Goal: Task Accomplishment & Management: Complete application form

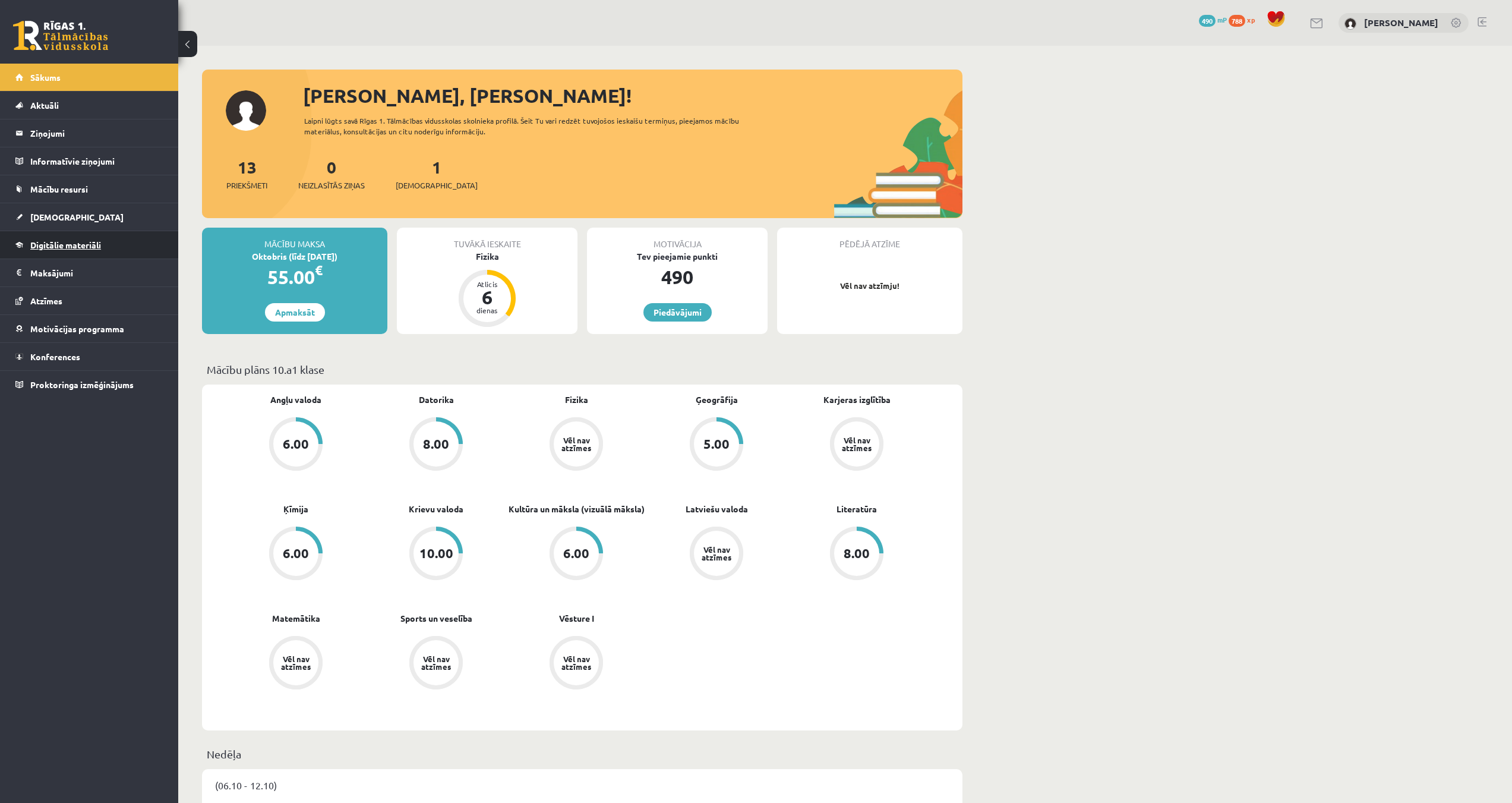
click at [61, 247] on span "Digitālie materiāli" at bounding box center [66, 244] width 71 height 10
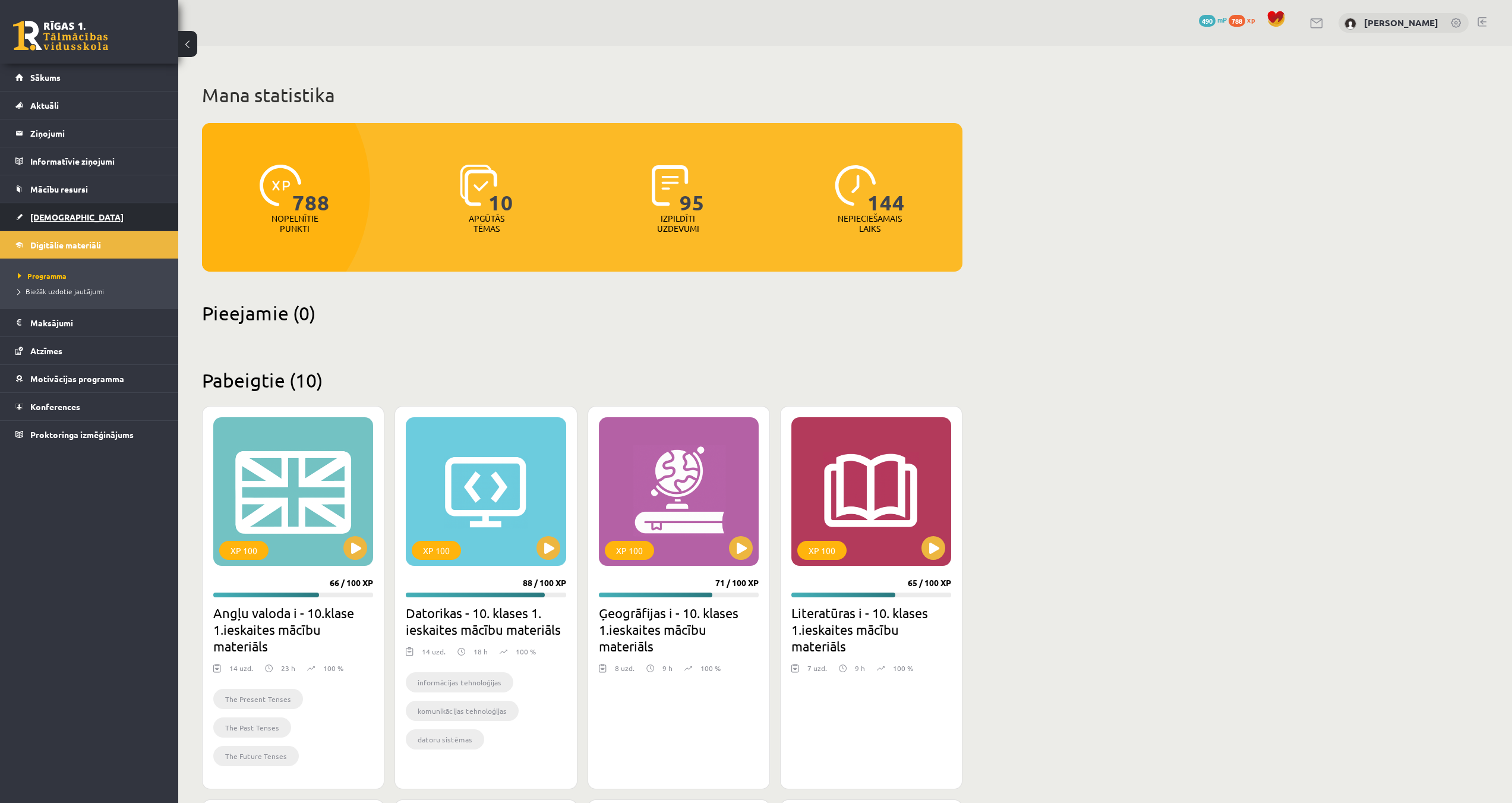
click at [46, 218] on span "[DEMOGRAPHIC_DATA]" at bounding box center [77, 217] width 94 height 10
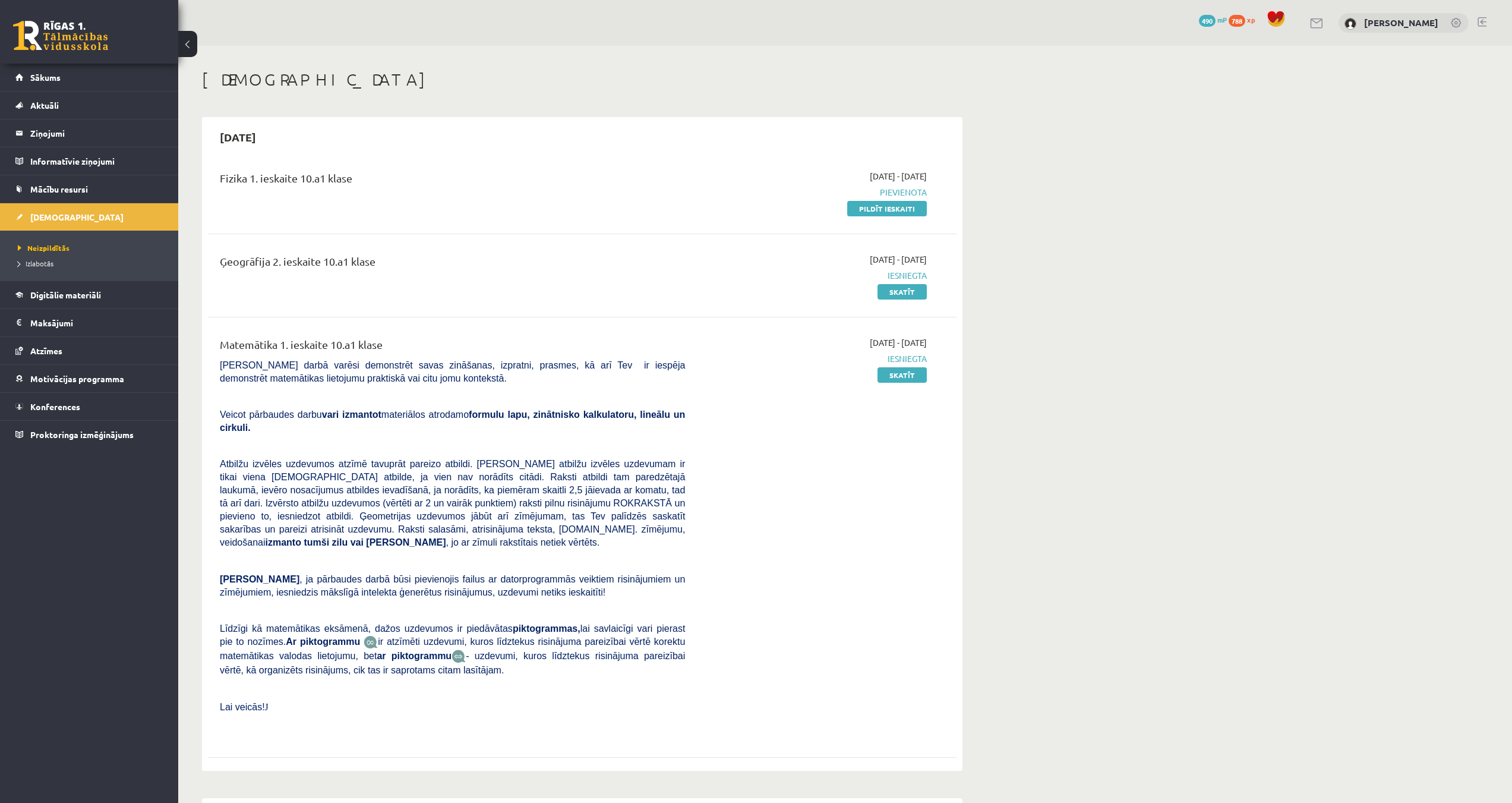
drag, startPoint x: 874, startPoint y: 212, endPoint x: 813, endPoint y: 64, distance: 160.1
click at [874, 212] on link "Pildīt ieskaiti" at bounding box center [887, 209] width 80 height 16
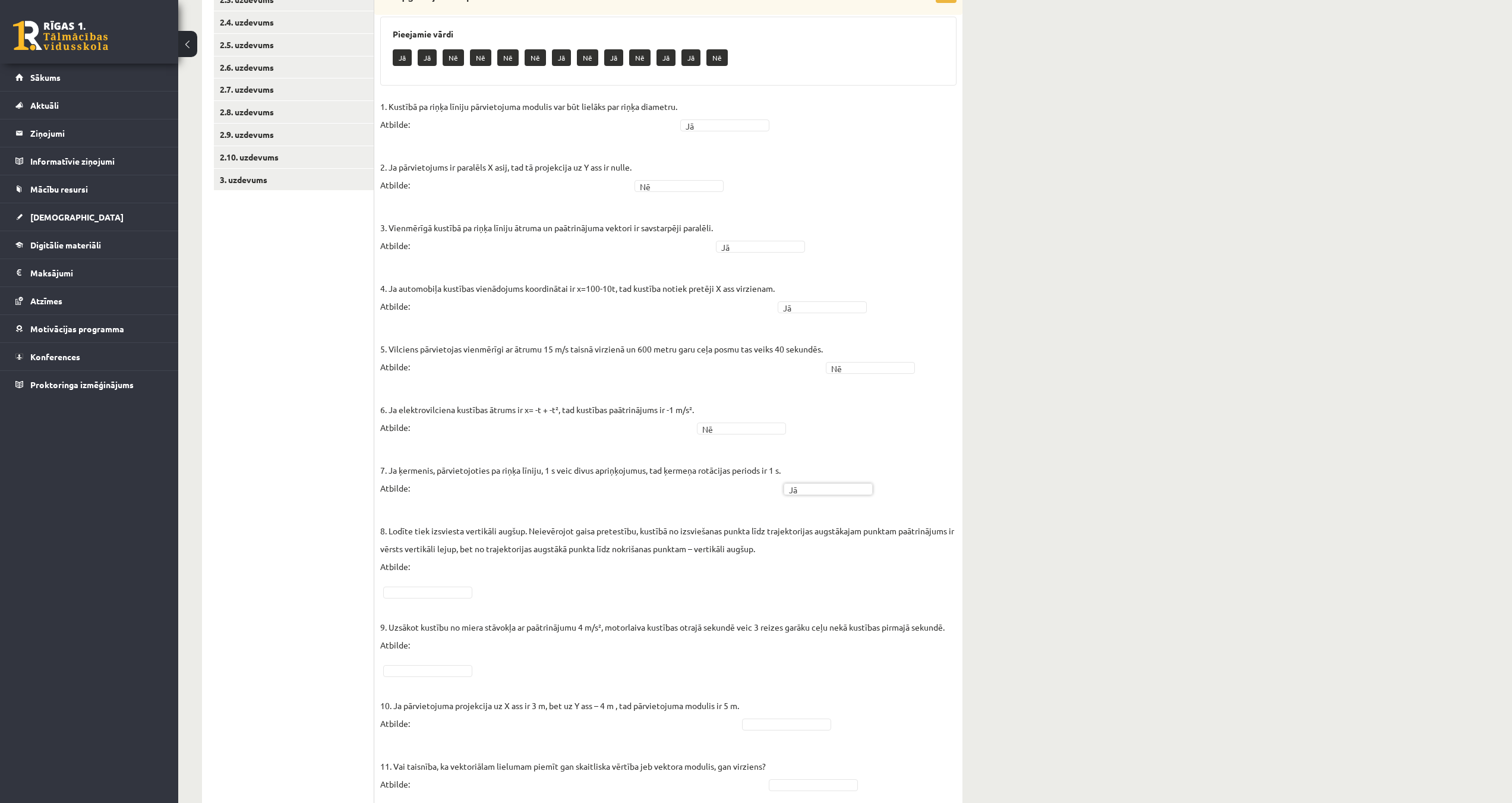
scroll to position [297, 0]
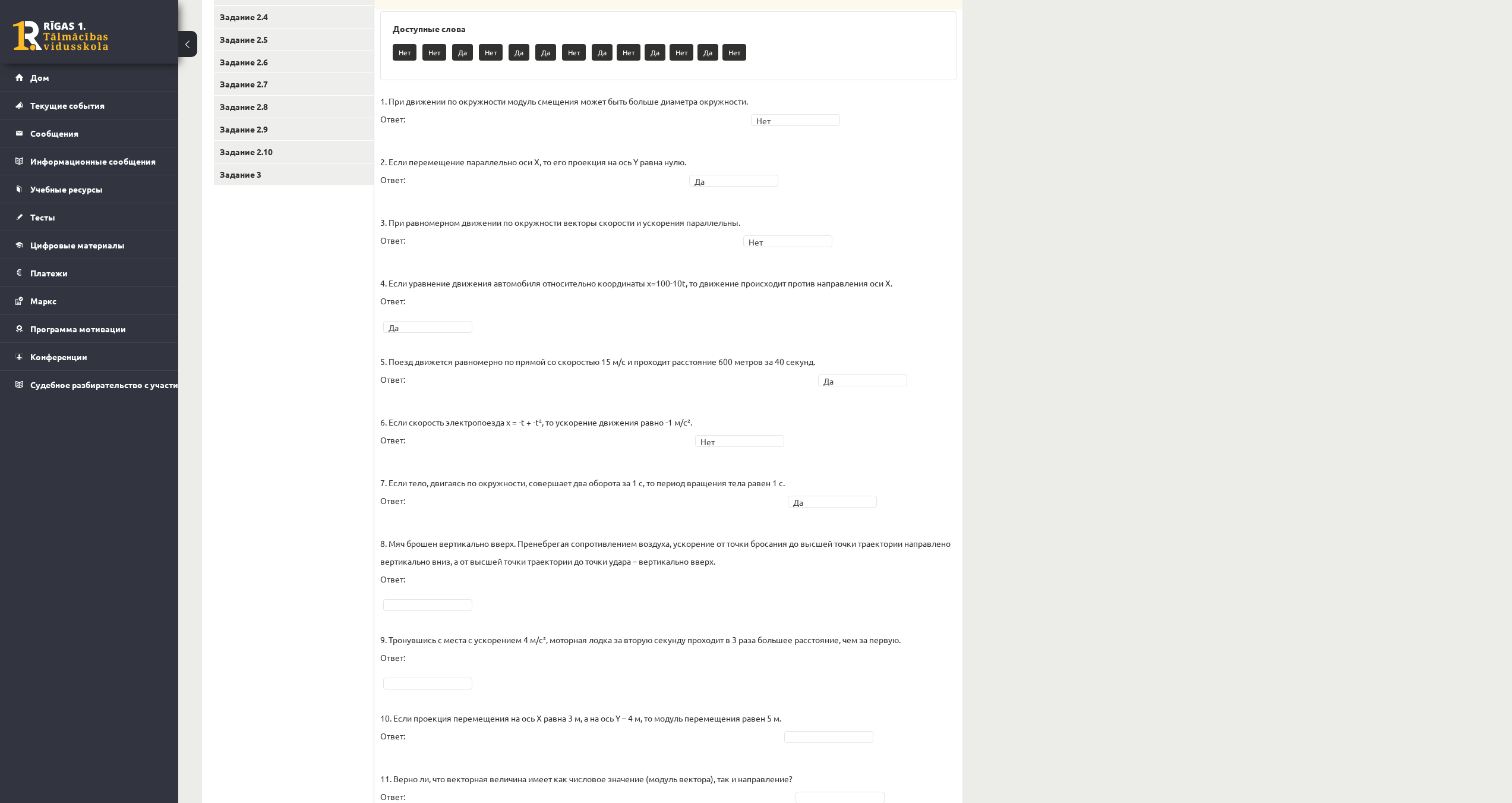
drag, startPoint x: 418, startPoint y: 607, endPoint x: 421, endPoint y: 602, distance: 5.8
drag, startPoint x: 427, startPoint y: 684, endPoint x: 433, endPoint y: 690, distance: 8.5
click at [429, 690] on fieldset "1. При движении по окружности модуль смещения может быть больше диаметра окружн…" at bounding box center [668, 482] width 576 height 781
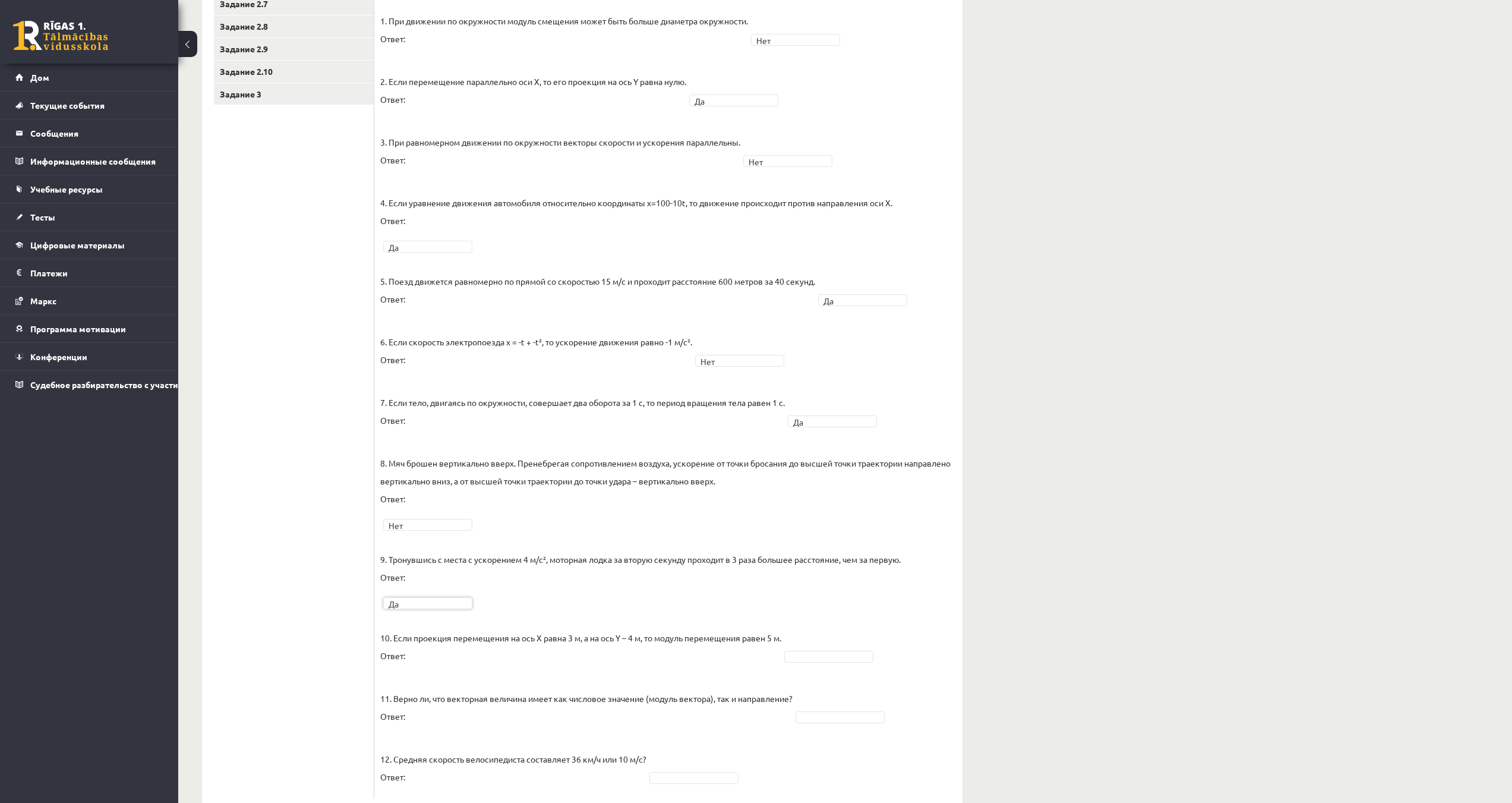
scroll to position [410, 0]
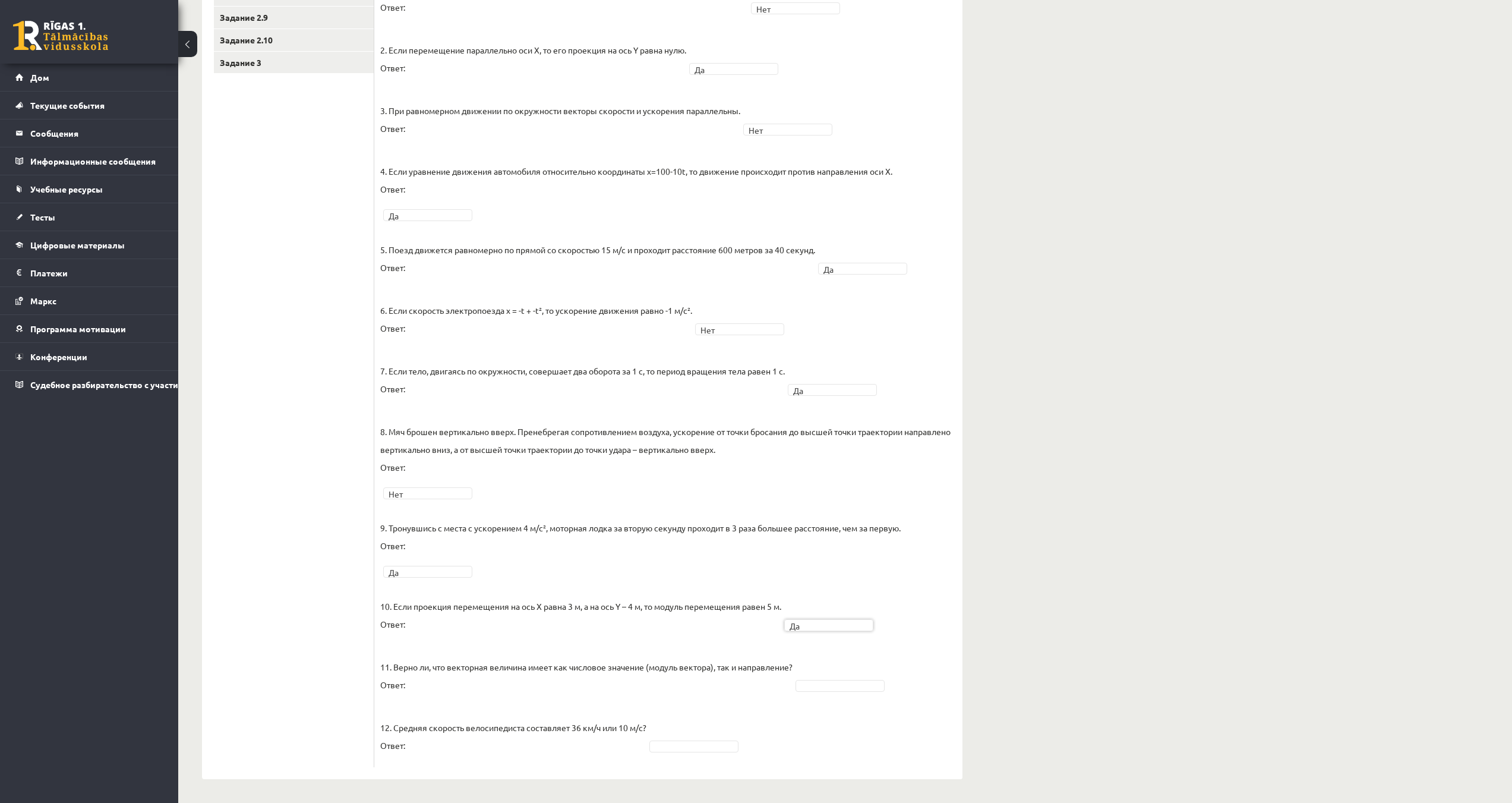
click at [836, 691] on fieldset "1. При движении по окружности модуль смещения может быть больше диаметра окружн…" at bounding box center [668, 371] width 576 height 781
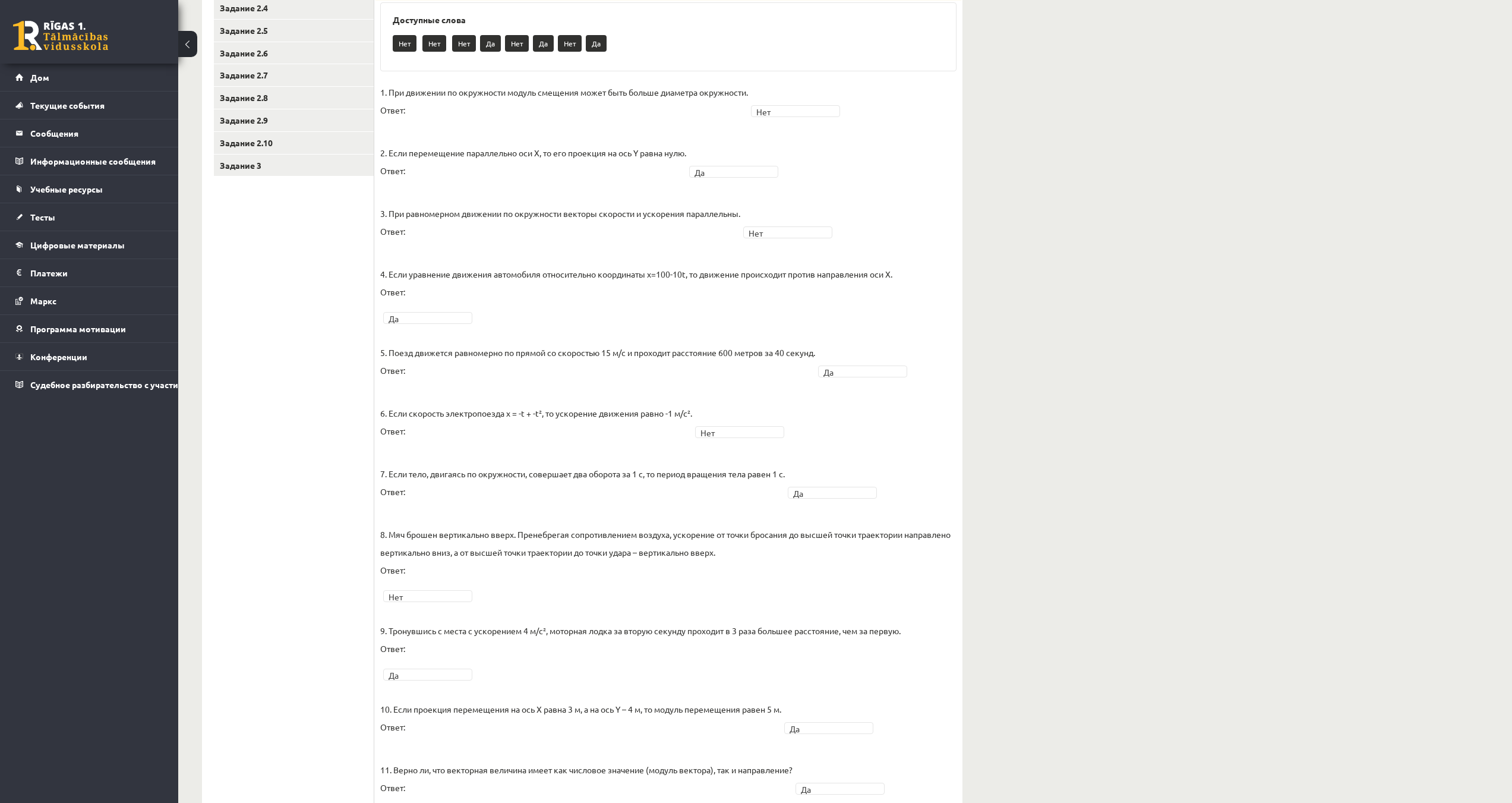
scroll to position [53, 0]
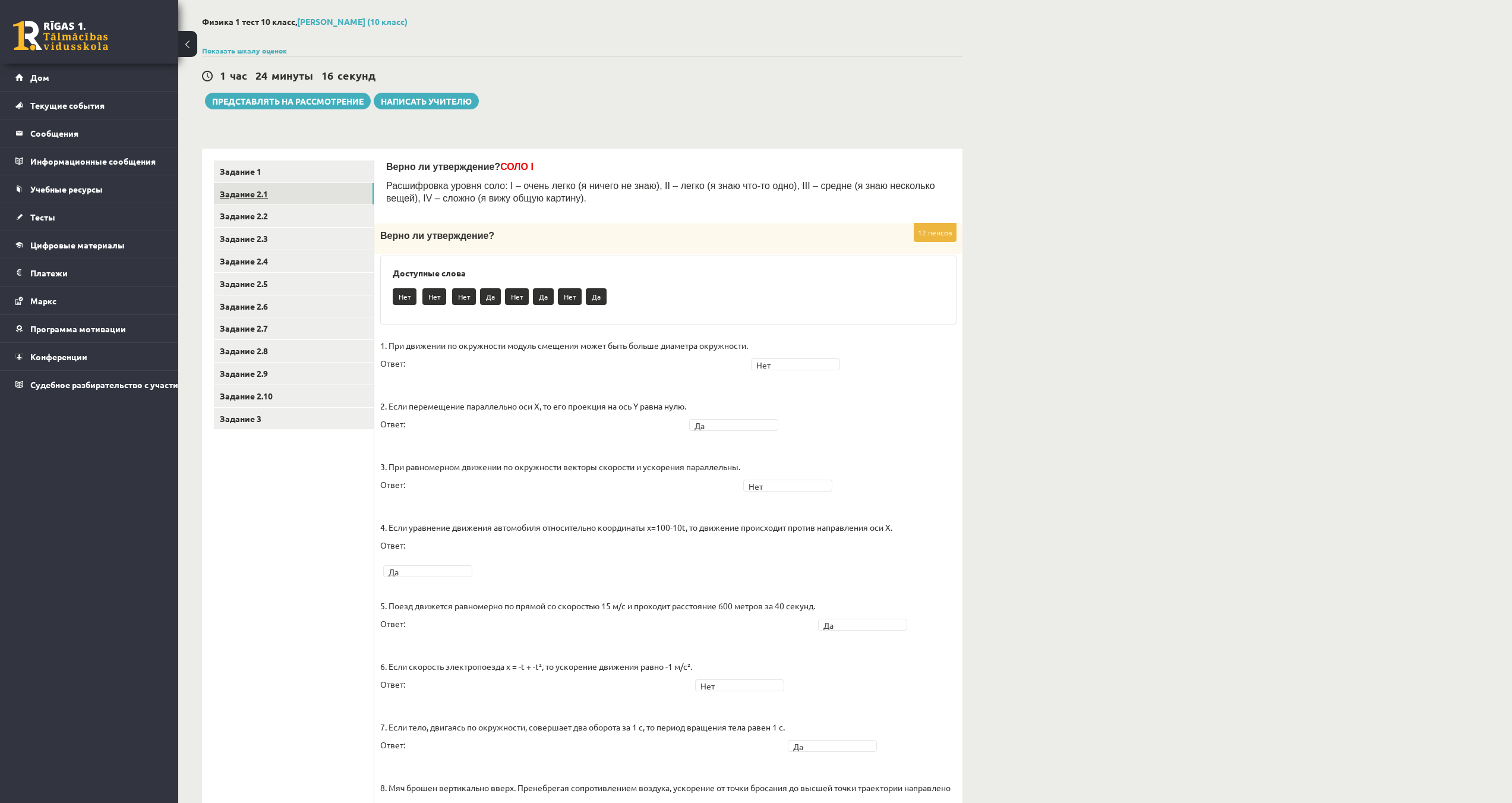
click at [256, 198] on font "Задание 2.1" at bounding box center [244, 193] width 48 height 10
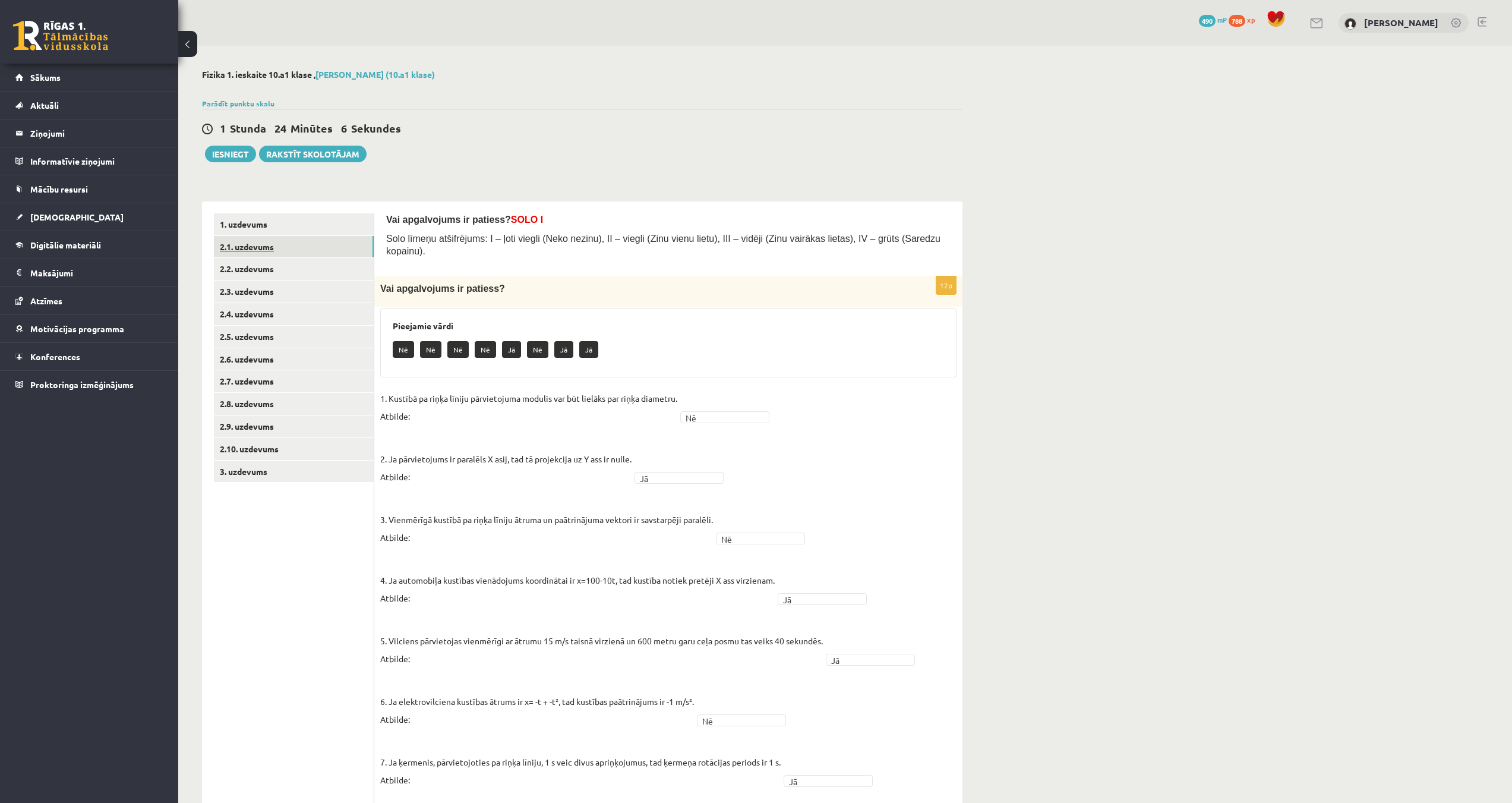
click at [233, 249] on link "2.1. uzdevums" at bounding box center [294, 246] width 160 height 22
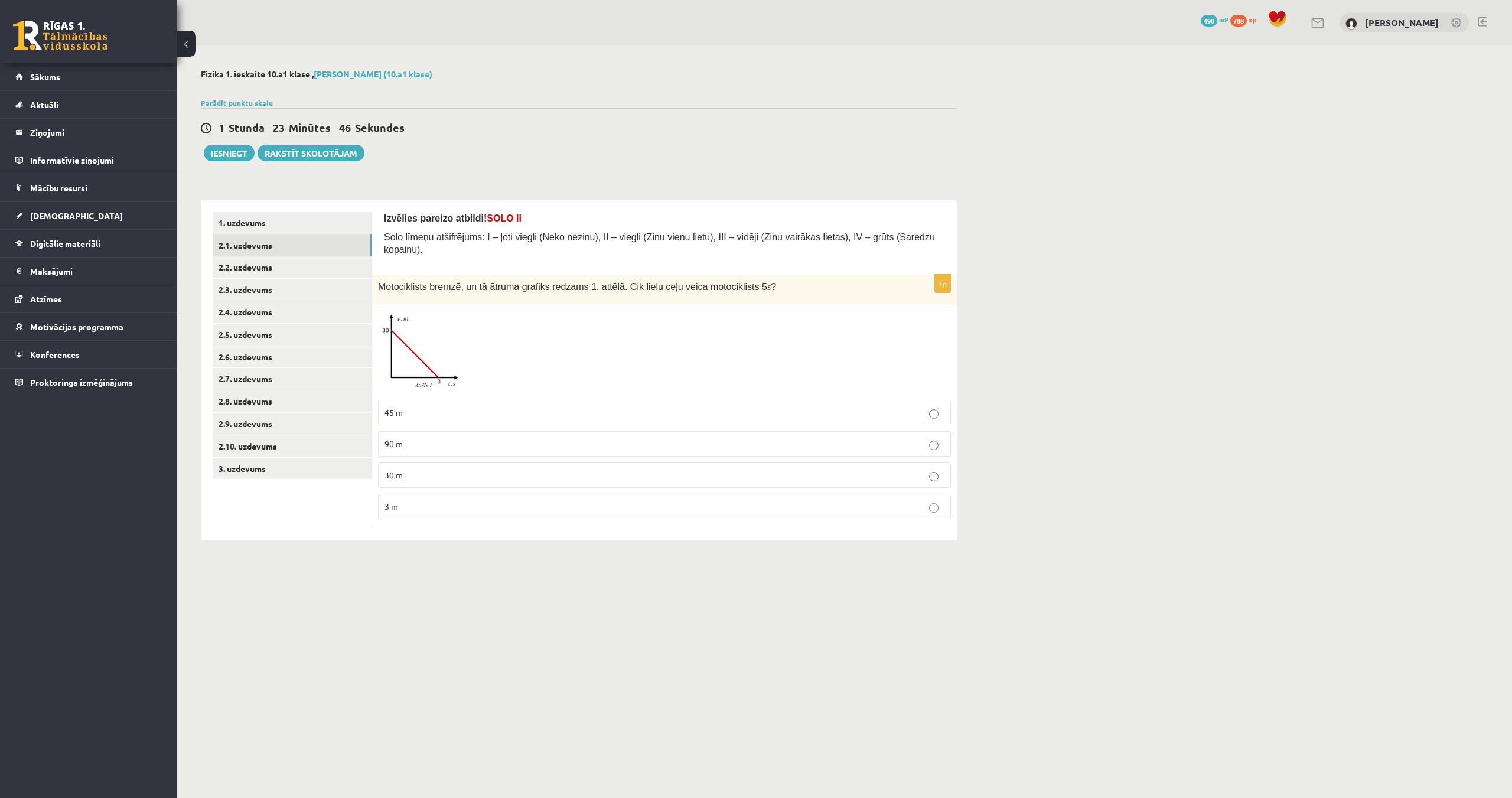
click at [409, 353] on img at bounding box center [422, 352] width 89 height 84
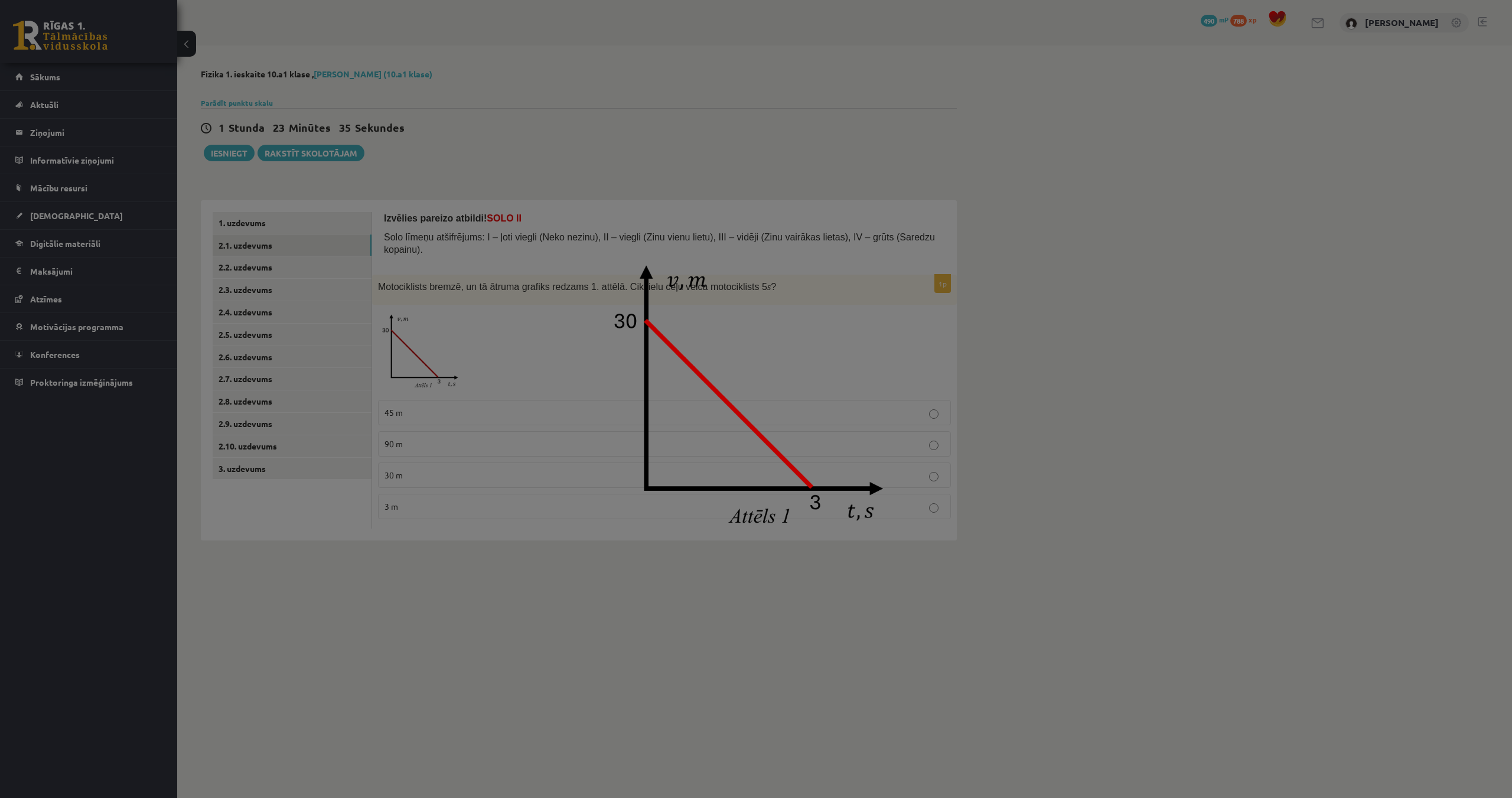
click at [819, 383] on img at bounding box center [756, 399] width 314 height 295
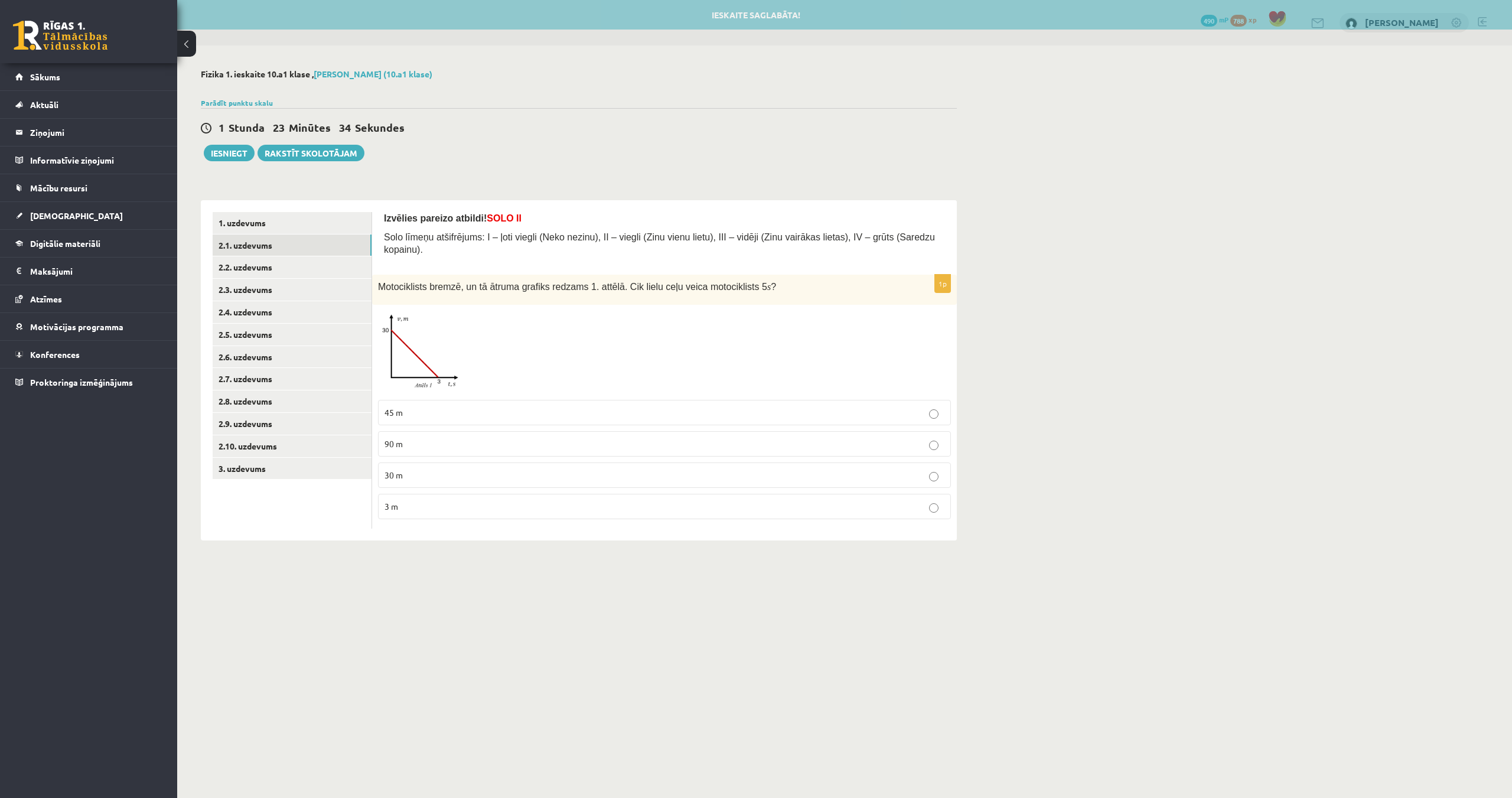
click at [413, 350] on img at bounding box center [422, 352] width 89 height 84
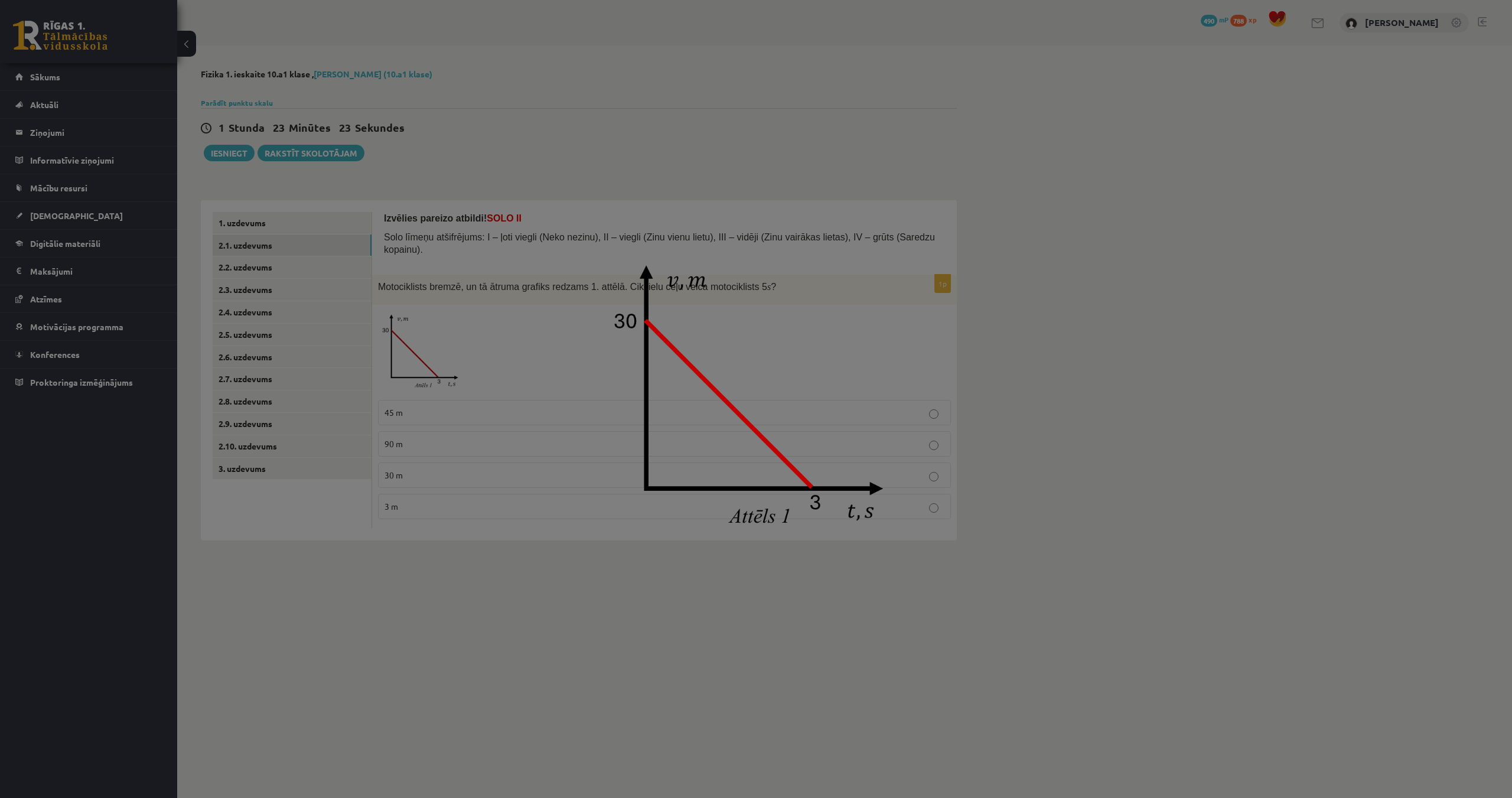
drag, startPoint x: 879, startPoint y: 356, endPoint x: 873, endPoint y: 360, distance: 7.2
click at [878, 357] on img at bounding box center [756, 399] width 314 height 295
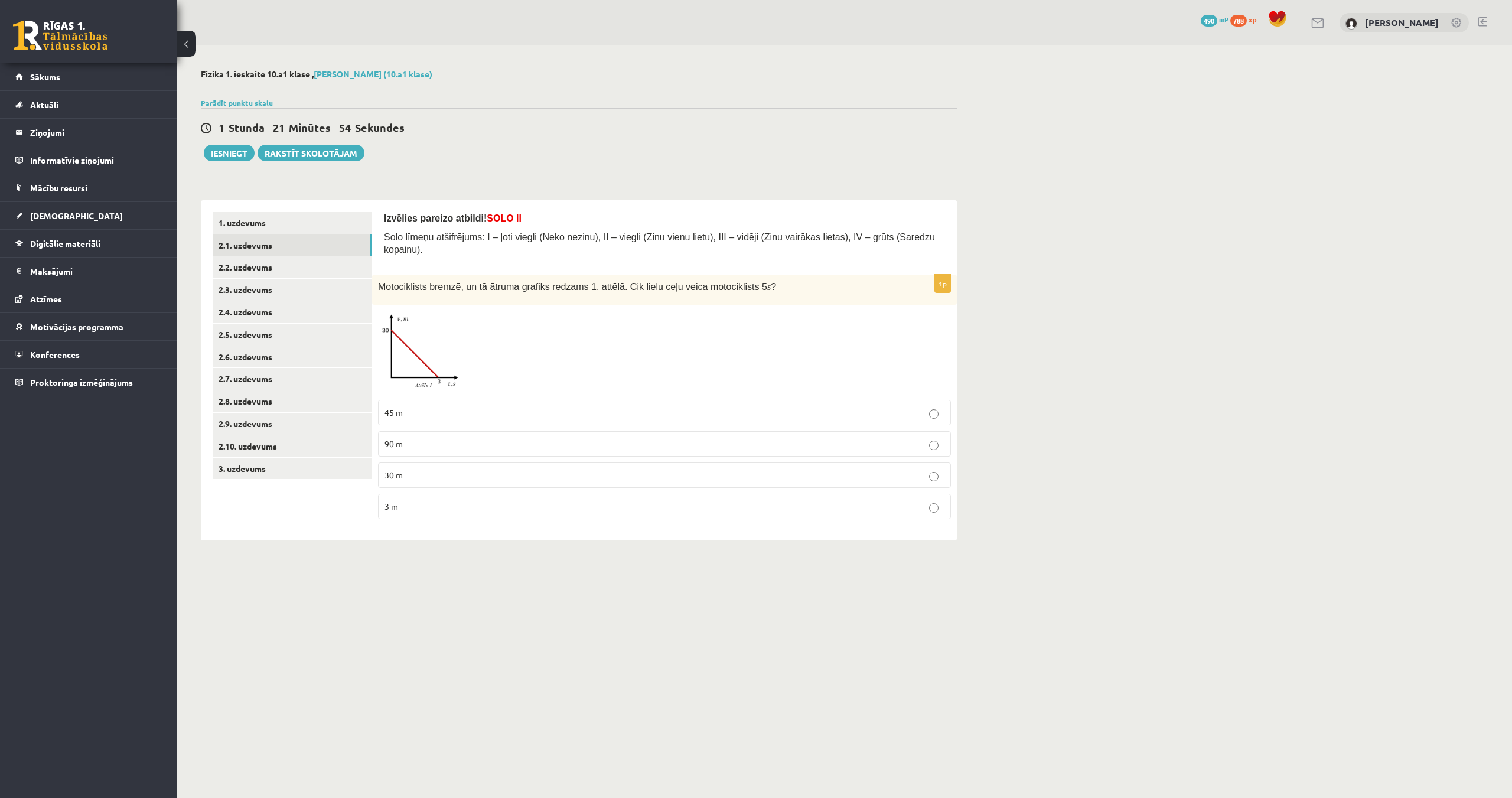
click at [394, 469] on span "30 m" at bounding box center [393, 474] width 18 height 10
click at [901, 445] on label "90 m" at bounding box center [664, 444] width 573 height 26
click at [616, 408] on label "45 m" at bounding box center [664, 412] width 573 height 26
click at [213, 272] on link "2.2. uzdevums" at bounding box center [292, 267] width 159 height 22
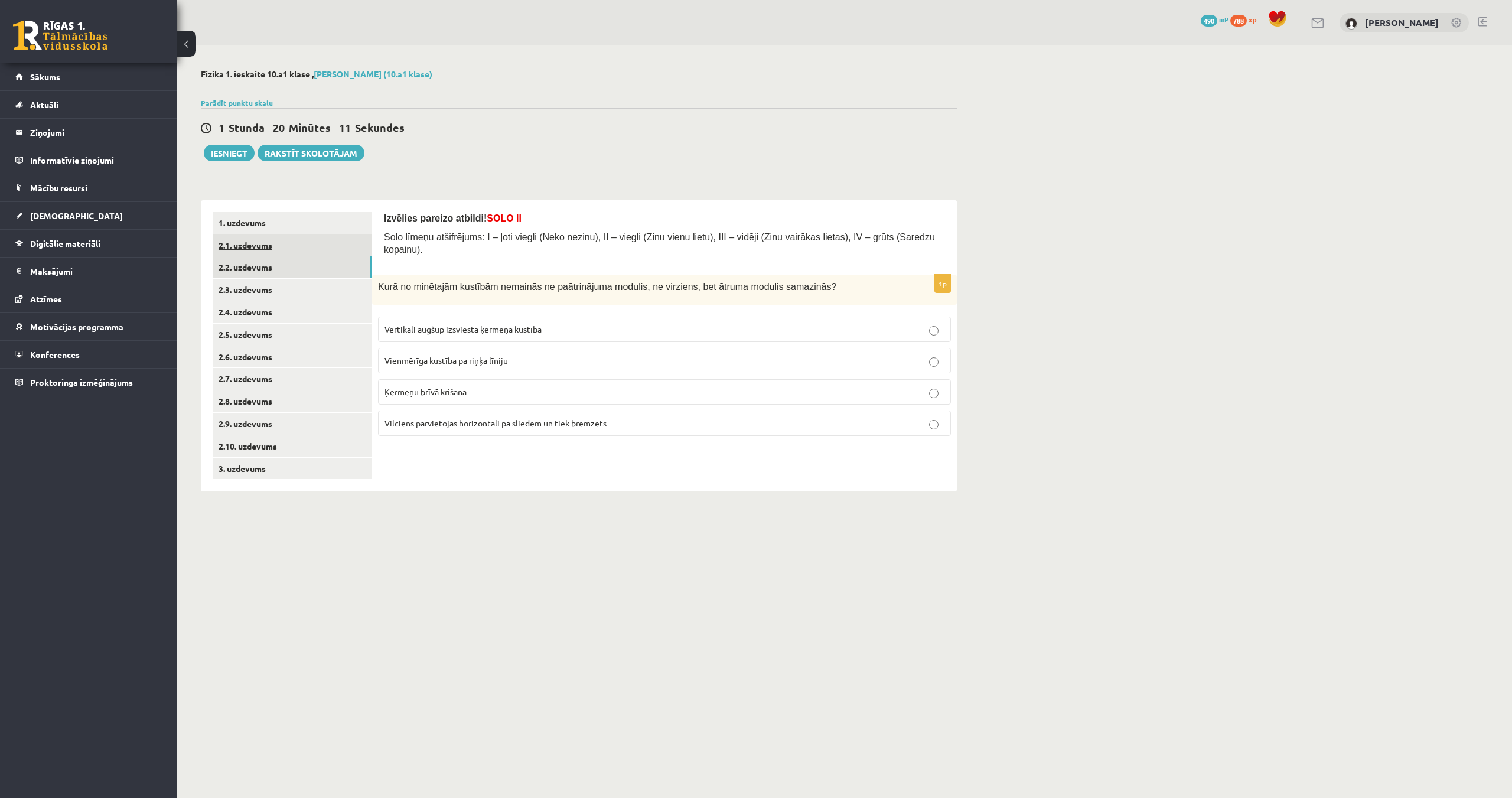
click at [236, 244] on link "2.1. uzdevums" at bounding box center [292, 244] width 159 height 22
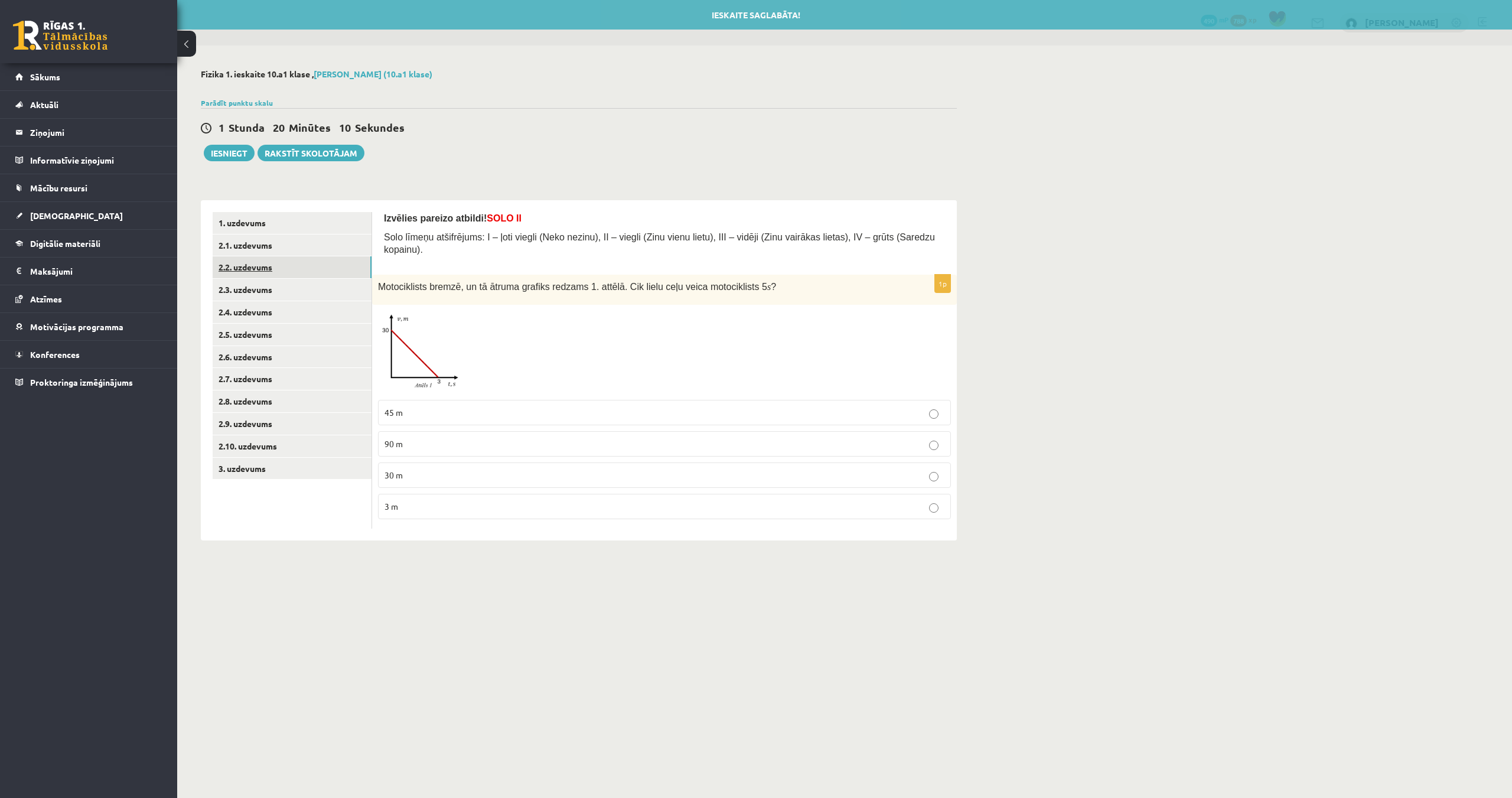
click at [249, 269] on link "2.2. uzdevums" at bounding box center [292, 267] width 159 height 22
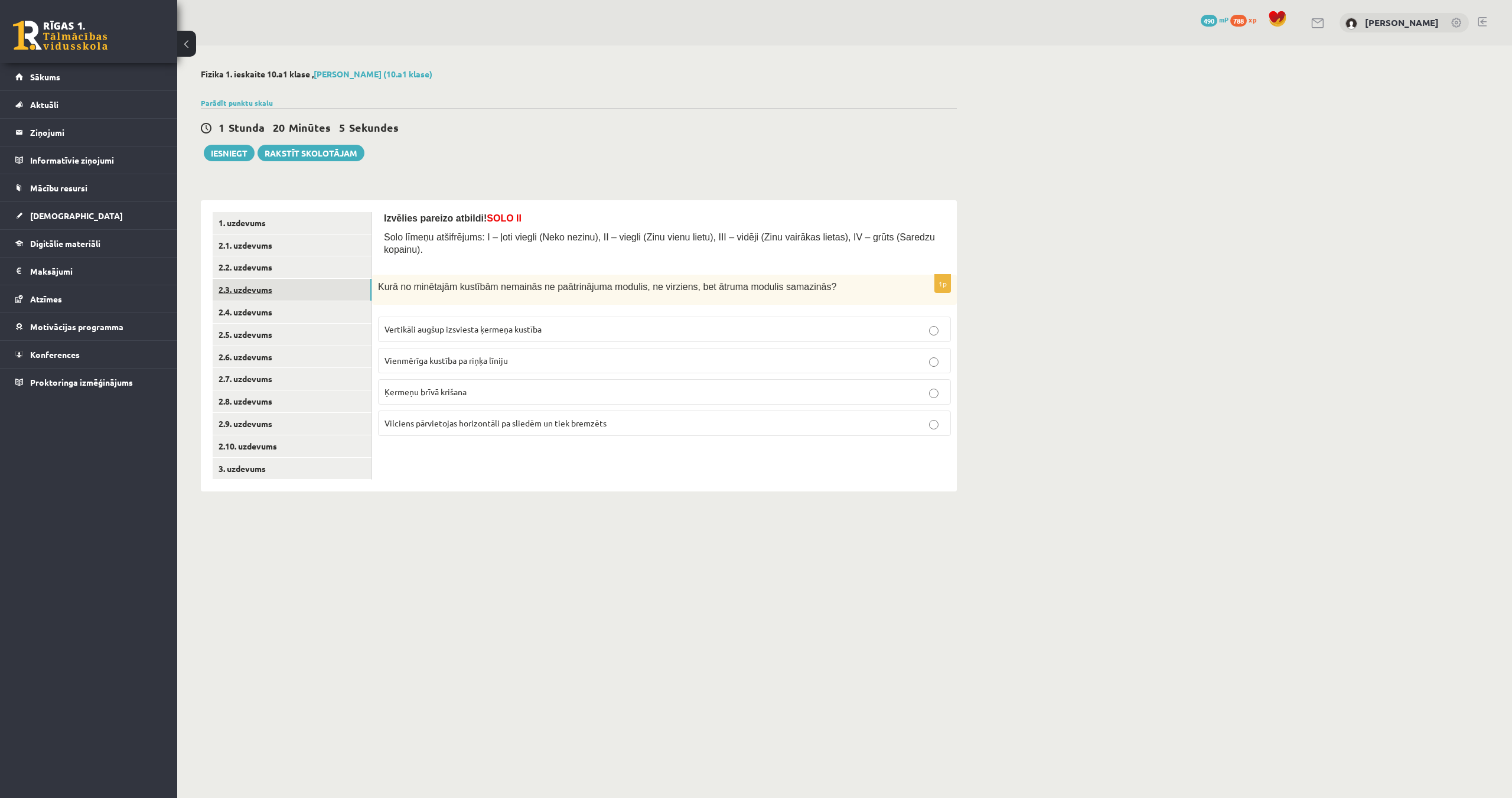
click at [244, 286] on link "2.3. uzdevums" at bounding box center [292, 289] width 159 height 22
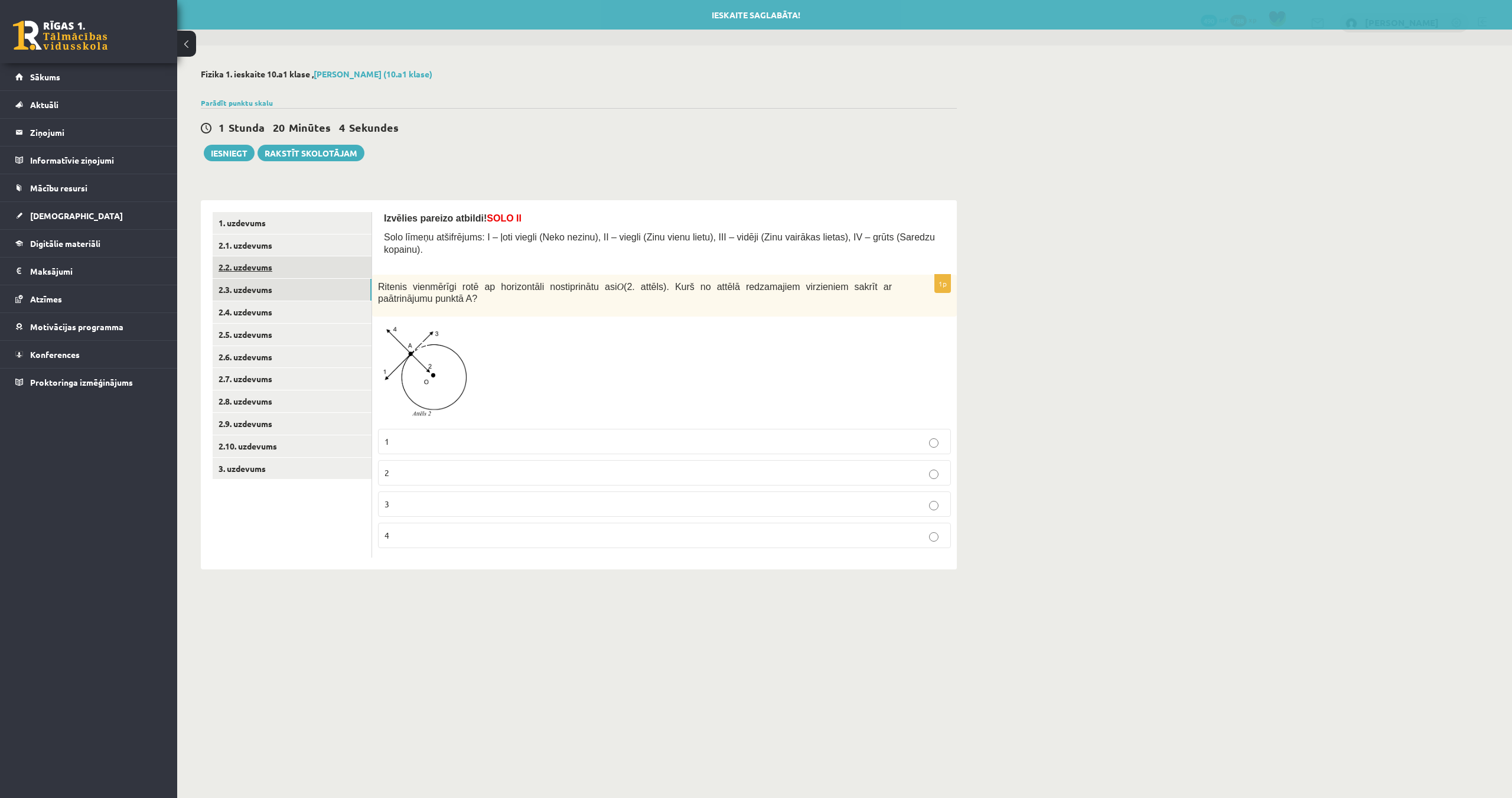
click at [239, 265] on link "2.2. uzdevums" at bounding box center [292, 267] width 159 height 22
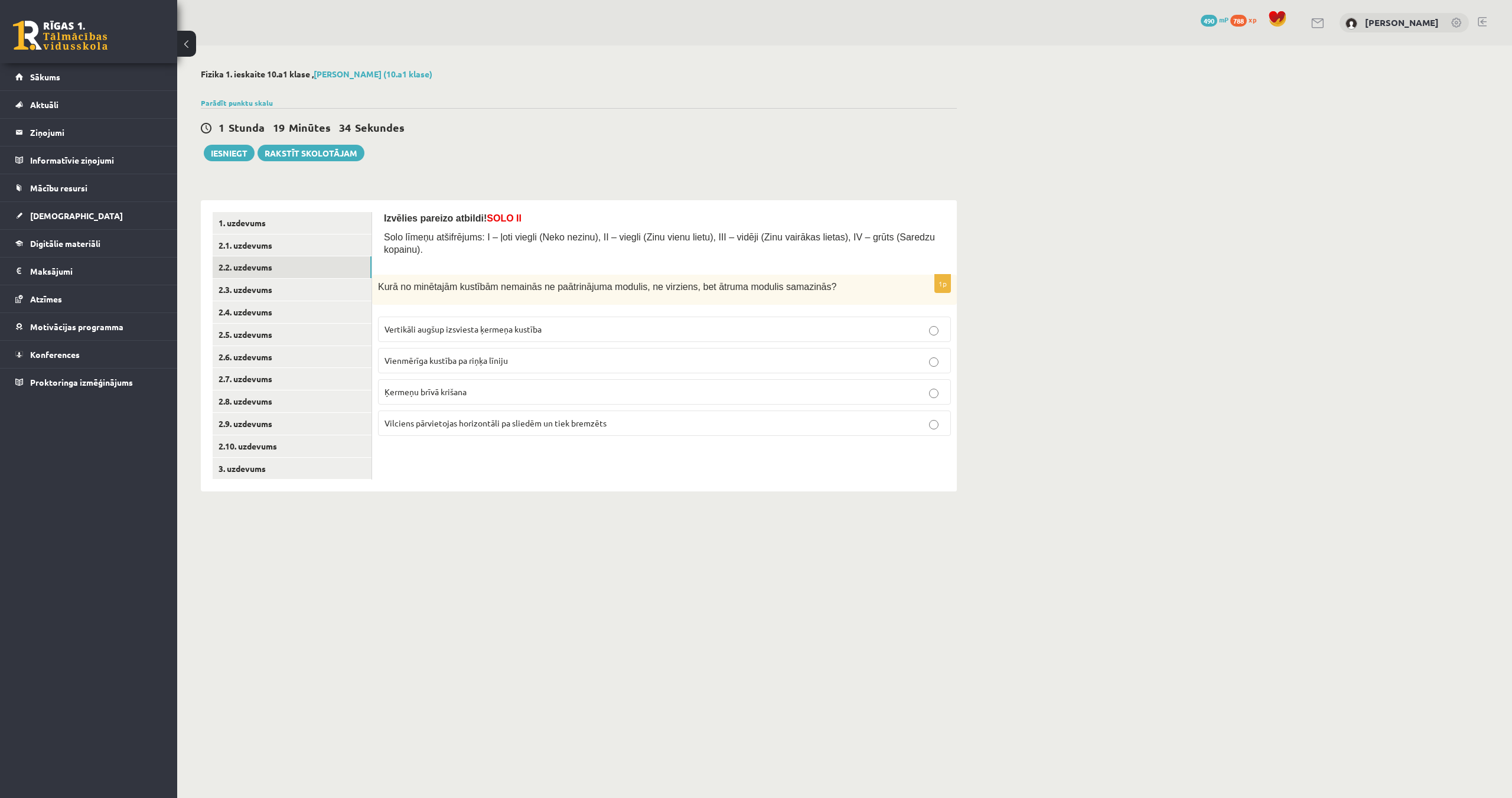
click at [1360, 242] on div "**********" at bounding box center [845, 280] width 1335 height 469
click at [675, 417] on p "Vilciens pārvietojas horizontāli pa sliedēm un tiek bremzēts" at bounding box center [665, 423] width 560 height 12
click at [463, 324] on span "Vertikāli augšup izsviesta ķermeņa kustība" at bounding box center [463, 329] width 157 height 10
click at [234, 286] on link "2.3. uzdevums" at bounding box center [292, 289] width 159 height 22
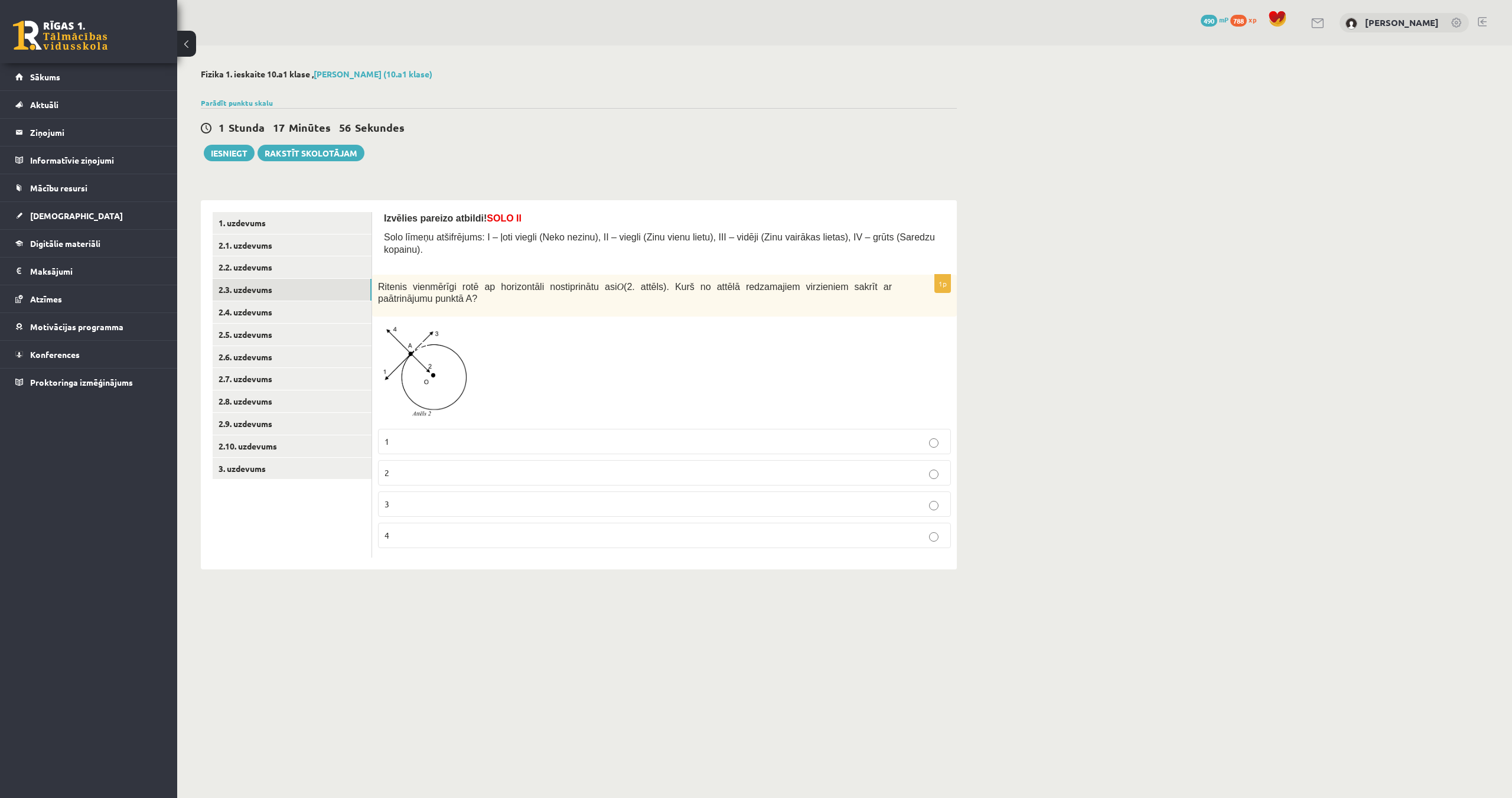
click at [1163, 190] on div "**********" at bounding box center [845, 319] width 1335 height 547
click at [553, 498] on p "3" at bounding box center [665, 504] width 560 height 12
click at [472, 467] on p "2" at bounding box center [665, 473] width 560 height 12
click at [242, 308] on link "2.4. uzdevums" at bounding box center [292, 312] width 159 height 22
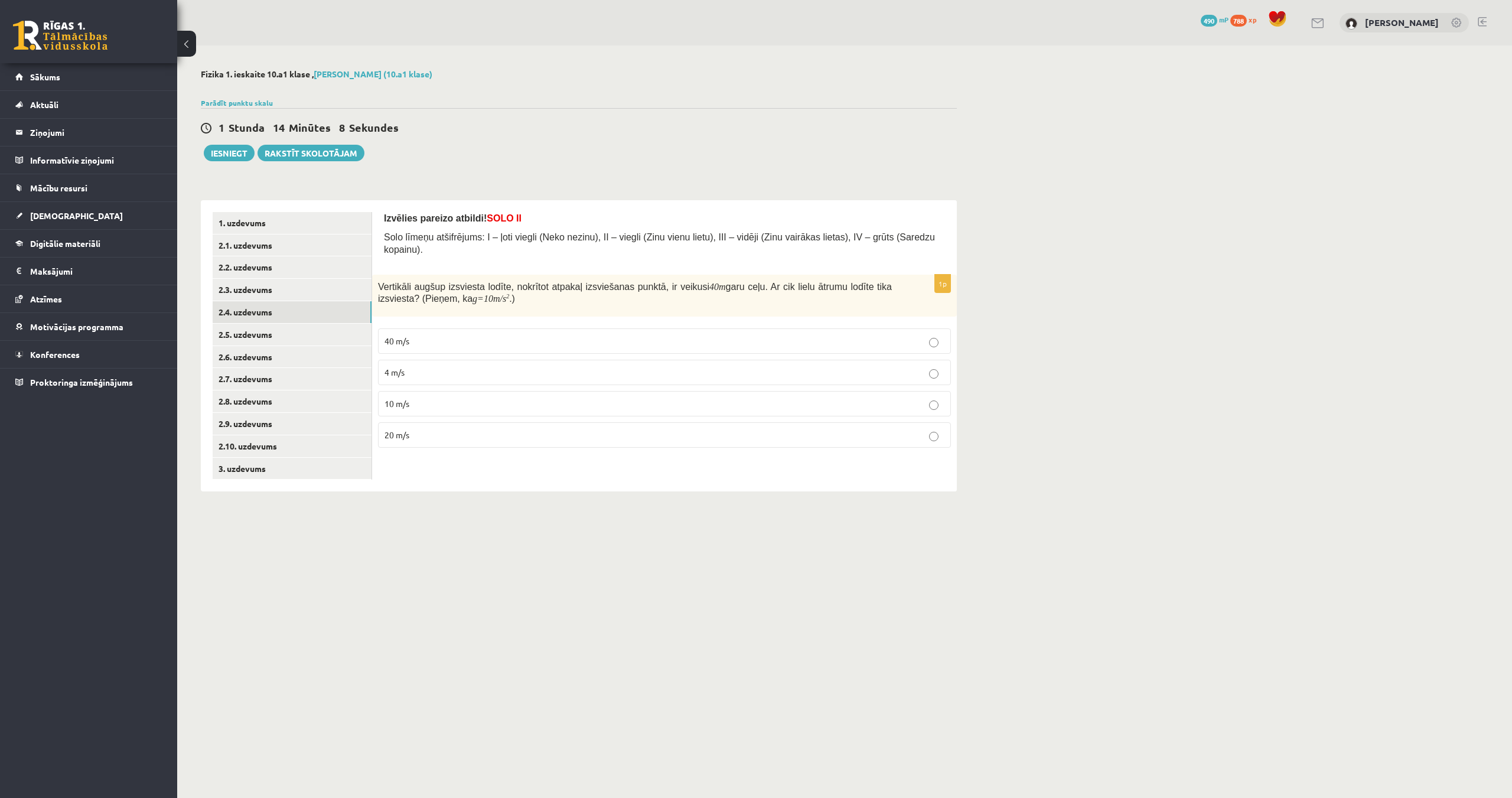
click at [718, 399] on label "10 m/s" at bounding box center [664, 404] width 573 height 26
click at [741, 367] on p "4 m/s" at bounding box center [665, 372] width 560 height 12
click at [733, 429] on p "20 m/s" at bounding box center [665, 435] width 560 height 12
click at [255, 339] on link "2.5. uzdevums" at bounding box center [292, 334] width 159 height 22
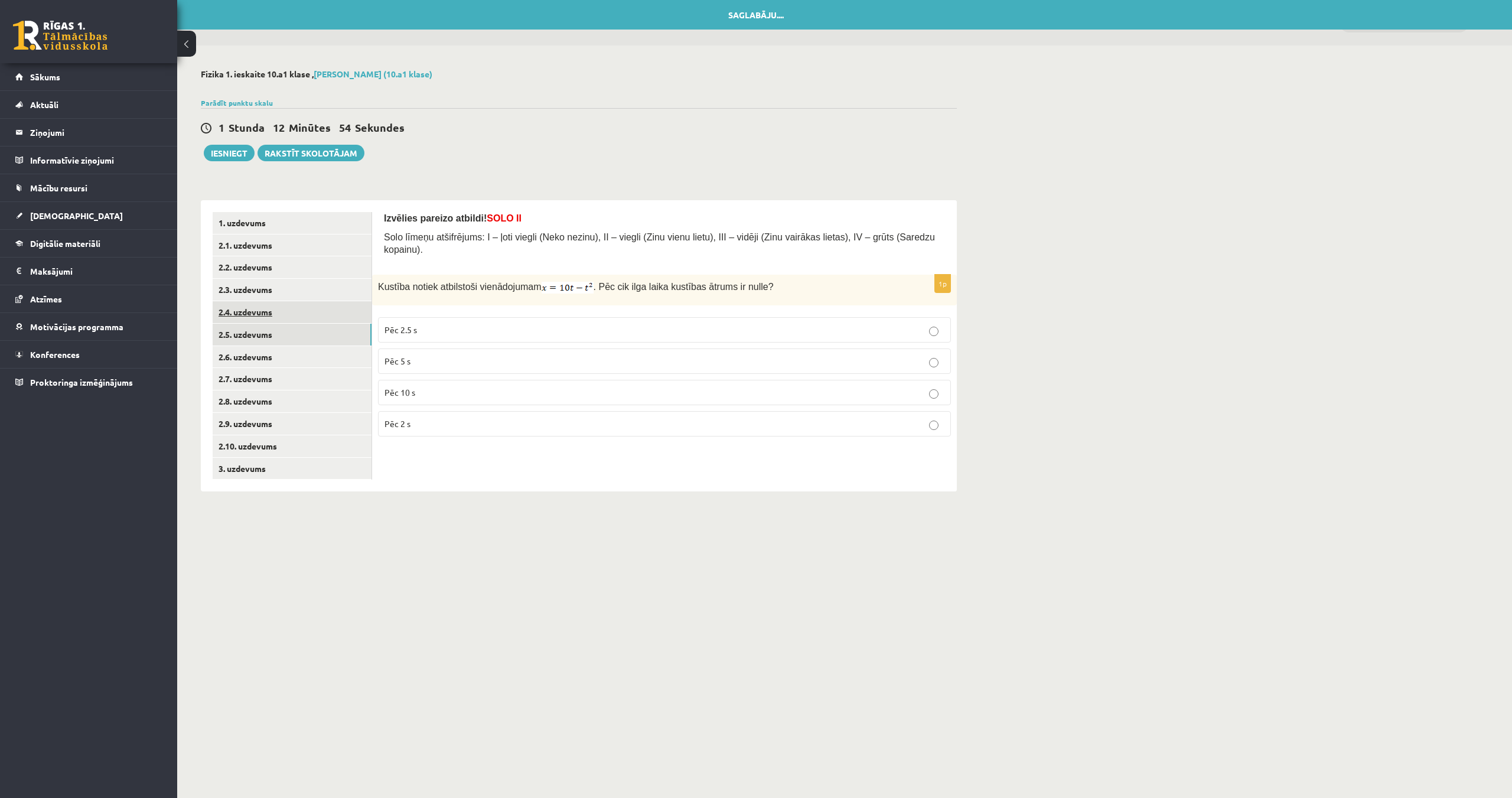
click at [254, 318] on link "2.4. uzdevums" at bounding box center [292, 312] width 159 height 22
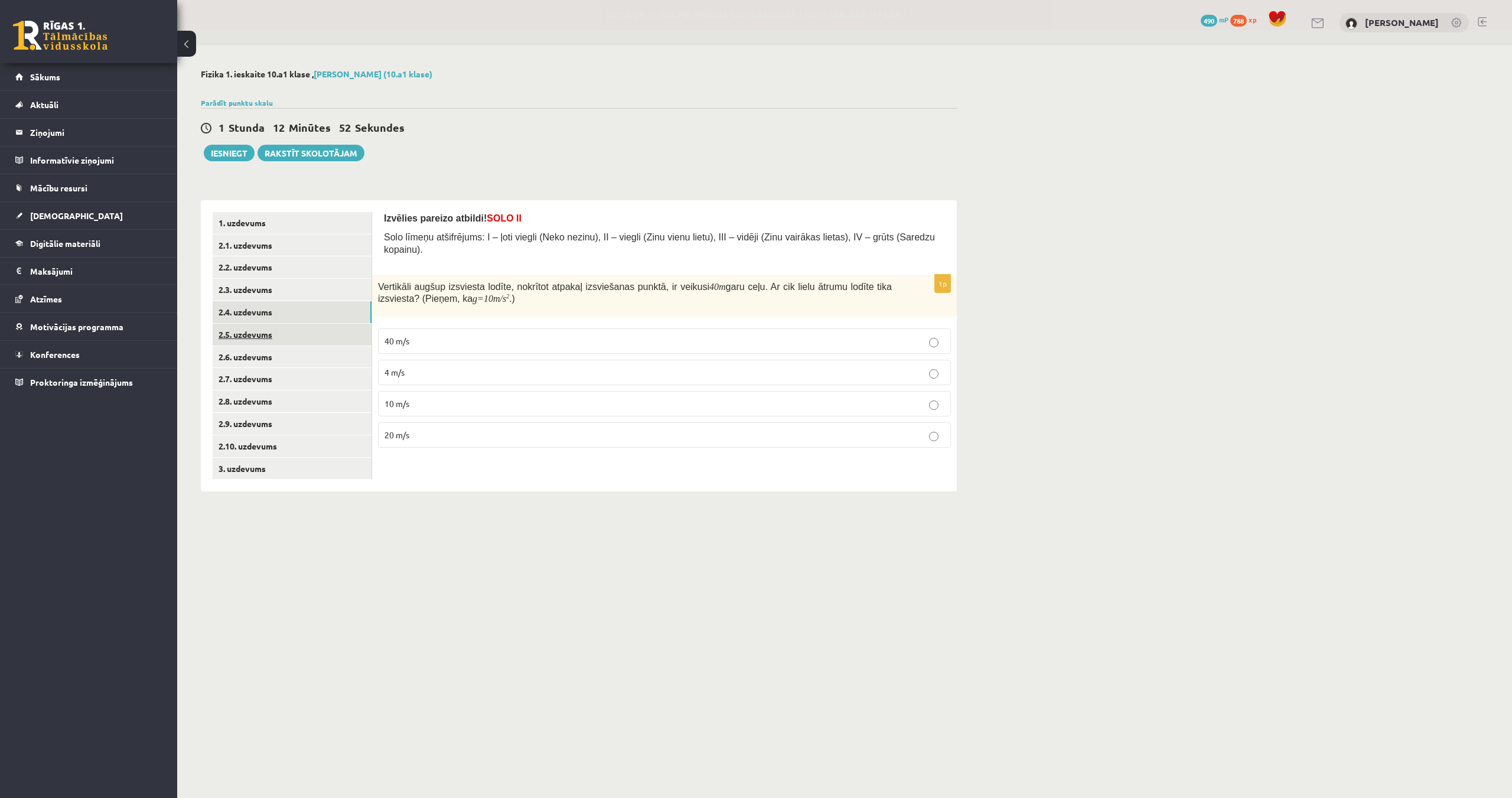
click at [251, 334] on link "2.5. uzdevums" at bounding box center [292, 334] width 159 height 22
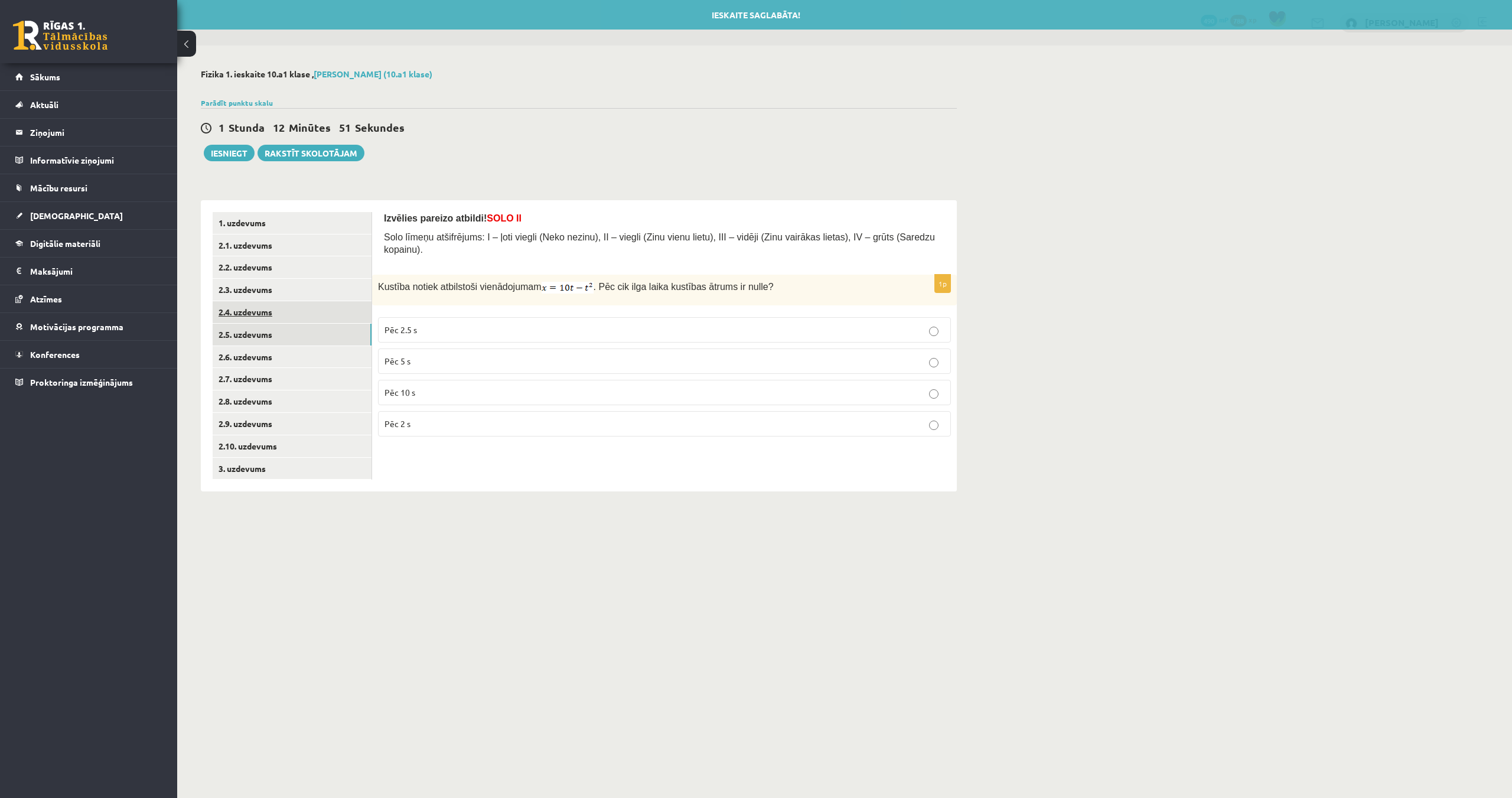
click at [256, 316] on link "2.4. uzdevums" at bounding box center [292, 312] width 159 height 22
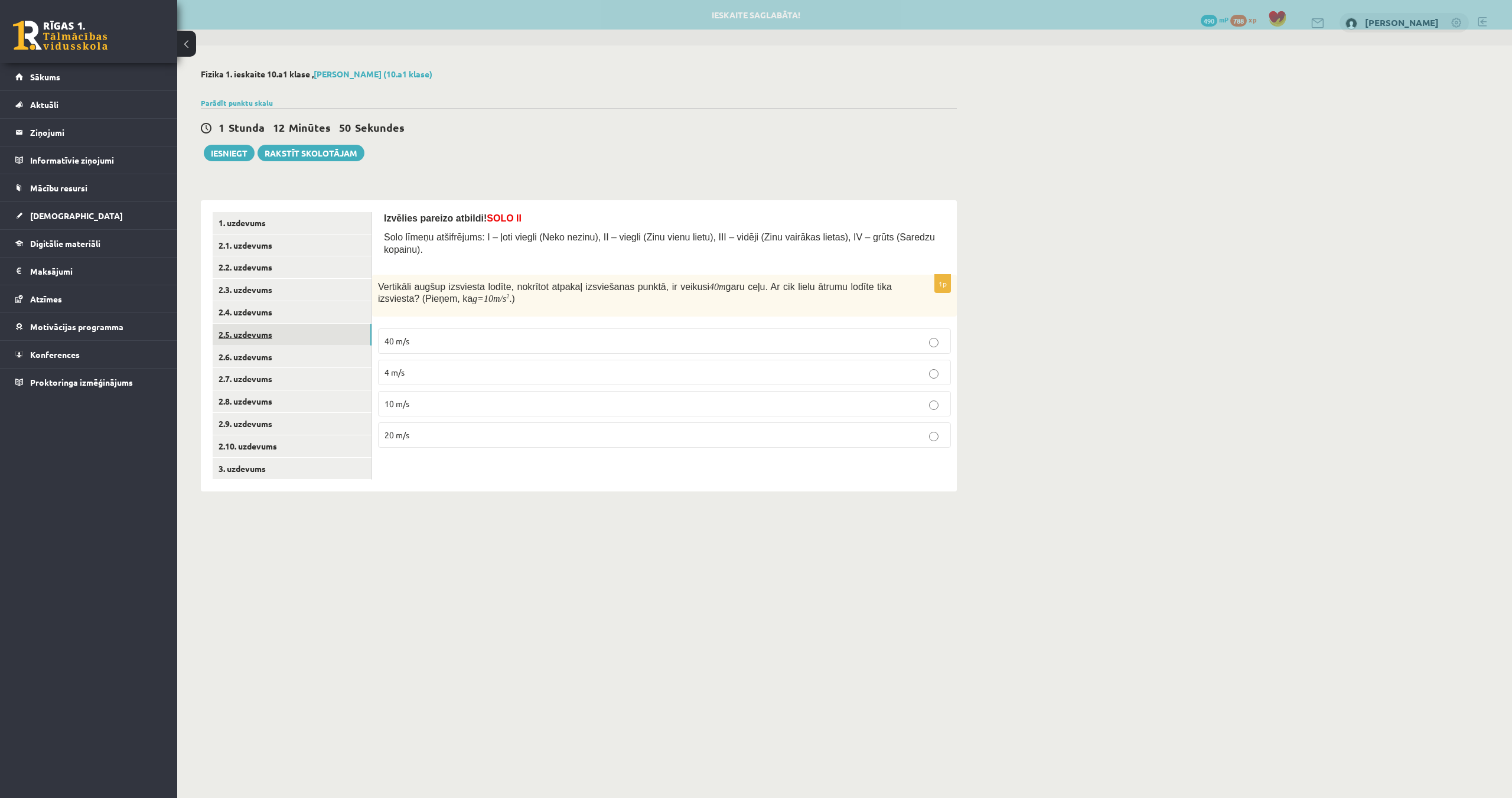
click at [253, 334] on link "2.5. uzdevums" at bounding box center [292, 334] width 159 height 22
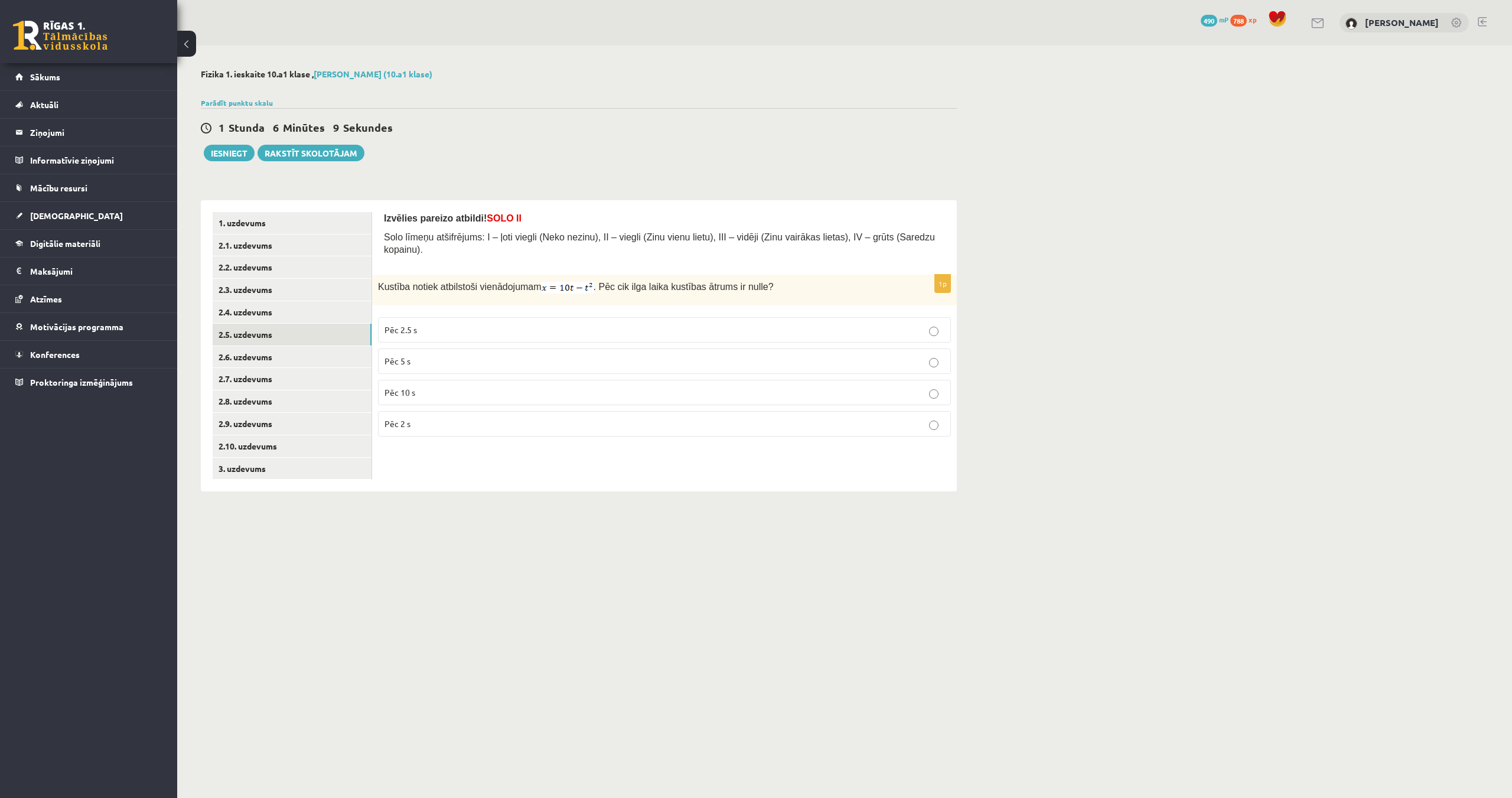
click at [445, 355] on p "Pēc 5 s" at bounding box center [665, 361] width 560 height 12
click at [247, 358] on link "2.6. uzdevums" at bounding box center [292, 356] width 159 height 22
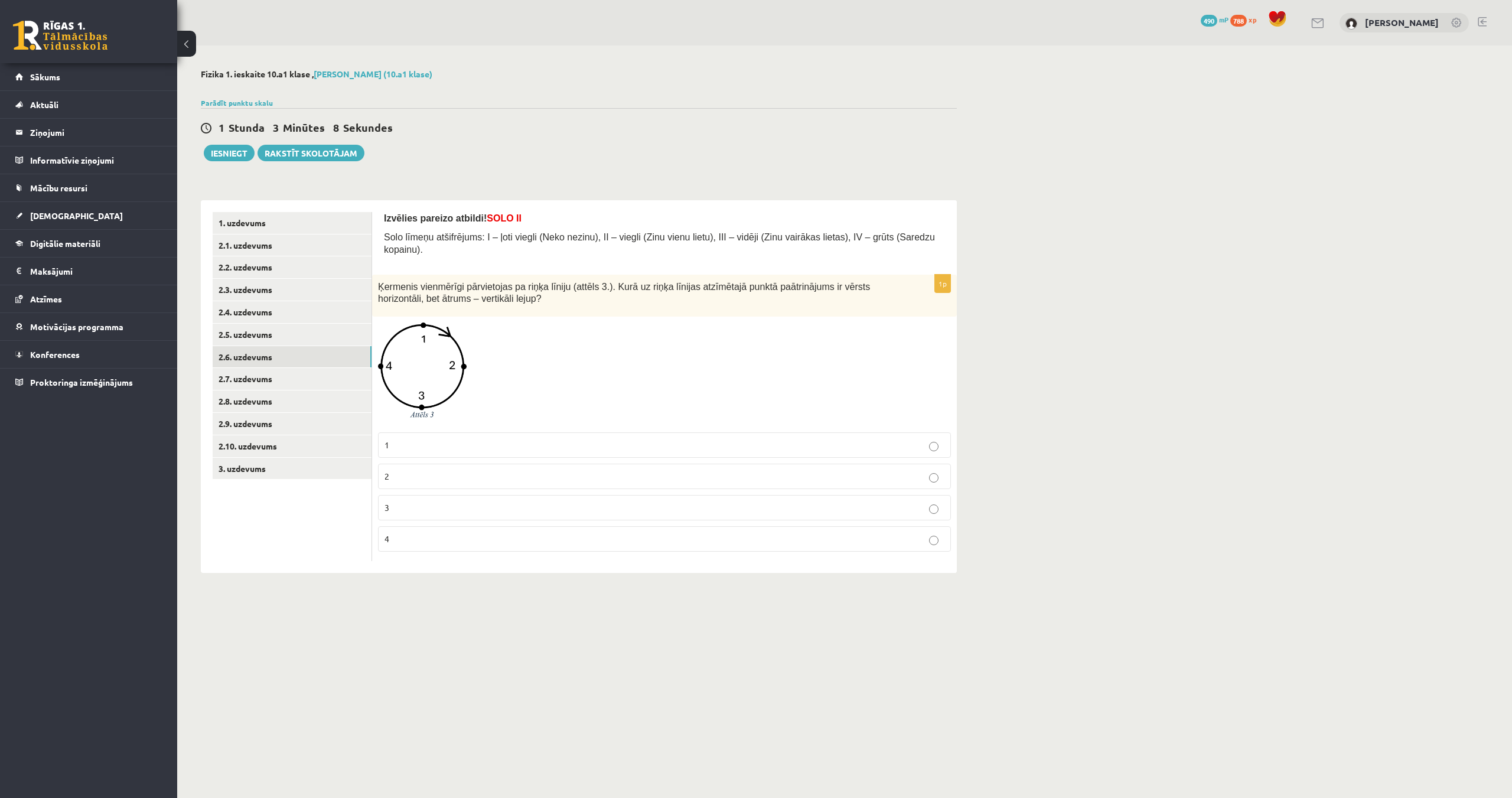
click at [434, 439] on p "1" at bounding box center [665, 445] width 560 height 12
click at [796, 470] on p "2" at bounding box center [665, 476] width 560 height 12
click at [263, 378] on link "2.7. uzdevums" at bounding box center [292, 378] width 159 height 22
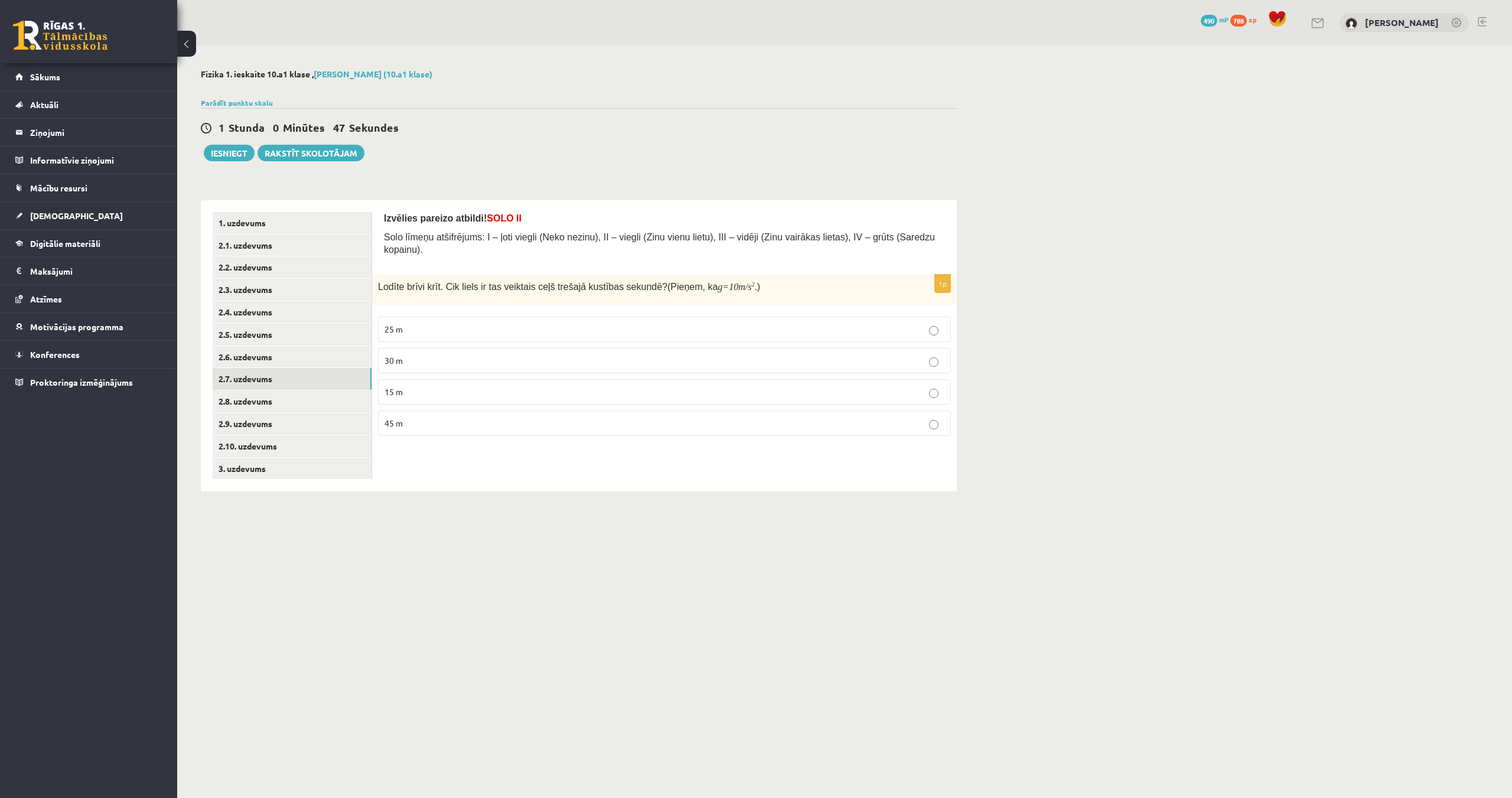
click at [450, 355] on p "30 m" at bounding box center [665, 361] width 560 height 12
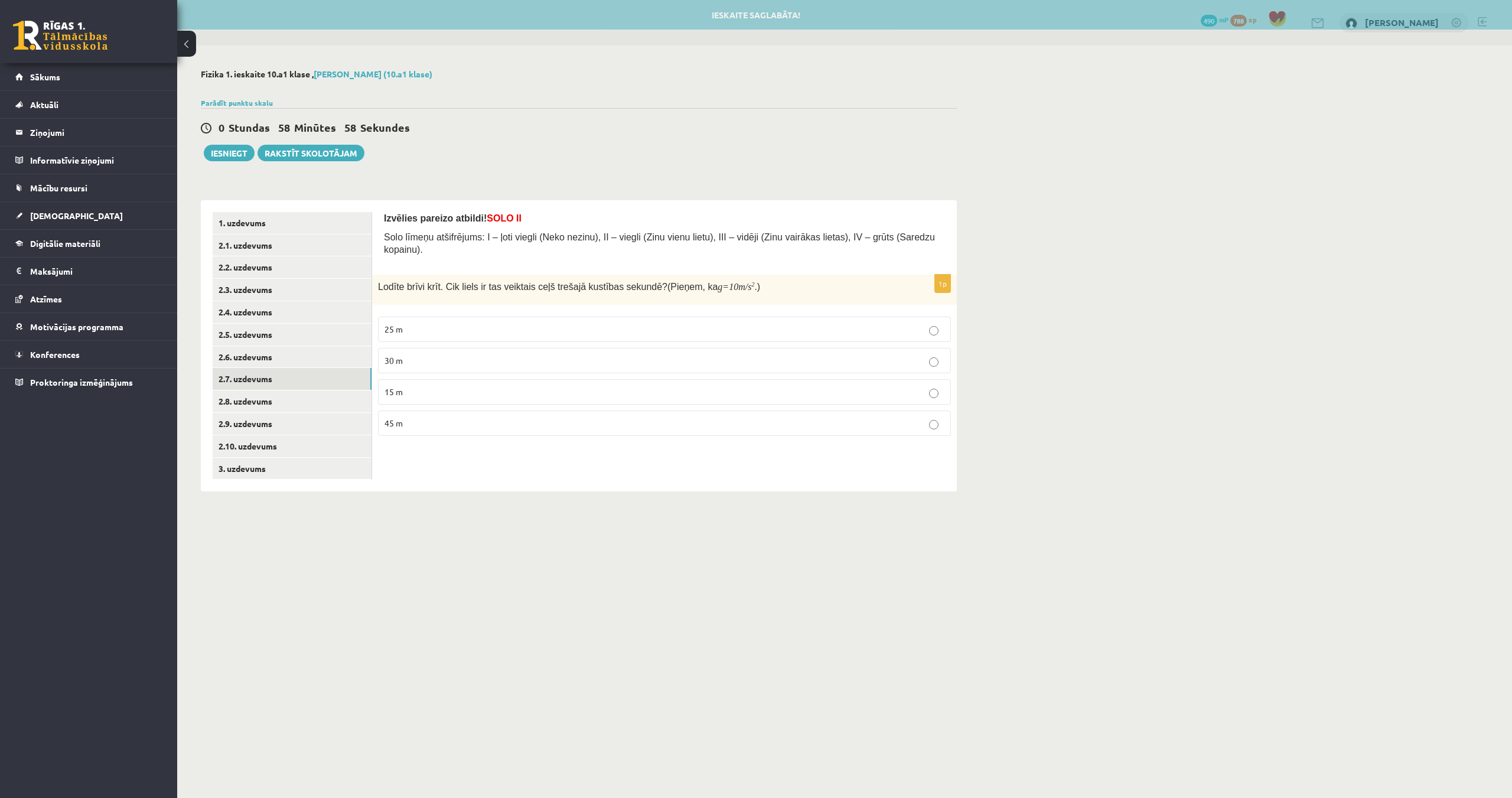
click at [634, 317] on label "25 m" at bounding box center [664, 330] width 573 height 26
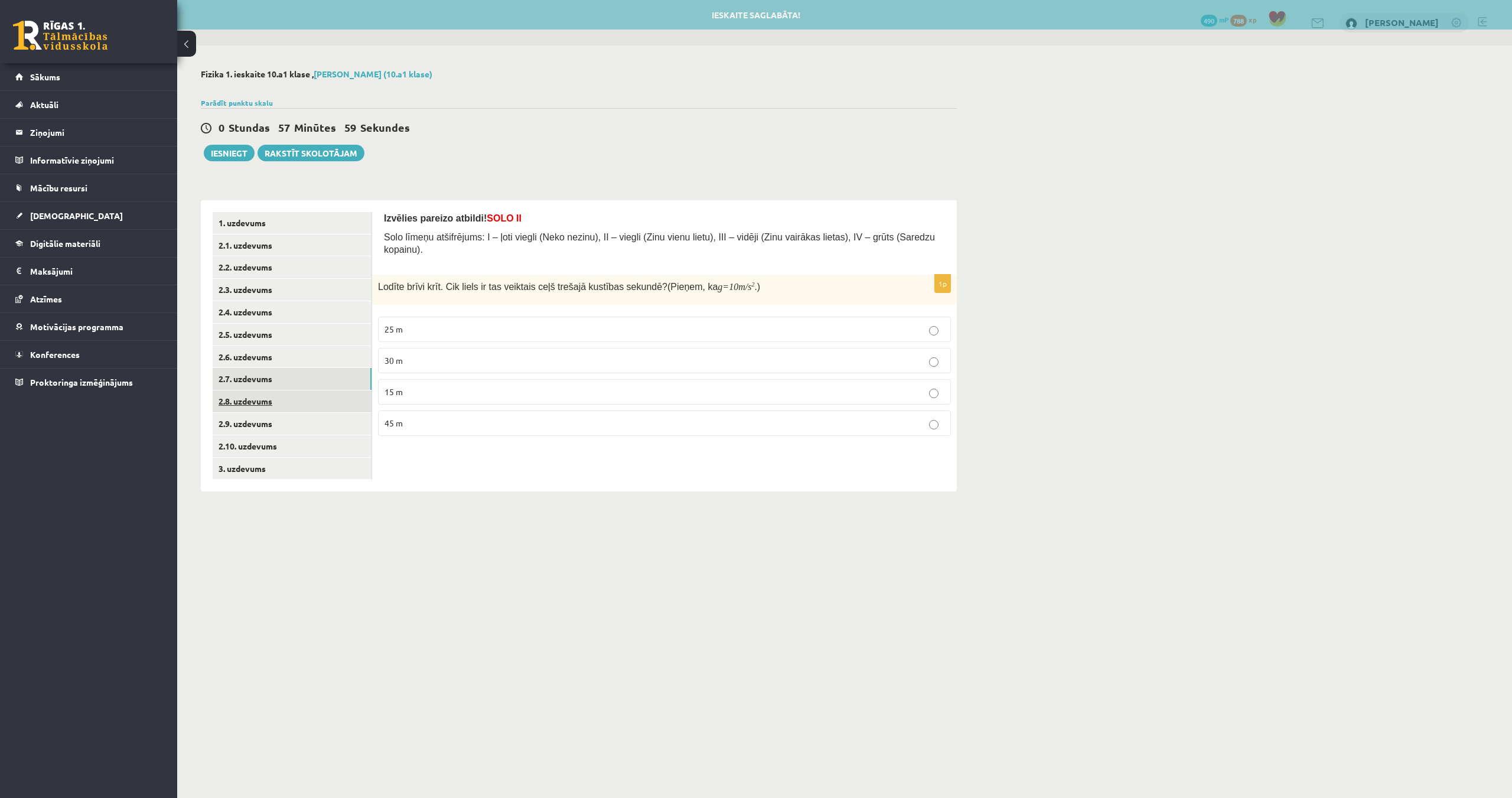
click at [239, 405] on link "2.8. uzdevums" at bounding box center [292, 400] width 159 height 22
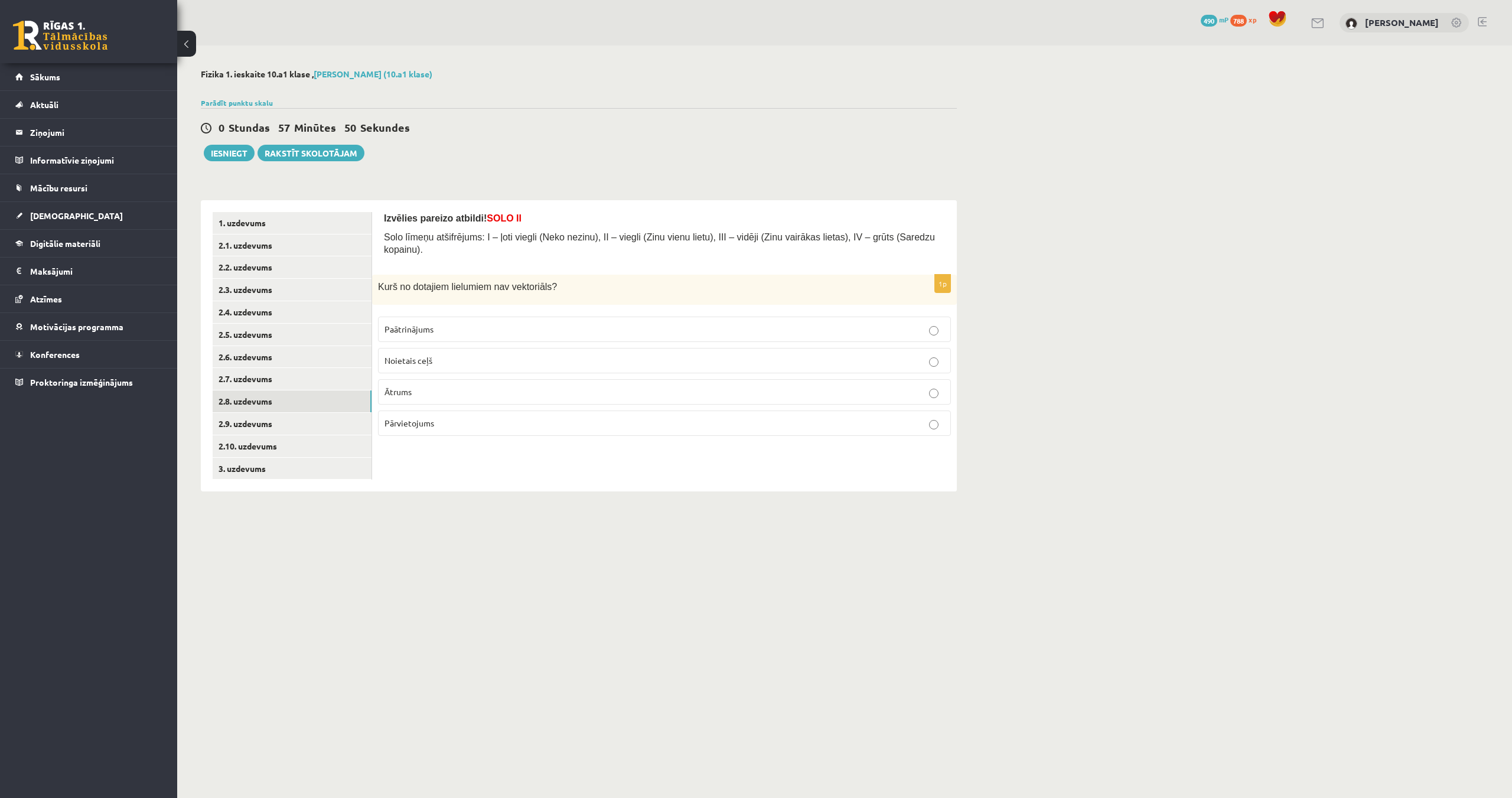
click at [555, 355] on p "Noietais ceļš" at bounding box center [665, 361] width 560 height 12
click at [547, 386] on p "Ātrums" at bounding box center [665, 392] width 560 height 12
click at [261, 420] on link "2.9. uzdevums" at bounding box center [292, 424] width 159 height 22
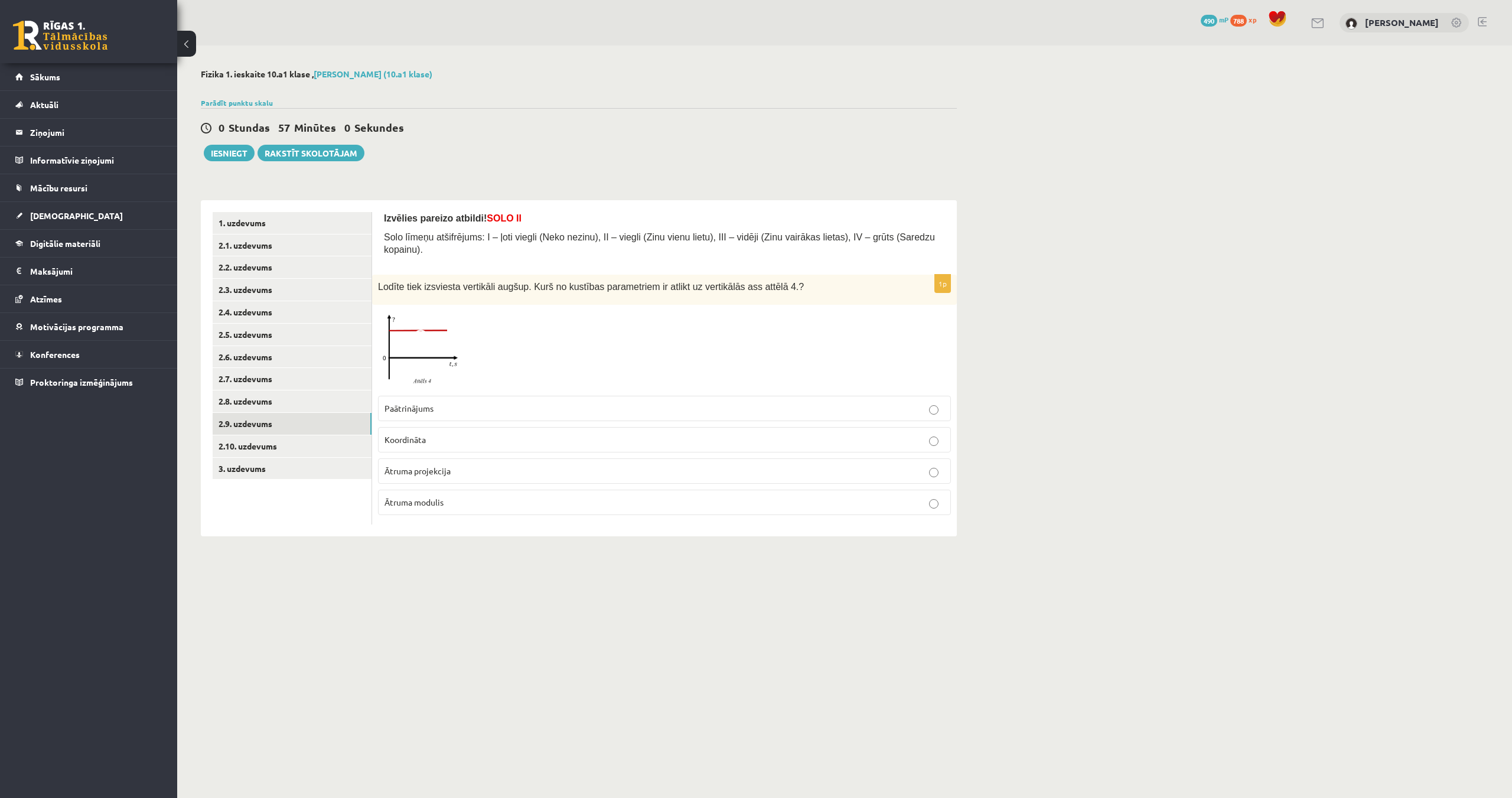
click at [440, 334] on img at bounding box center [422, 350] width 89 height 79
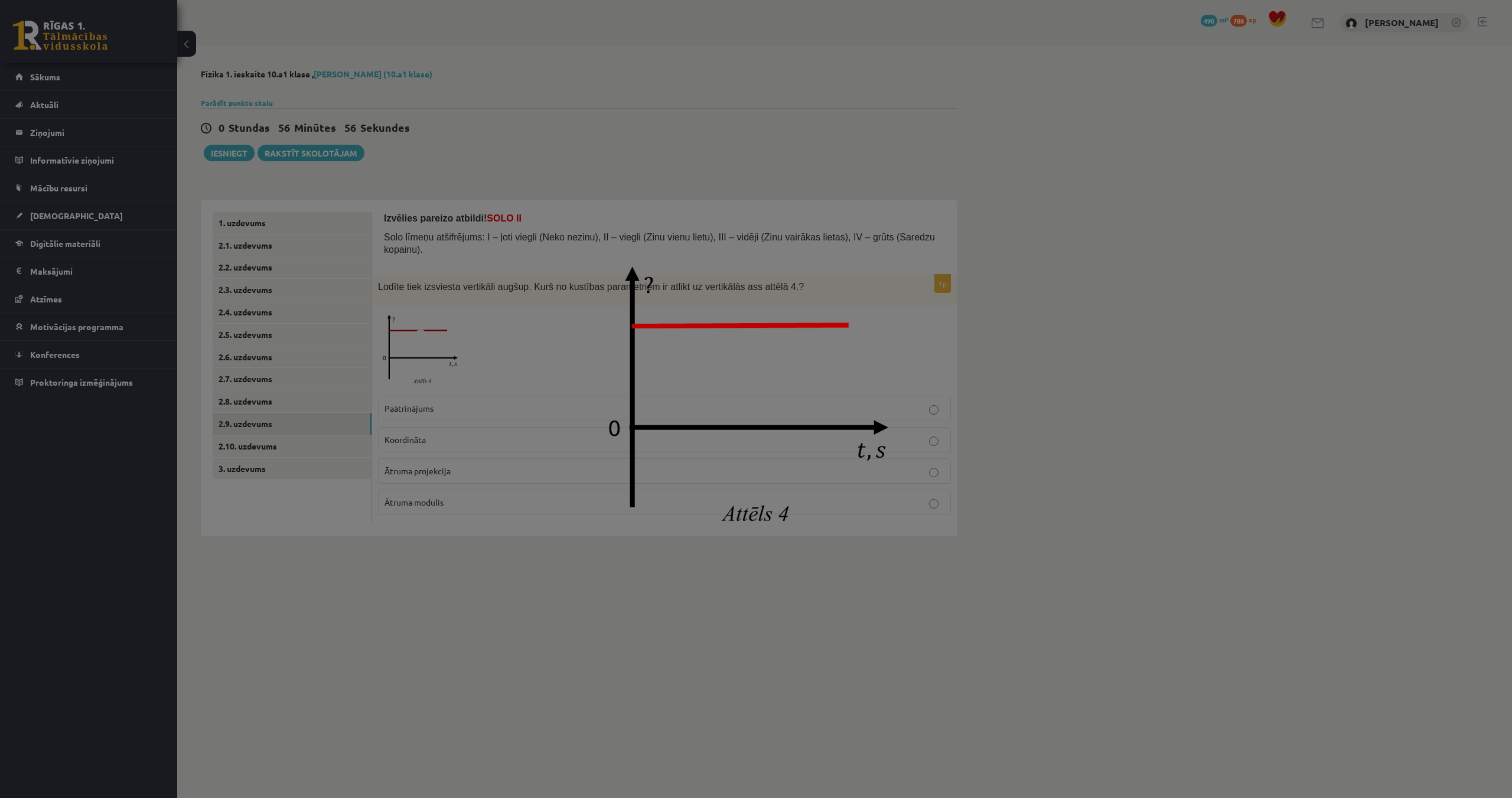
click at [528, 325] on div at bounding box center [756, 399] width 1512 height 798
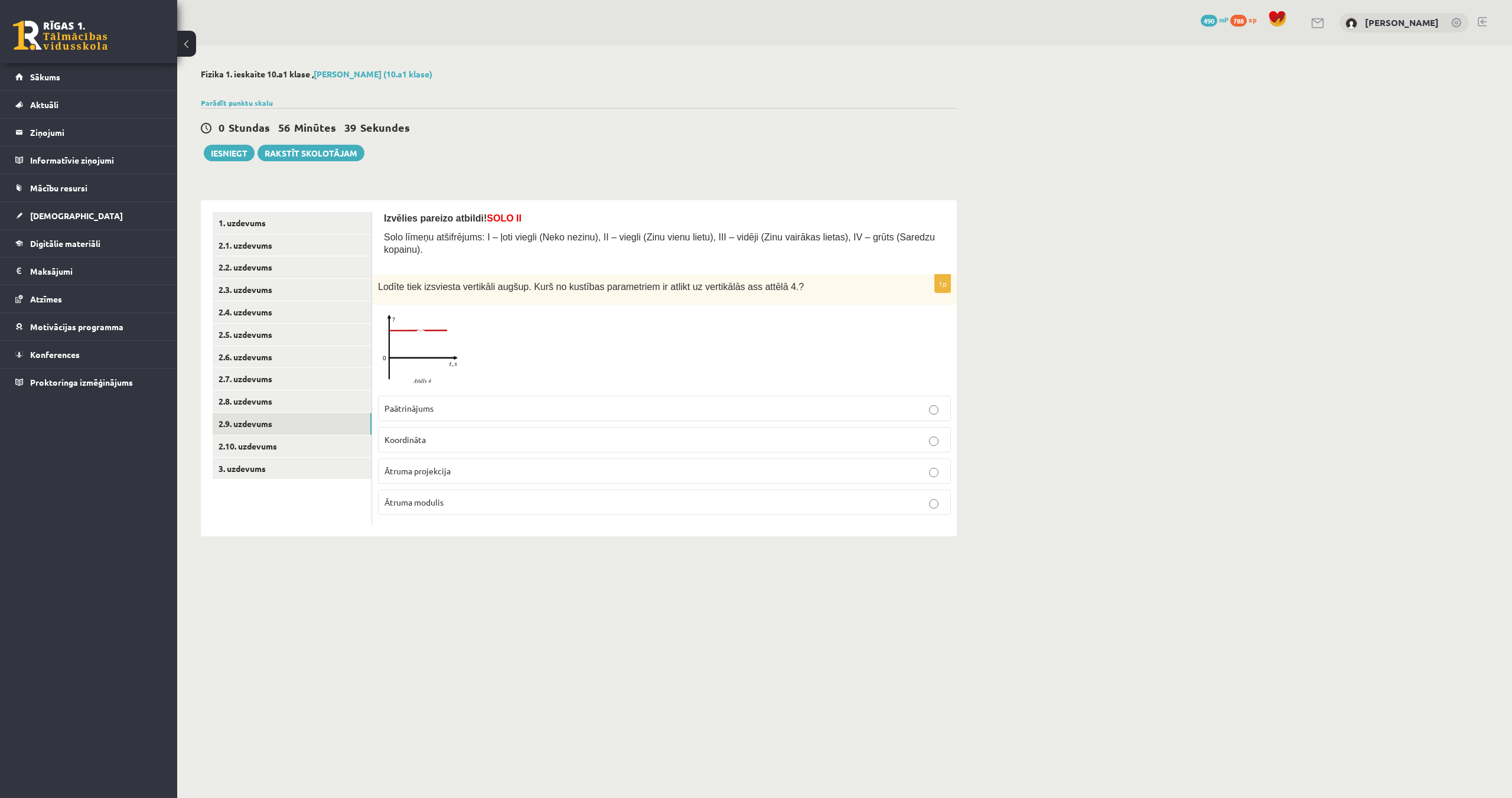
click at [406, 337] on img at bounding box center [422, 350] width 89 height 79
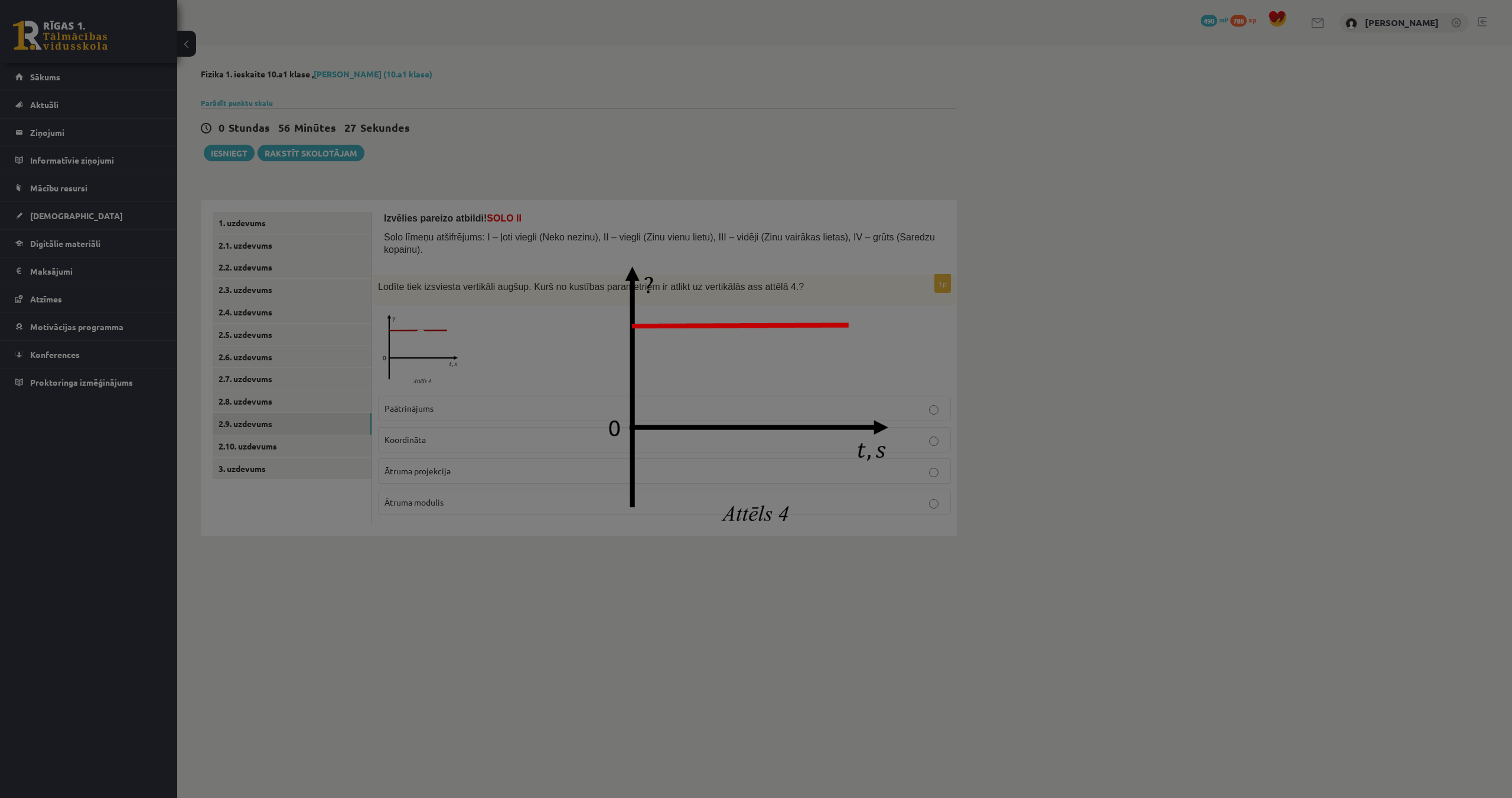
click at [504, 350] on div at bounding box center [756, 399] width 1512 height 798
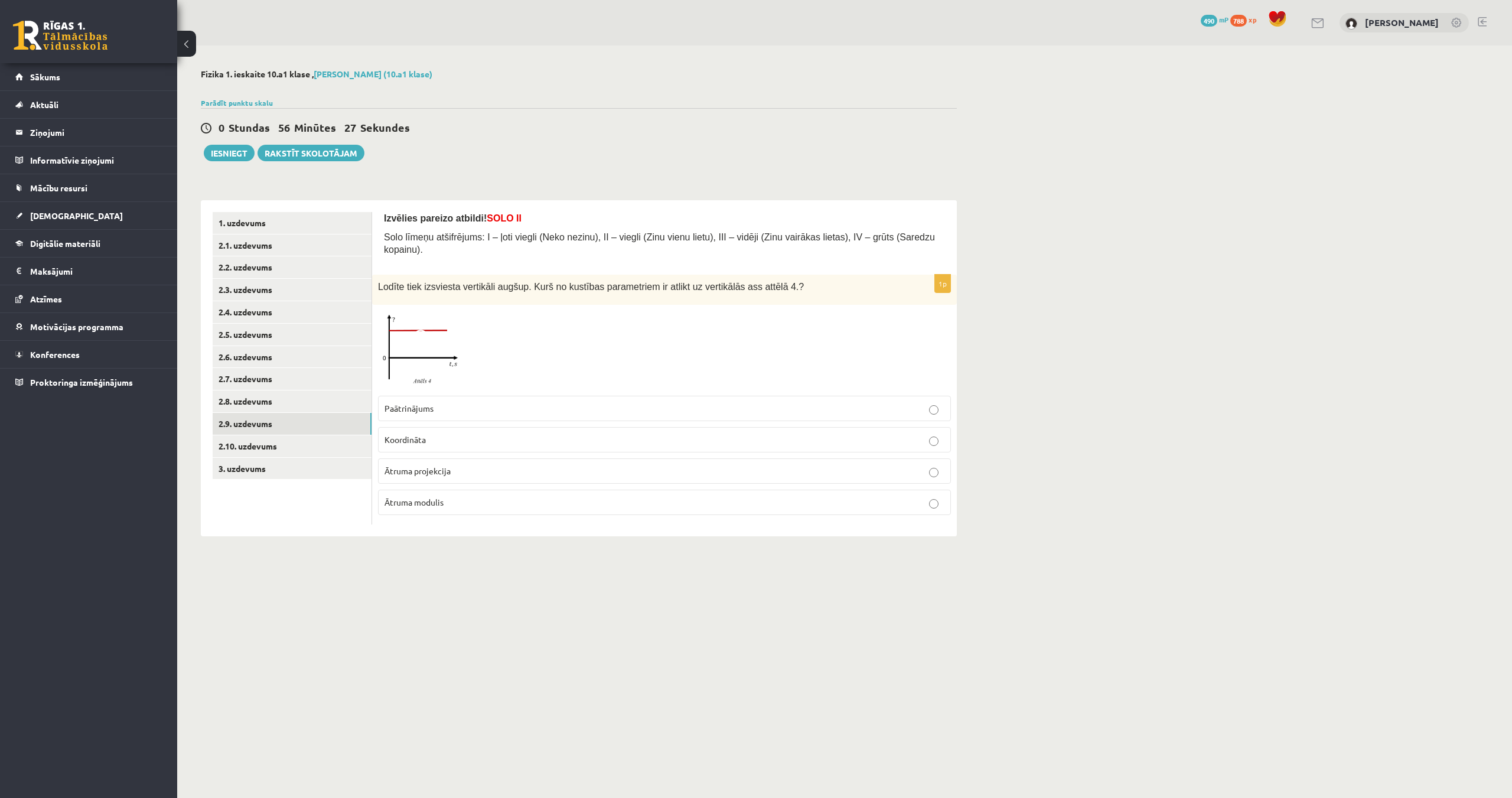
click at [518, 402] on p "Paātrinājums" at bounding box center [665, 408] width 560 height 12
click at [528, 427] on label "Koordināta" at bounding box center [664, 440] width 573 height 26
click at [790, 402] on p "Paātrinājums" at bounding box center [665, 408] width 560 height 12
click at [264, 451] on link "2.10. uzdevums" at bounding box center [292, 446] width 159 height 22
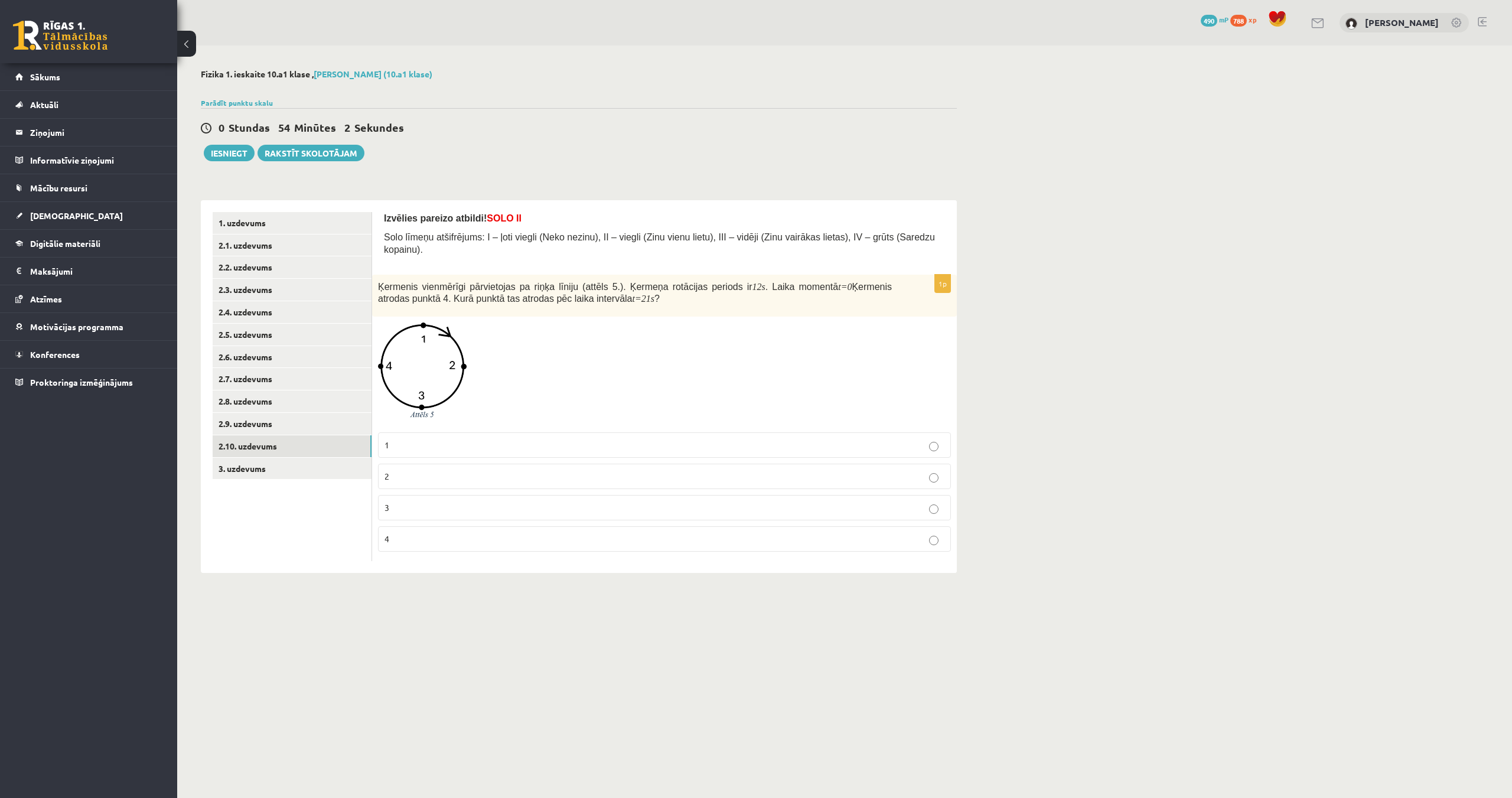
click at [1206, 213] on div "**********" at bounding box center [845, 321] width 1335 height 551
click at [875, 501] on p "3" at bounding box center [665, 507] width 560 height 12
click at [253, 469] on link "3. uzdevums" at bounding box center [292, 468] width 159 height 22
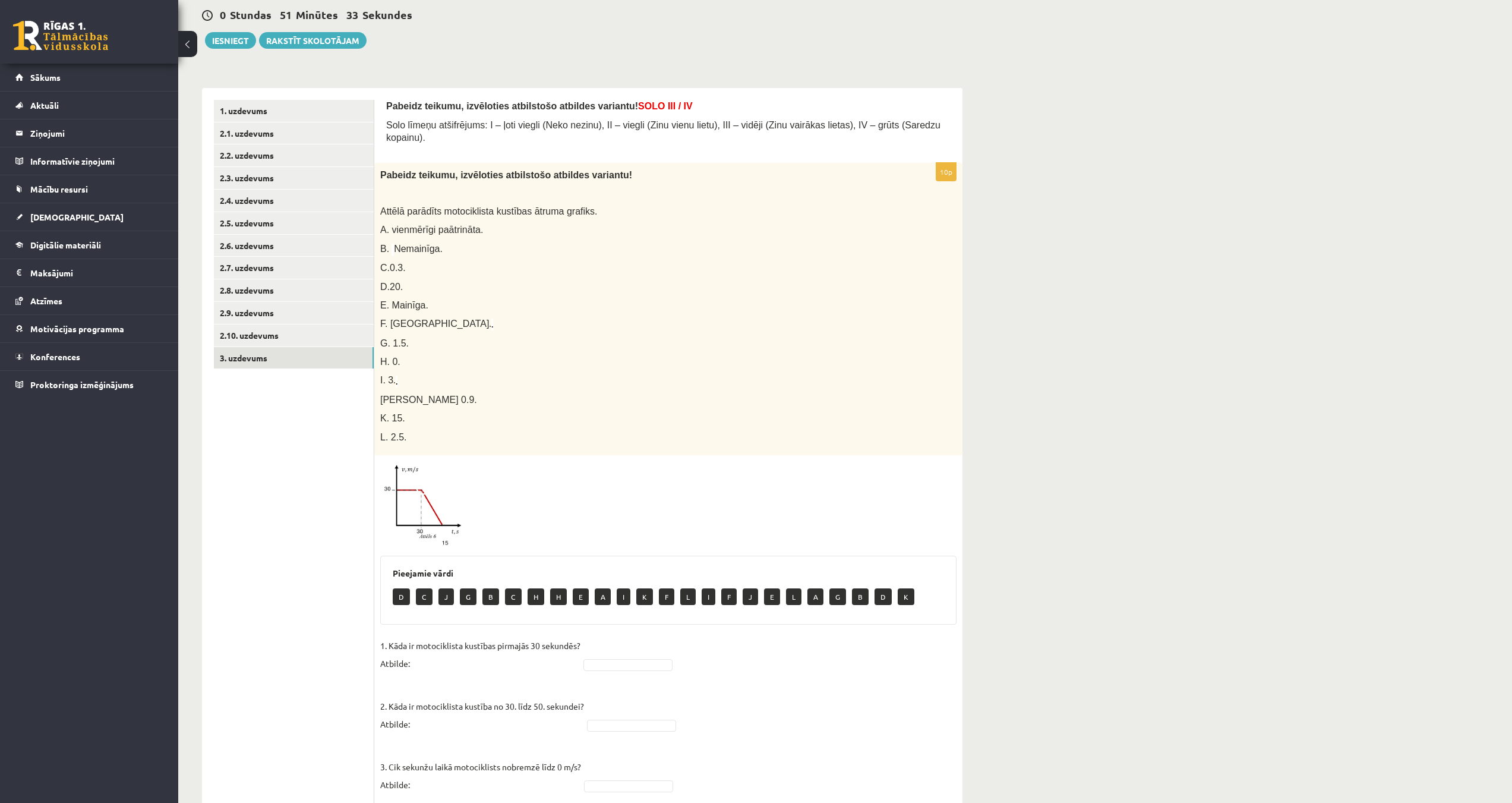
scroll to position [60, 0]
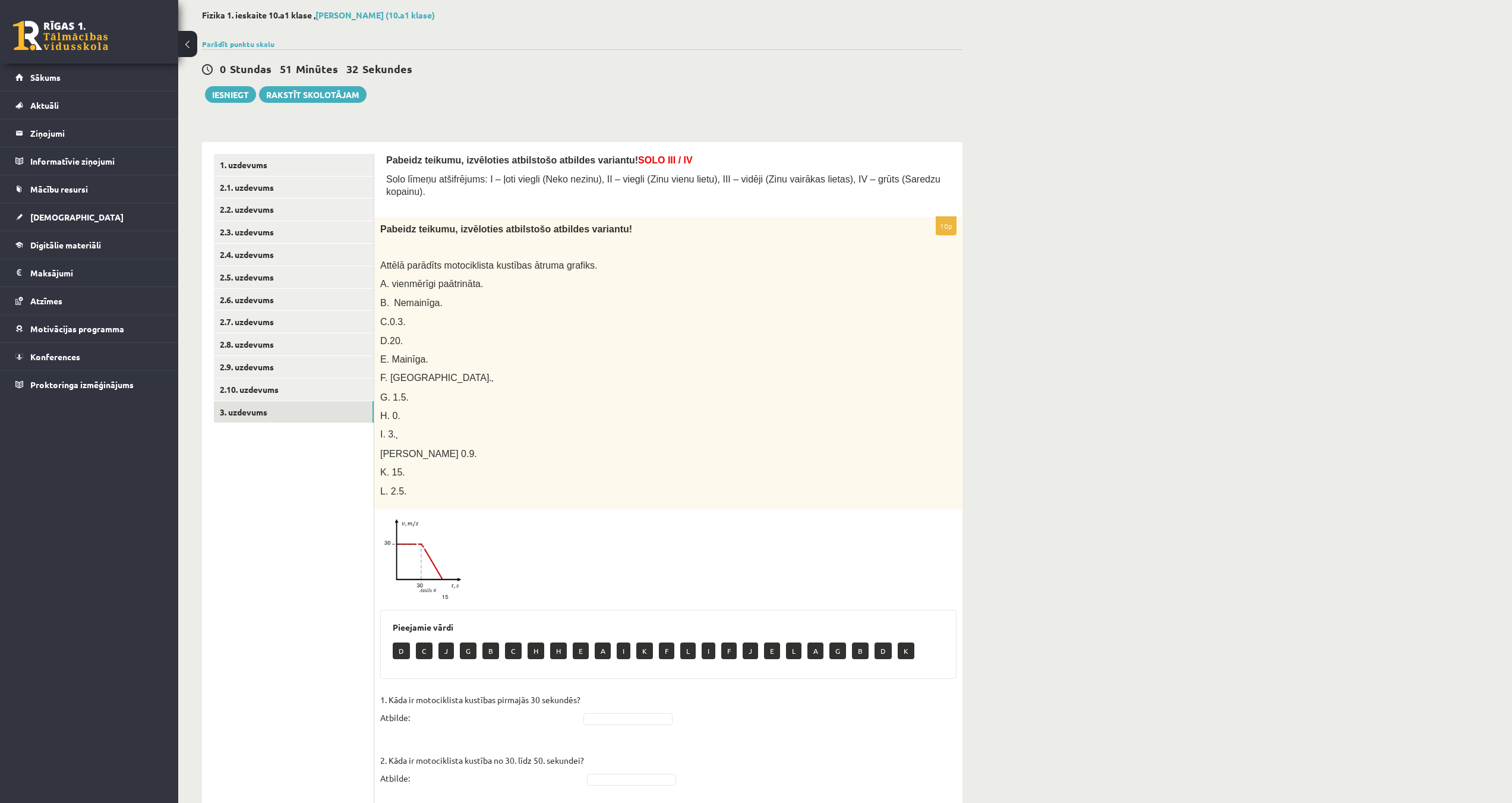
click at [414, 548] on img at bounding box center [424, 559] width 89 height 87
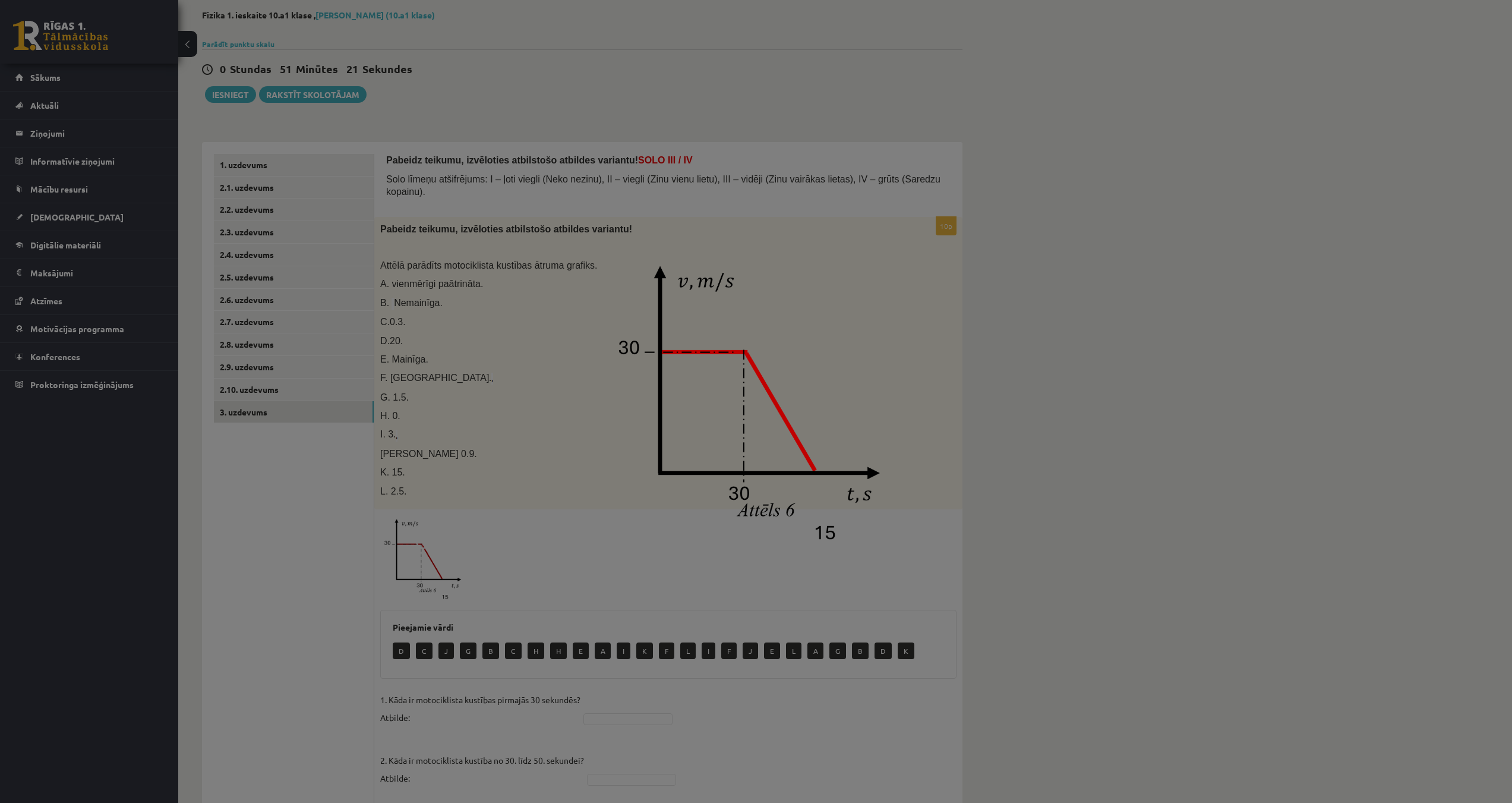
click at [892, 355] on img at bounding box center [756, 401] width 304 height 297
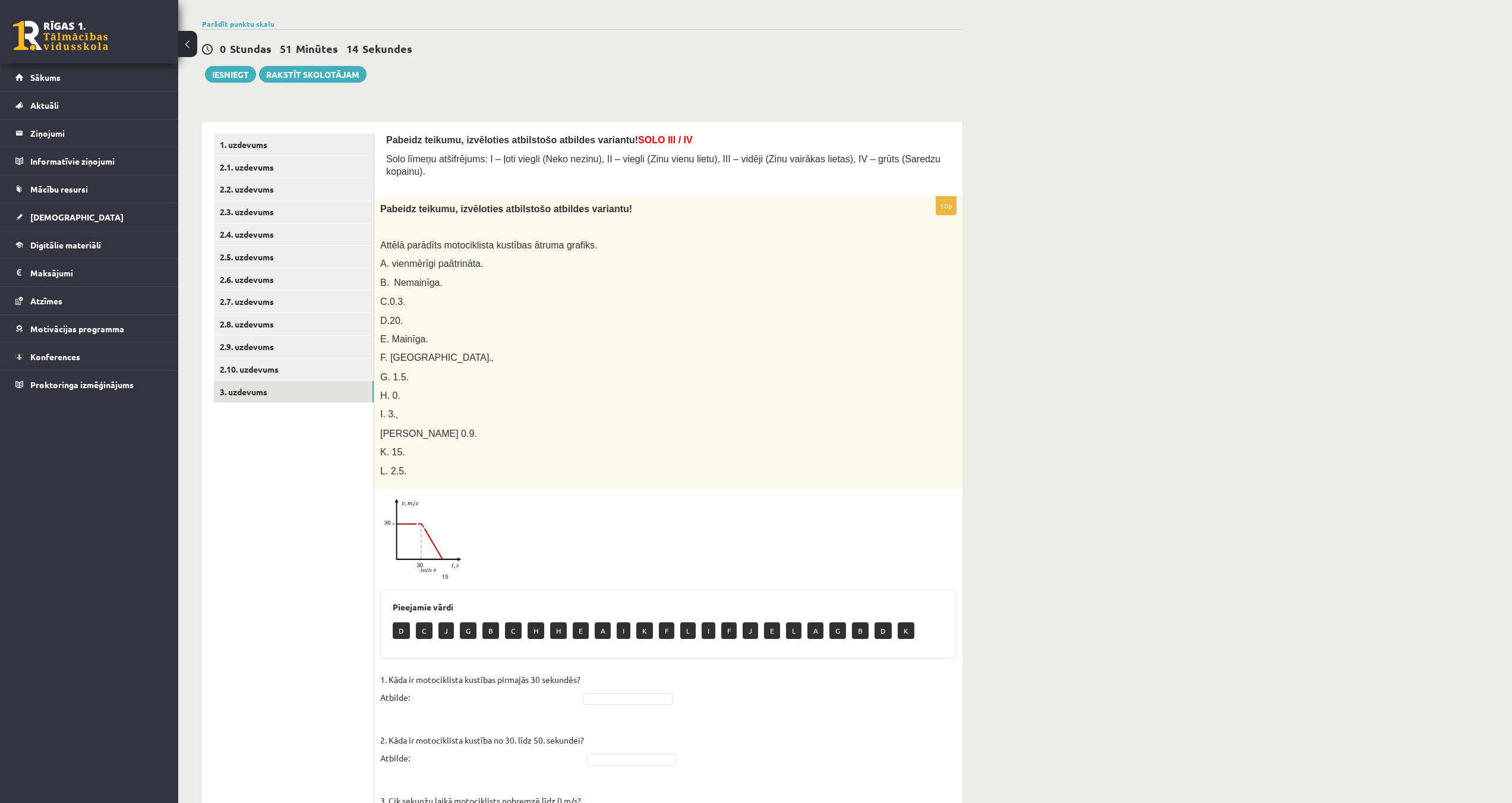
scroll to position [119, 0]
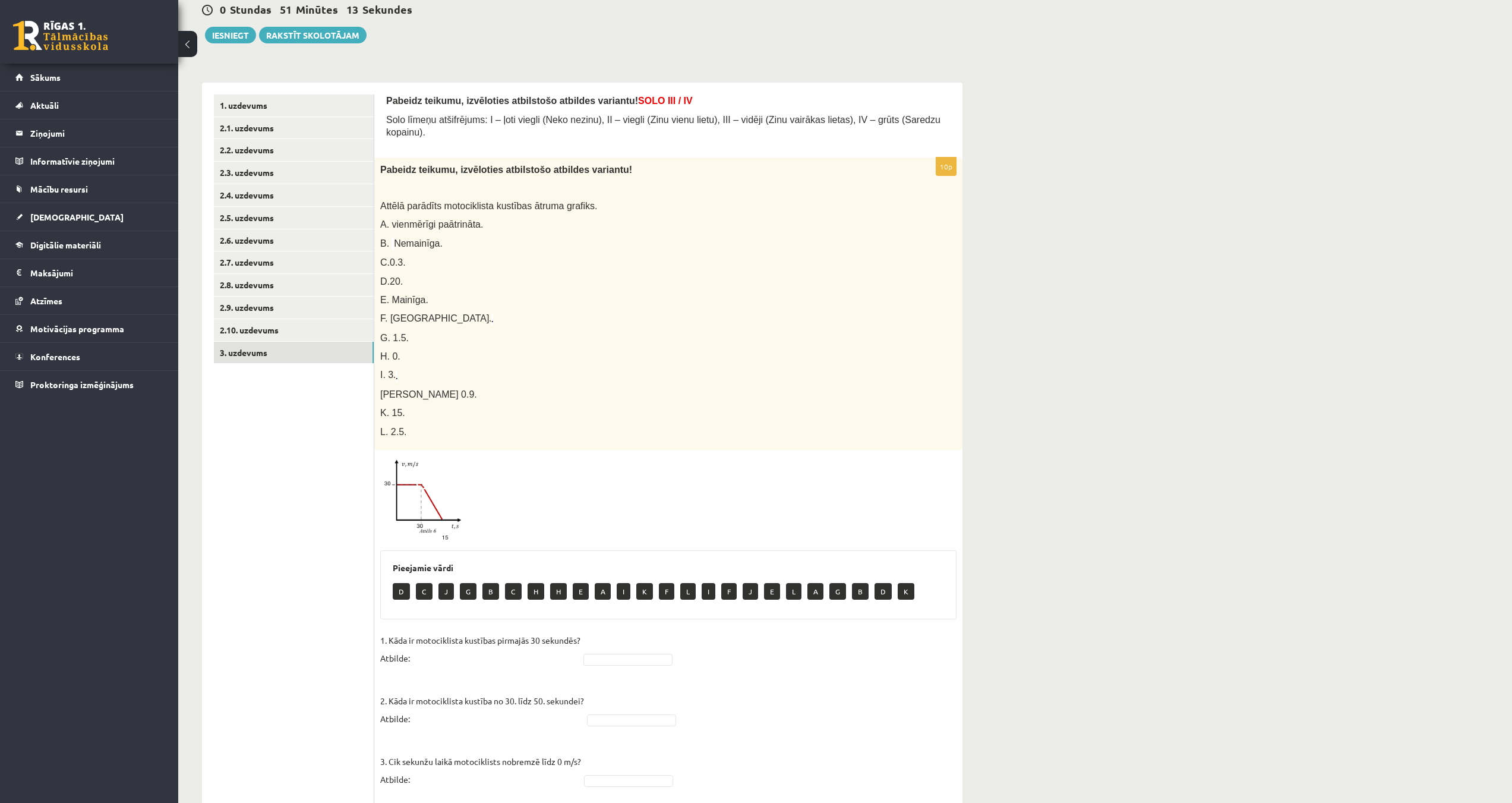
click at [415, 497] on img at bounding box center [424, 499] width 89 height 87
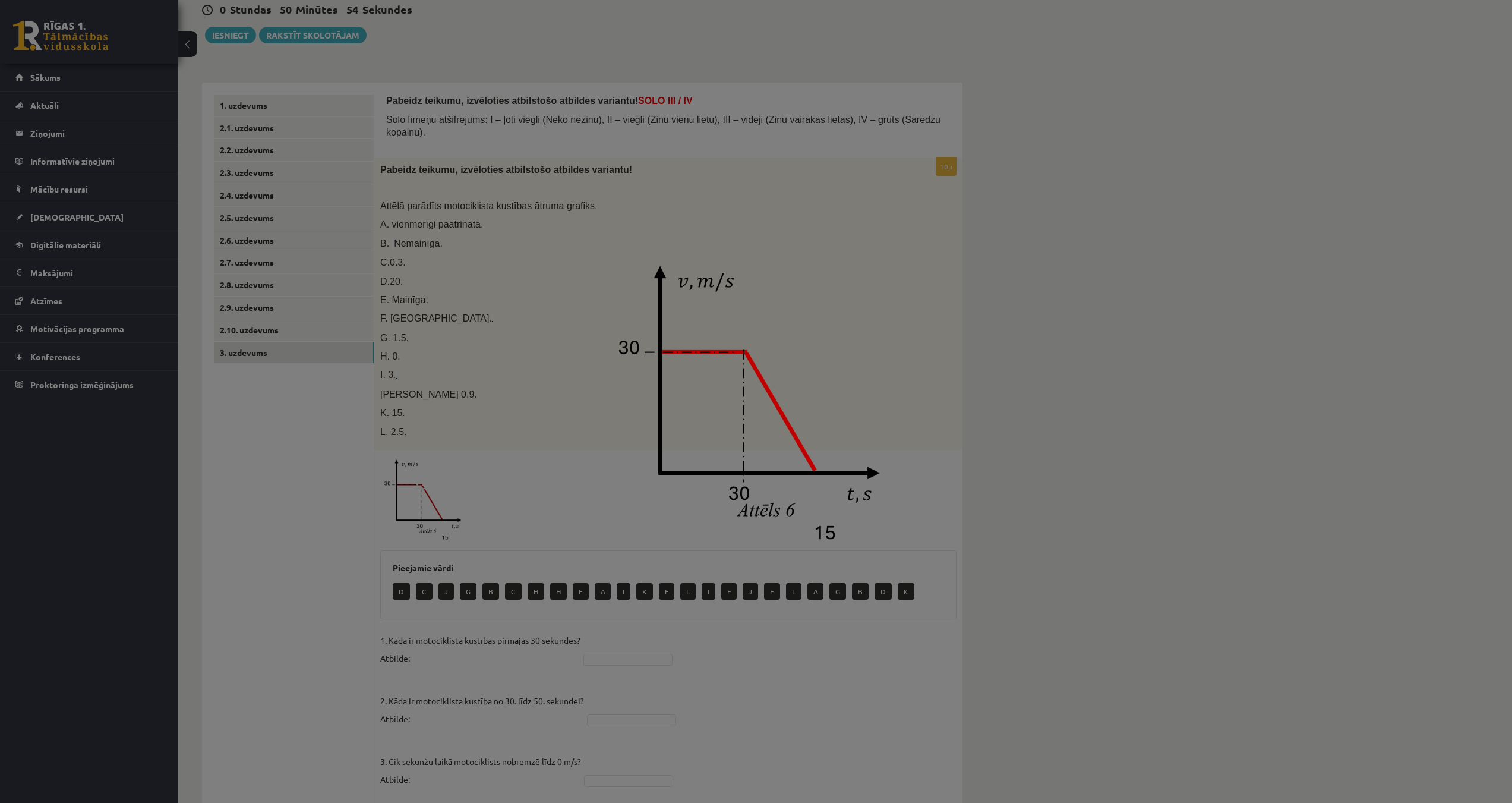
click at [819, 372] on img at bounding box center [756, 401] width 304 height 297
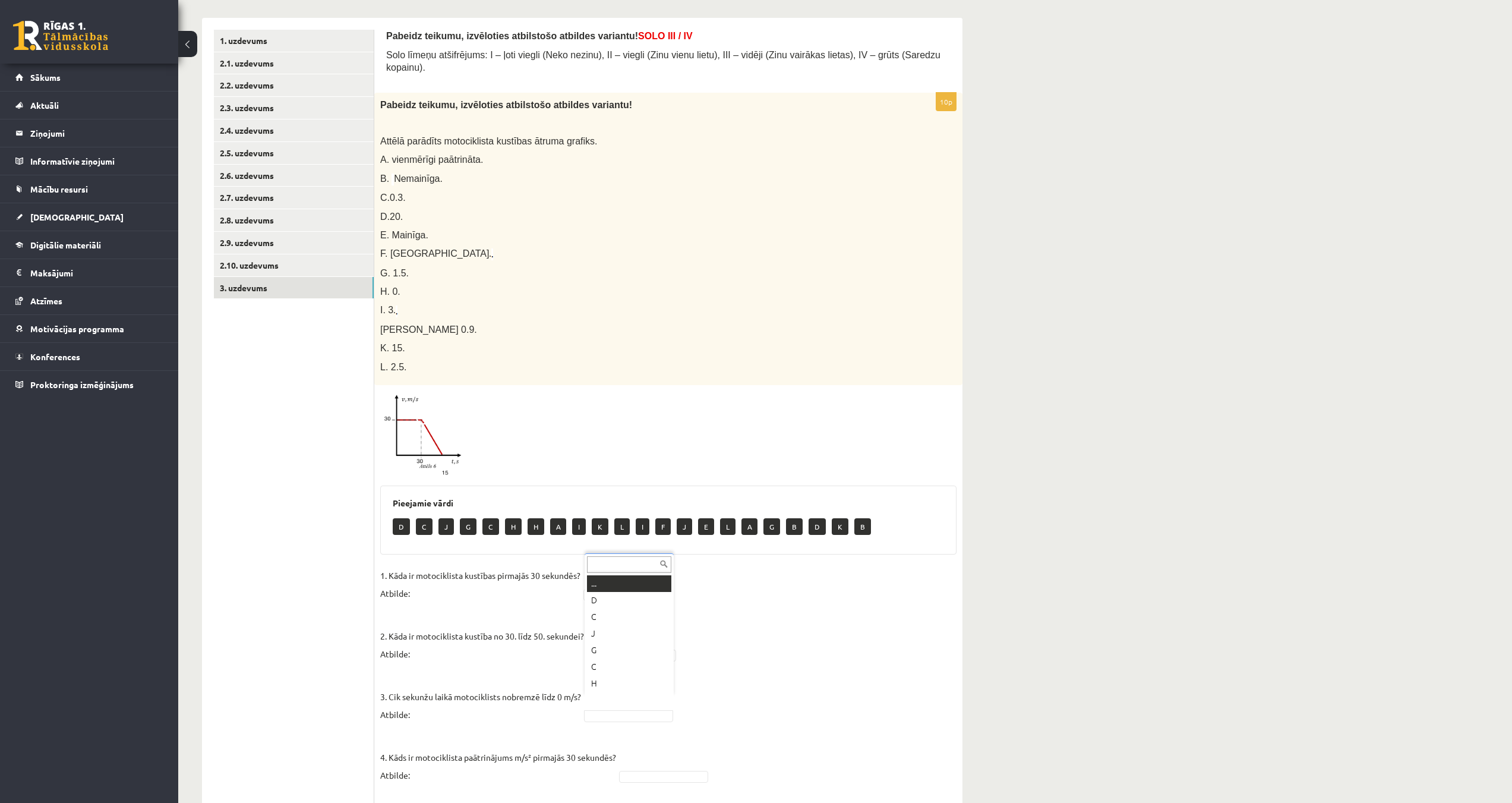
scroll to position [178, 0]
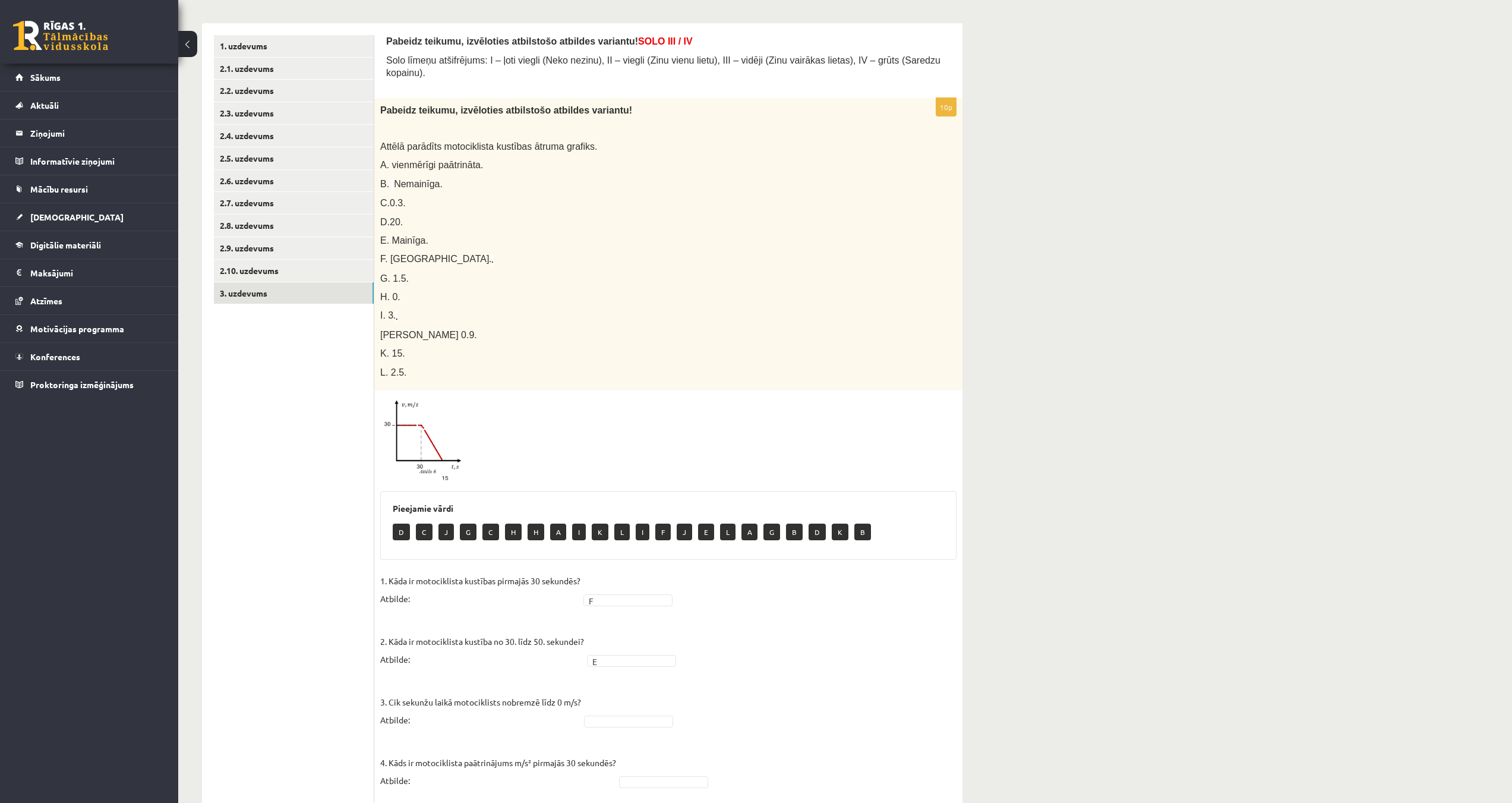
click at [434, 442] on img at bounding box center [424, 440] width 89 height 87
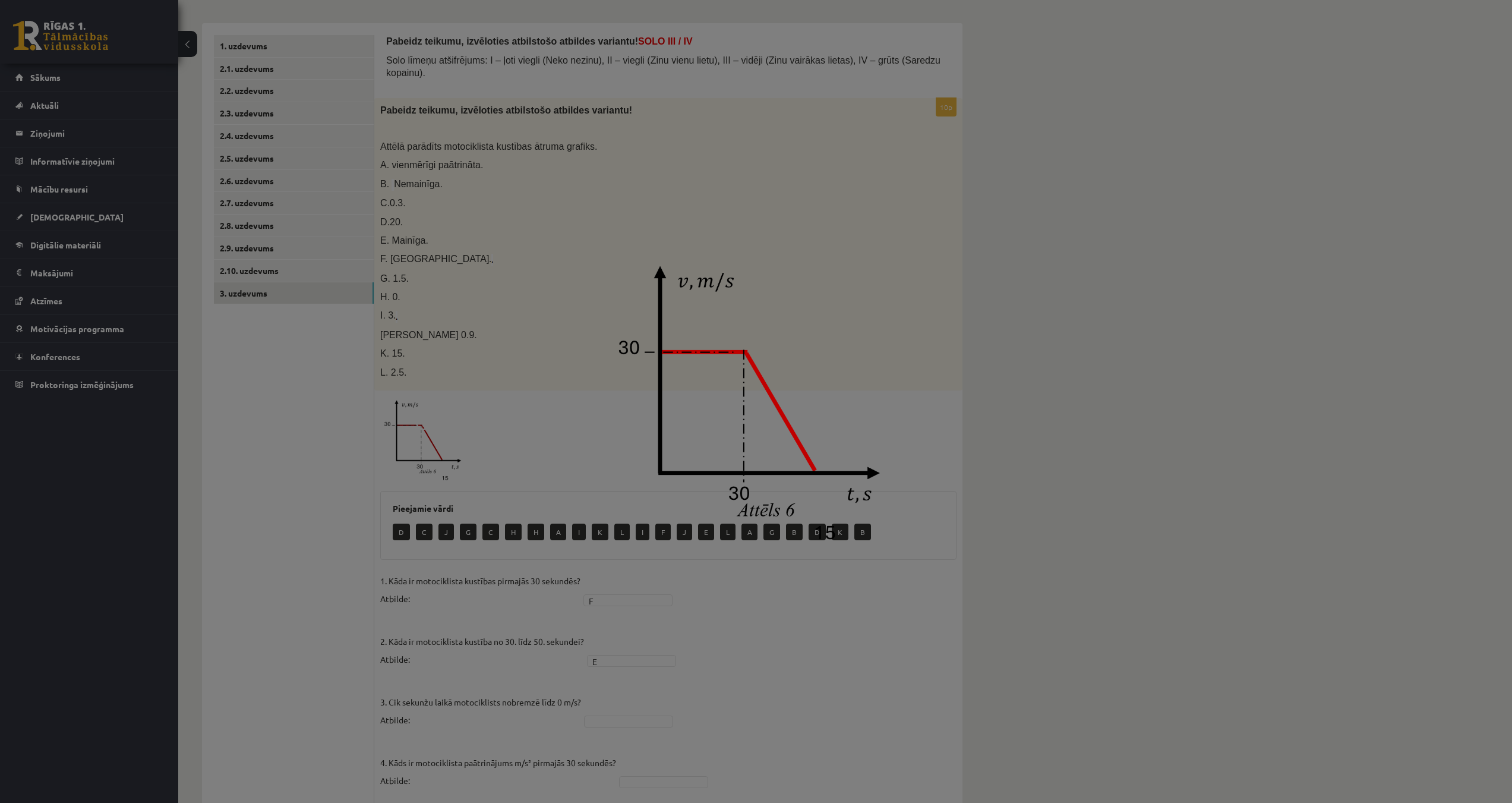
click at [756, 664] on div at bounding box center [756, 401] width 1512 height 803
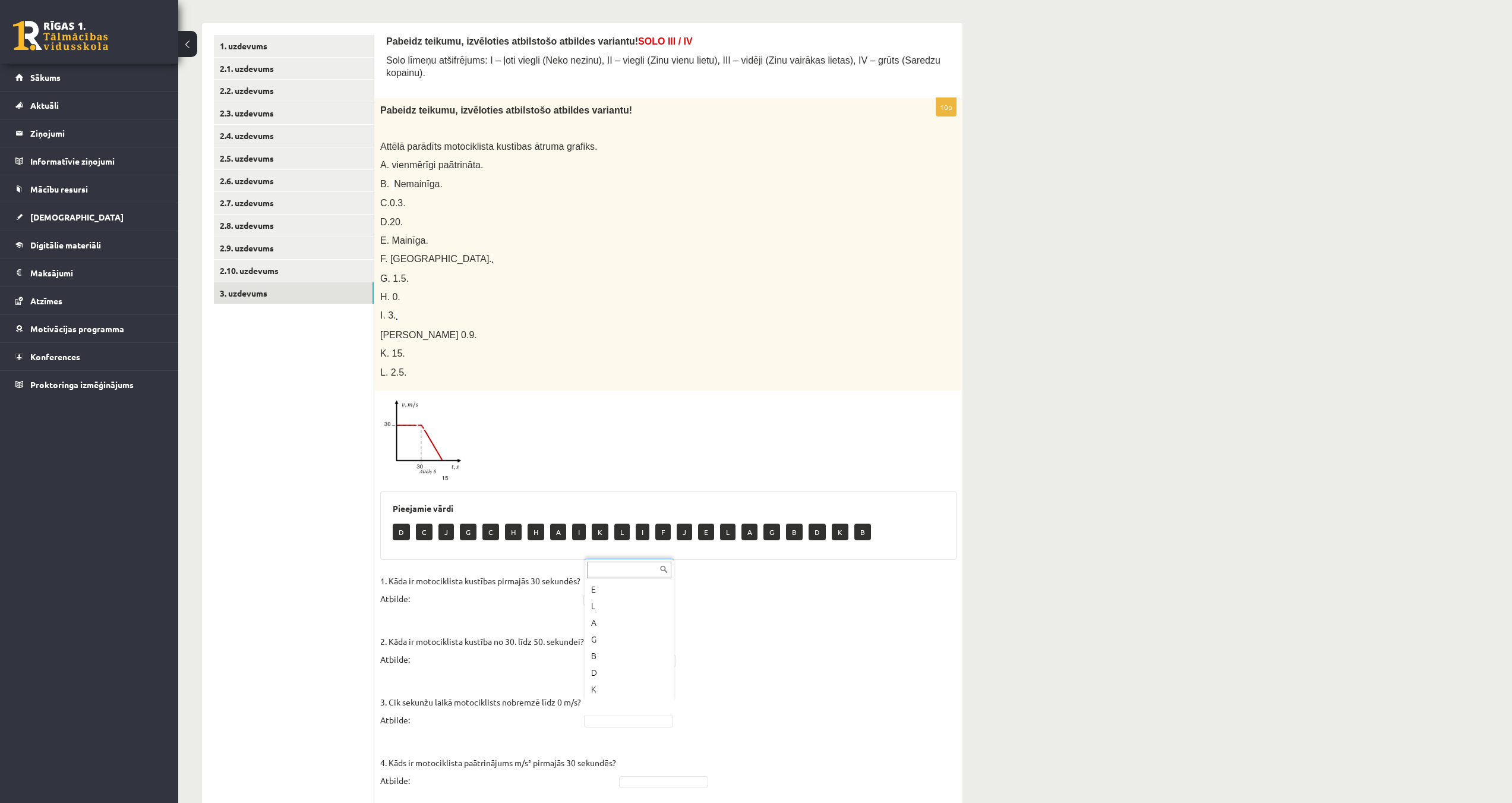
scroll to position [264, 0]
click at [402, 429] on img at bounding box center [424, 440] width 89 height 87
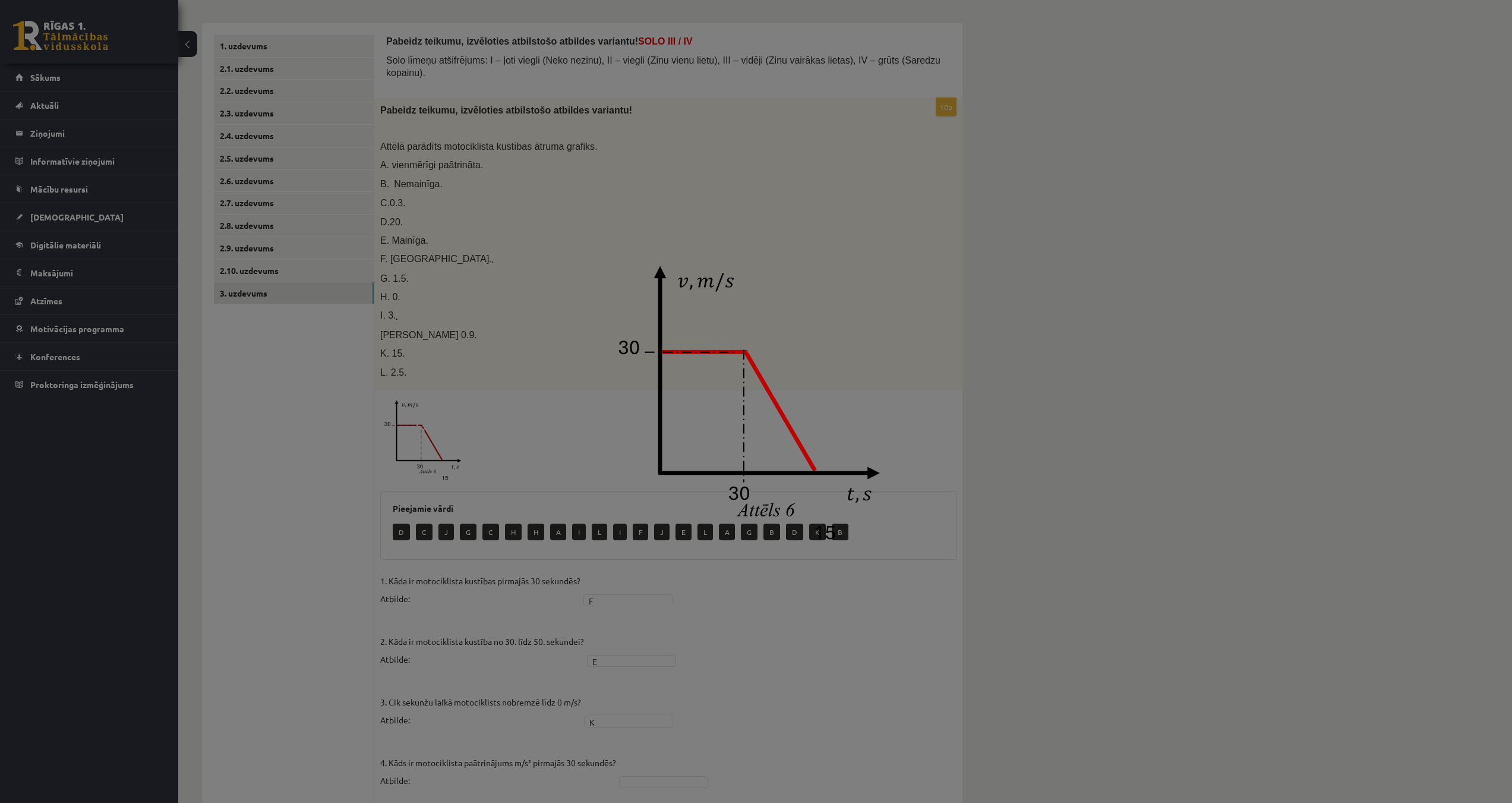
drag, startPoint x: 715, startPoint y: 683, endPoint x: 671, endPoint y: 732, distance: 65.9
click at [715, 683] on div at bounding box center [756, 401] width 1512 height 803
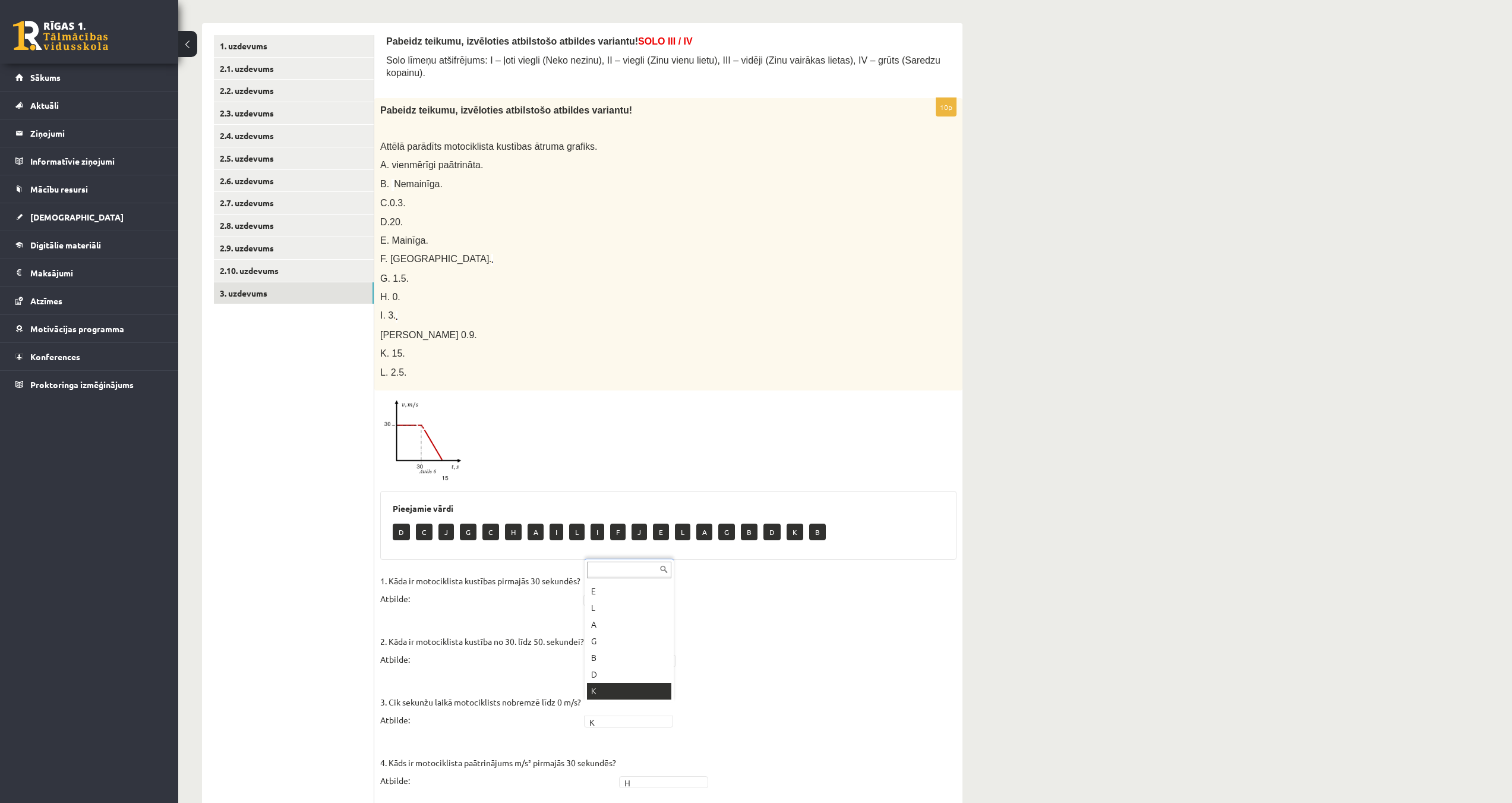
scroll to position [200, 0]
click at [434, 422] on img at bounding box center [424, 440] width 89 height 87
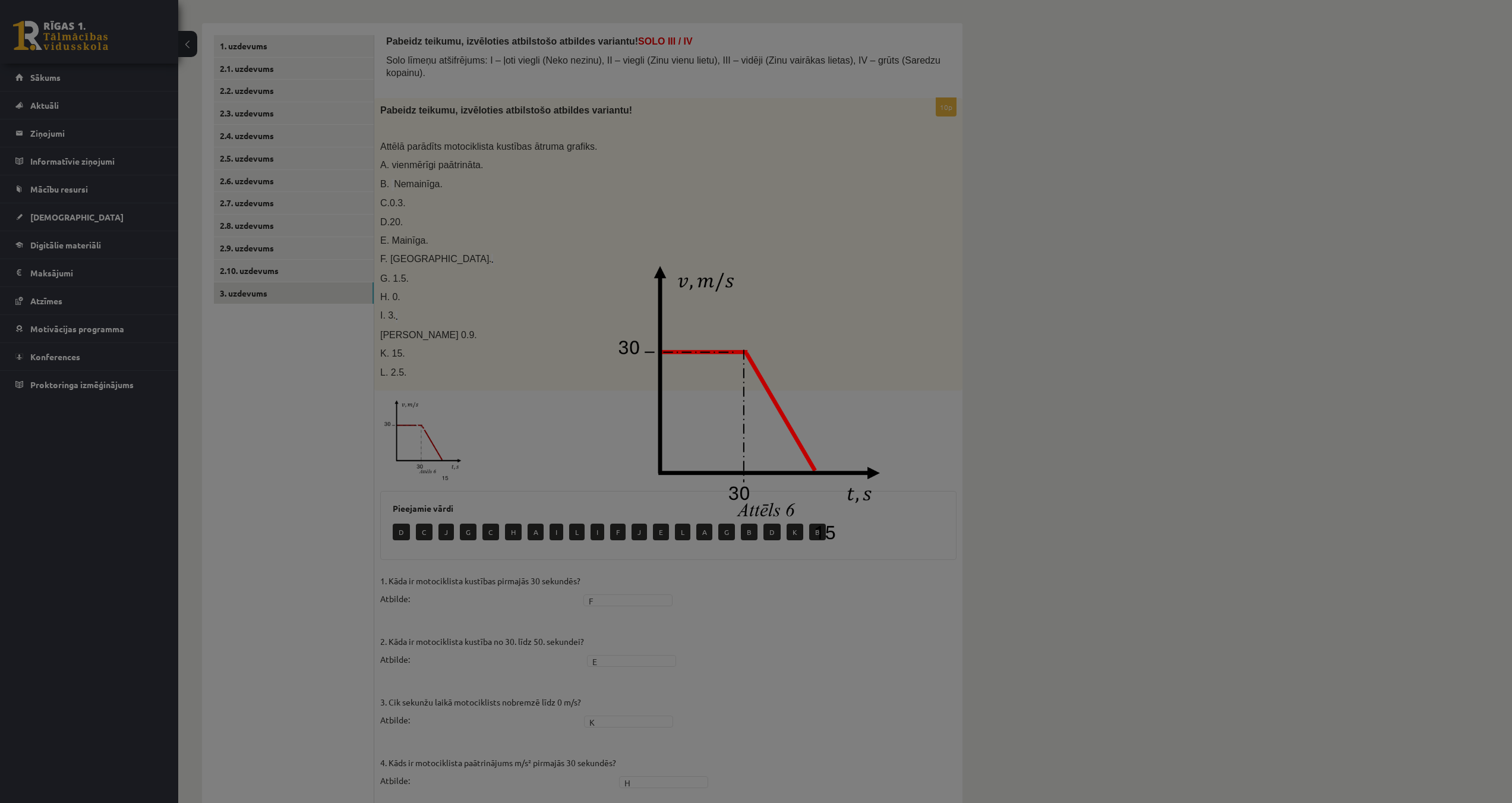
click at [996, 491] on div at bounding box center [756, 401] width 1512 height 803
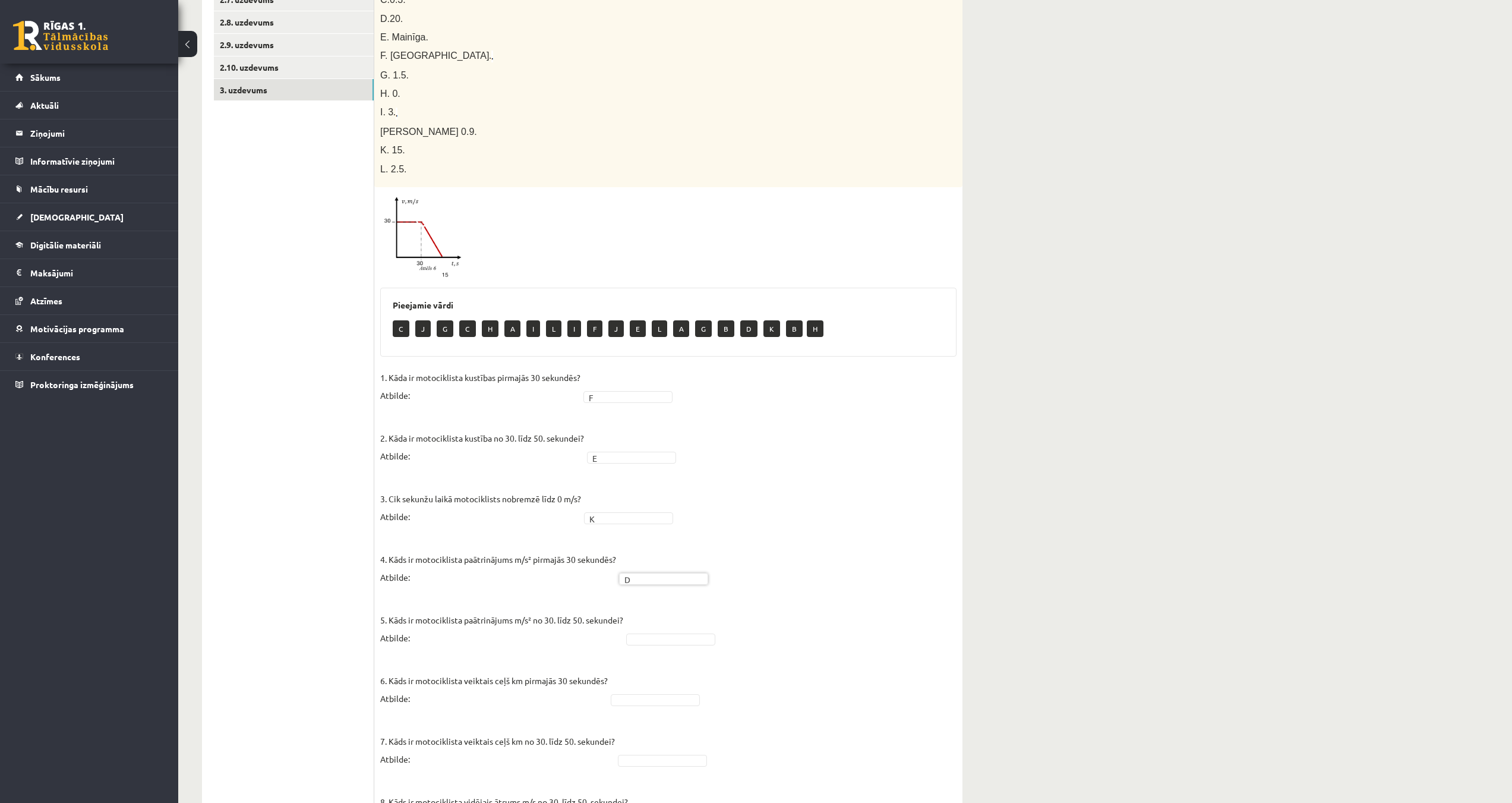
scroll to position [385, 0]
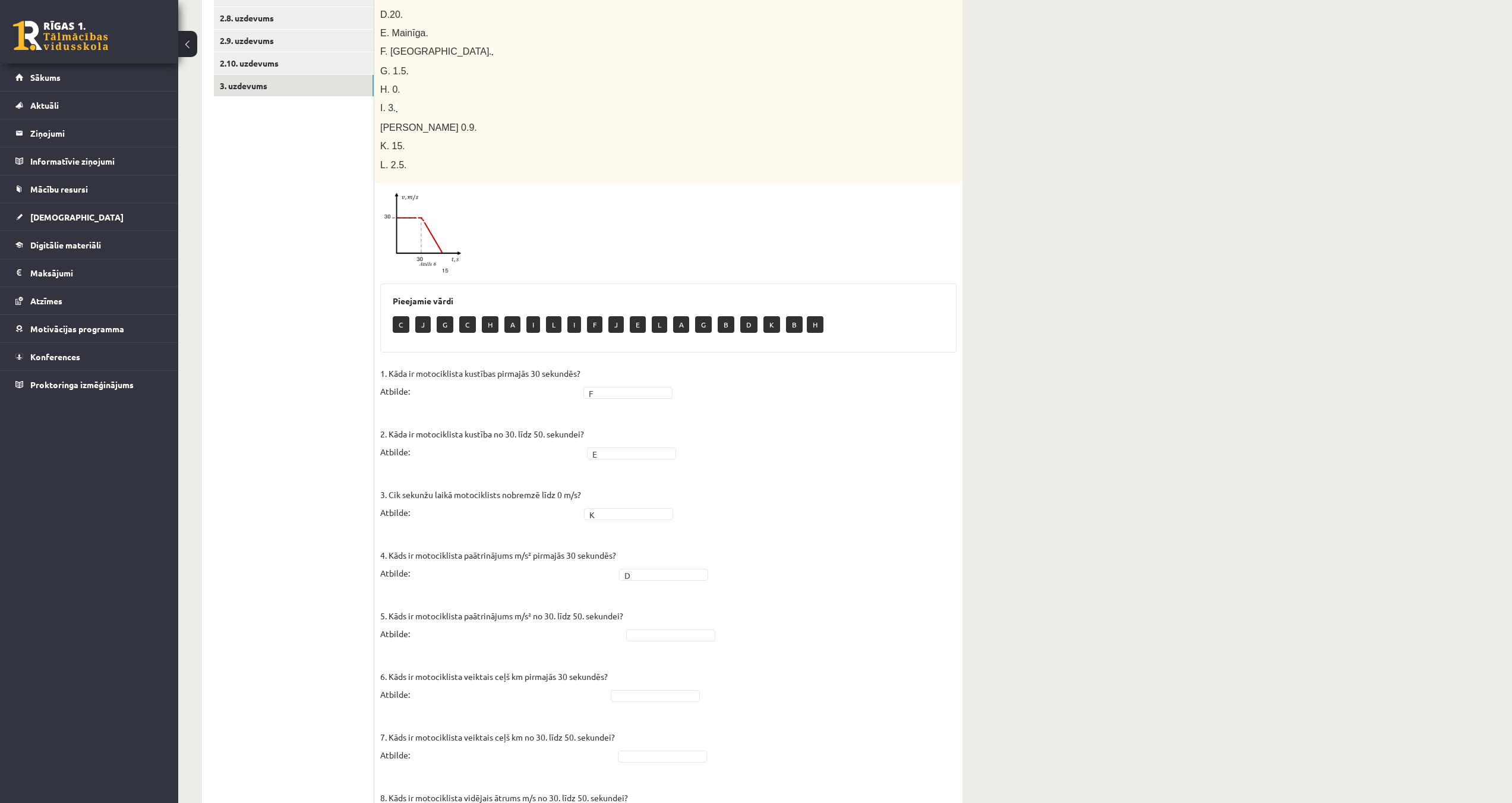
click at [430, 227] on img at bounding box center [424, 232] width 89 height 87
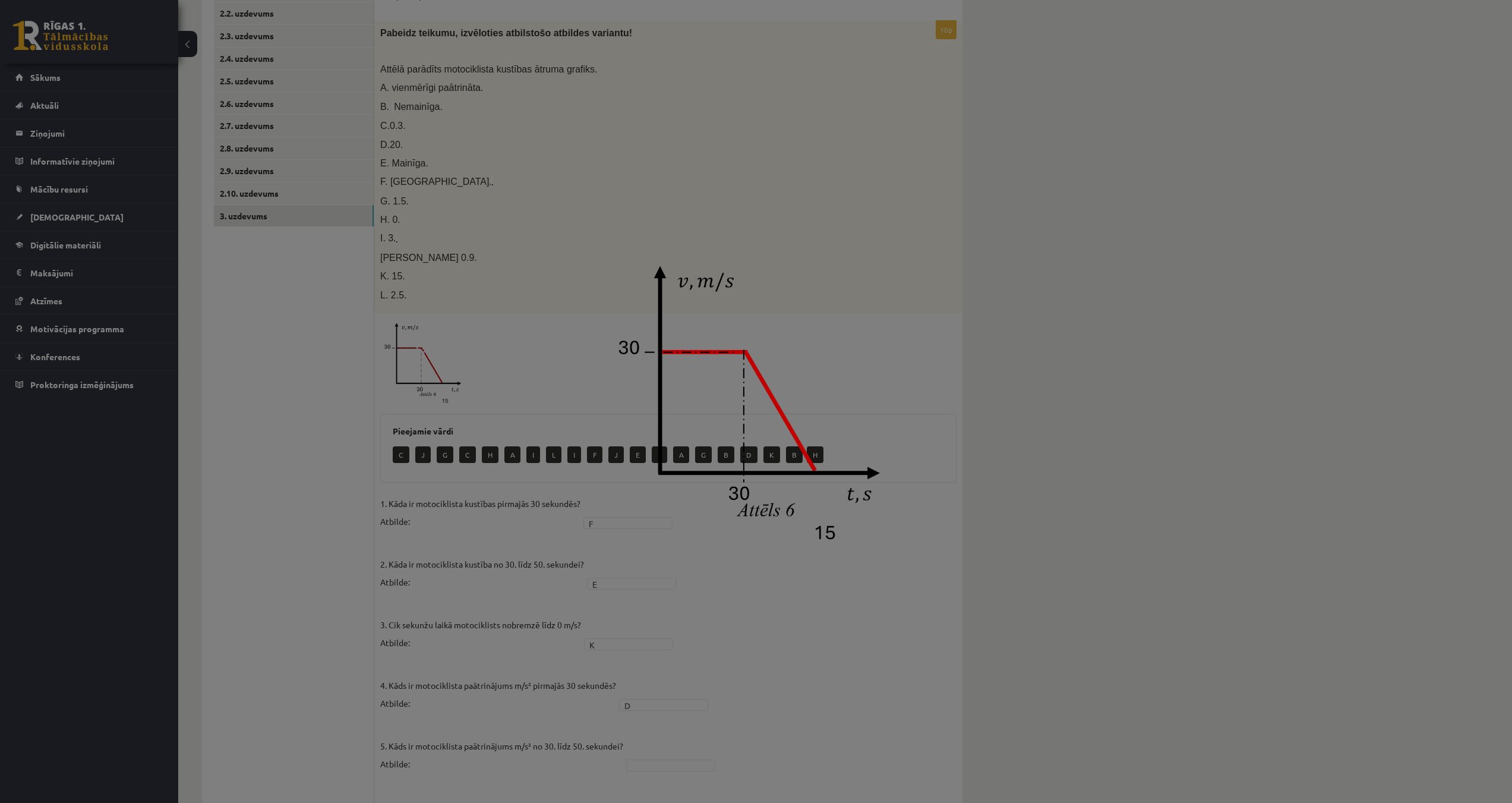
scroll to position [207, 0]
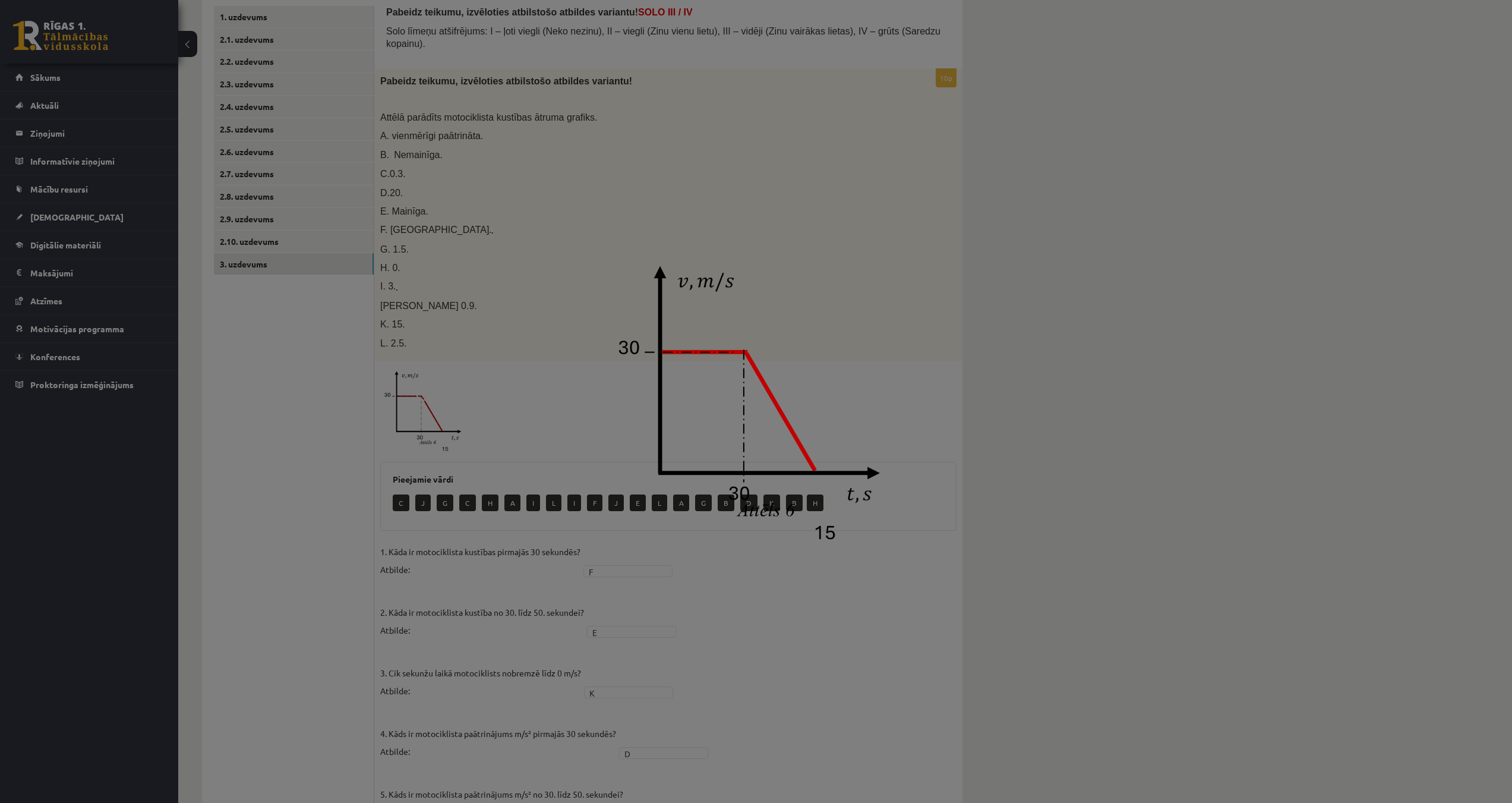
click at [850, 283] on img at bounding box center [756, 401] width 304 height 297
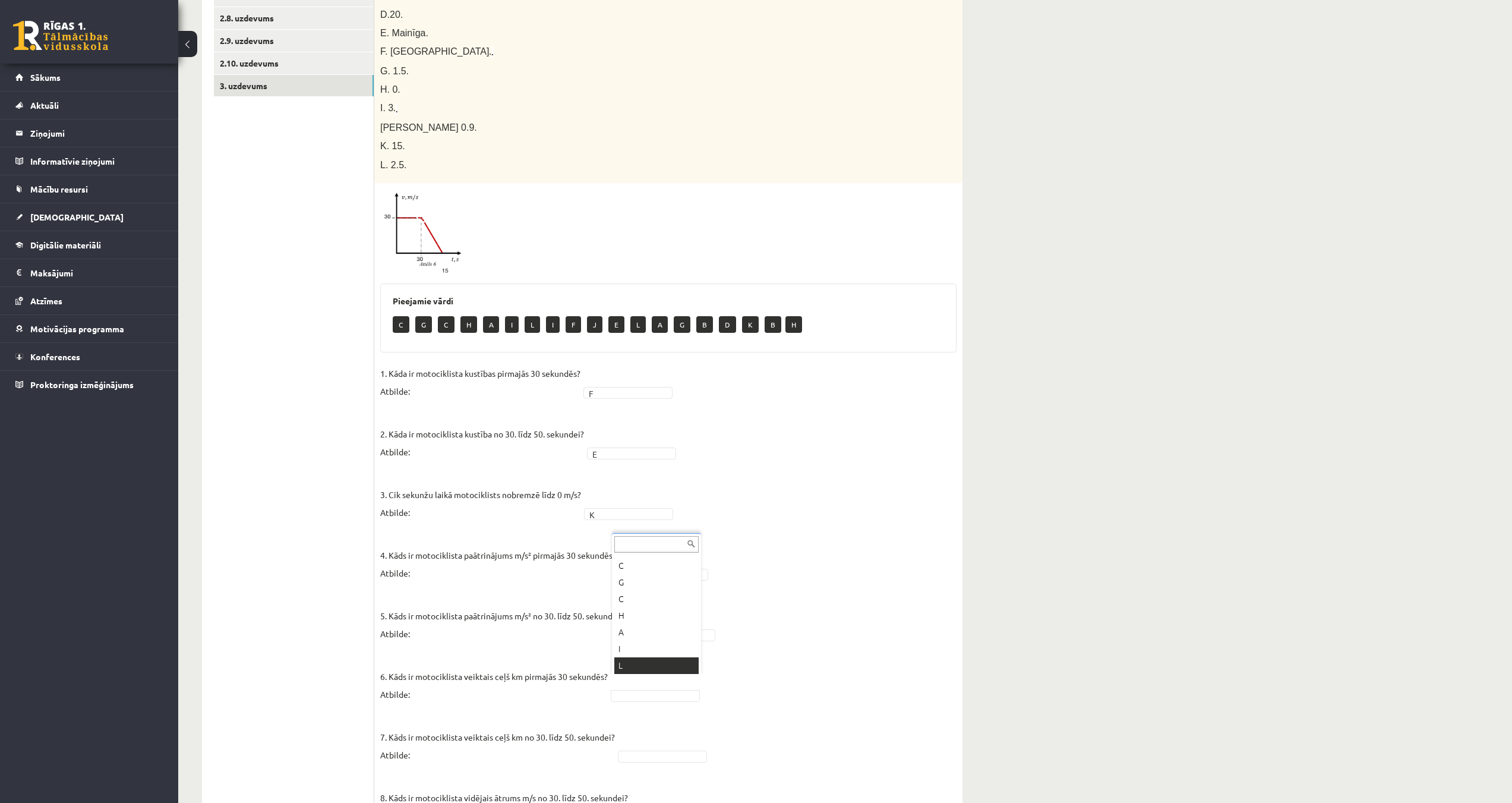
scroll to position [14, 0]
drag, startPoint x: 813, startPoint y: 638, endPoint x: 741, endPoint y: 639, distance: 72.0
click at [668, 672] on fieldset "1. Kāda ir motociklista kustības pirmajās 30 sekundēs? Atbilde: F * 2. Kāda ir …" at bounding box center [668, 658] width 576 height 588
click at [665, 692] on fieldset "1. Kāda ir motociklista kustības pirmajās 30 sekundēs? Atbilde: F * 2. Kāda ir …" at bounding box center [668, 658] width 576 height 588
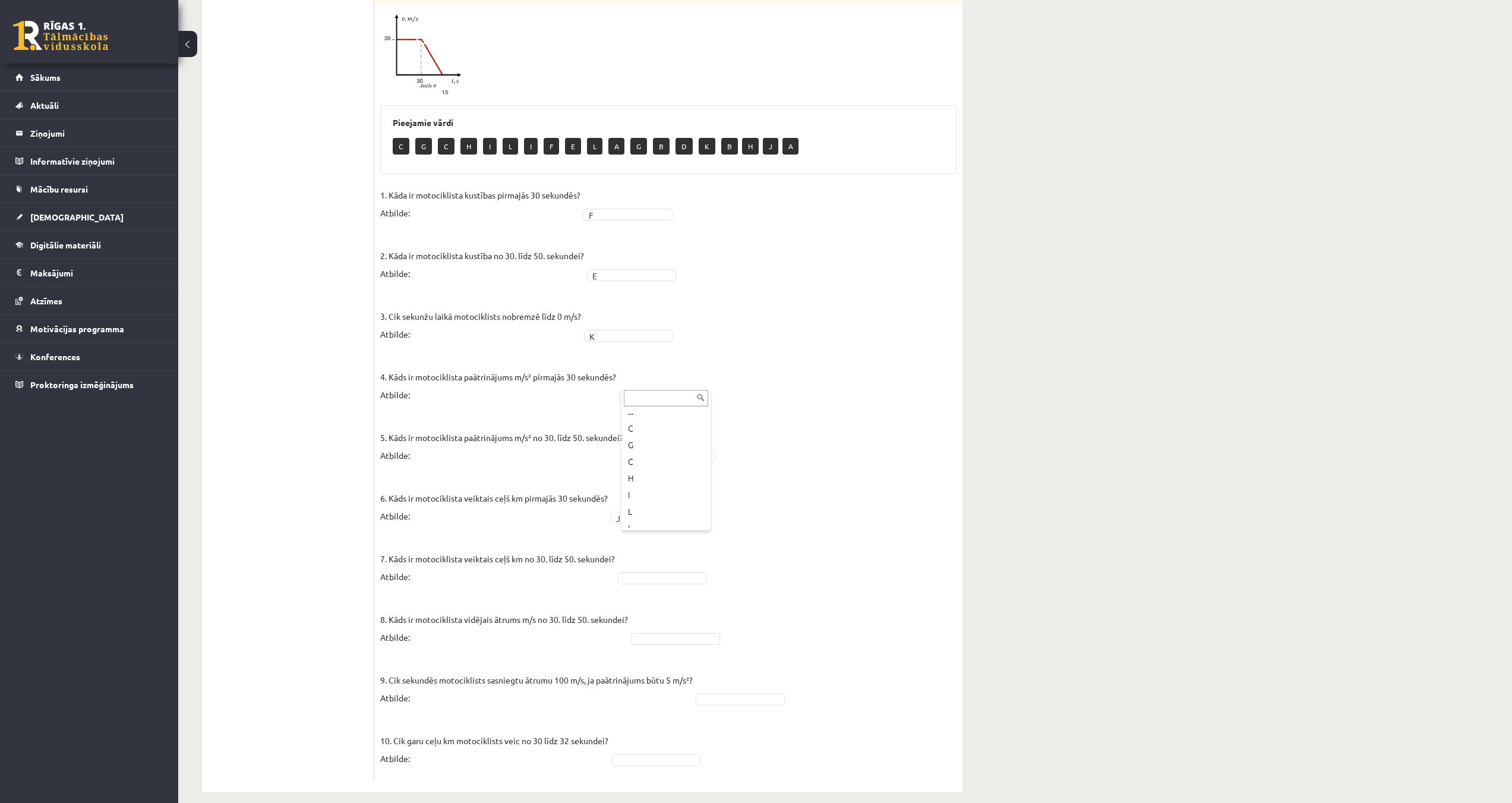
scroll to position [0, 0]
click at [772, 693] on fieldset "1. Kāda ir motociklista kustības pirmajās 30 sekundēs? Atbilde: F * 2. Kāda ir …" at bounding box center [668, 480] width 576 height 588
click at [679, 618] on fieldset "1. Kāda ir motociklista kustības pirmajās 30 sekundēs? Atbilde: F * 2. Kāda ir …" at bounding box center [668, 480] width 576 height 588
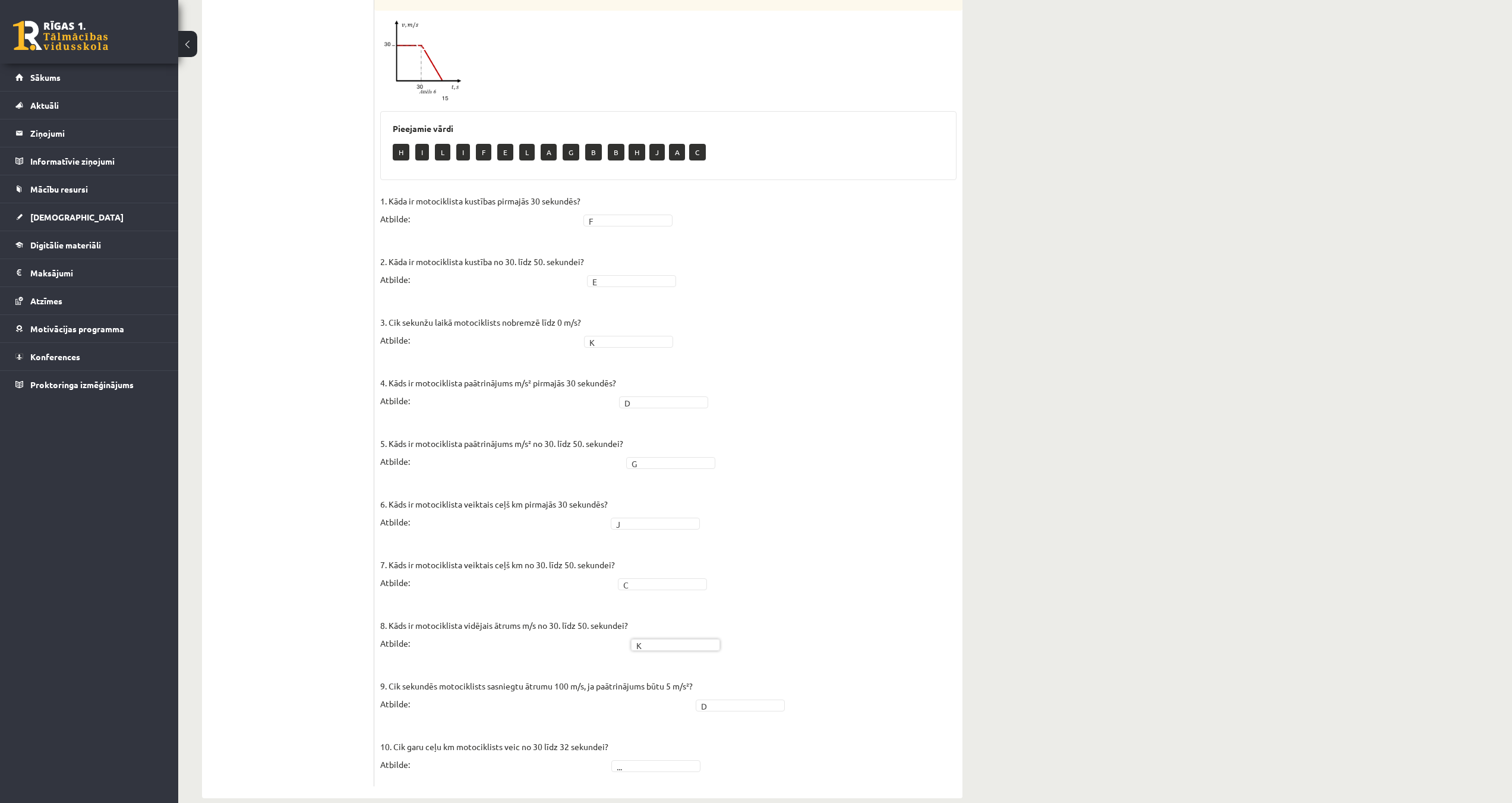
scroll to position [564, 0]
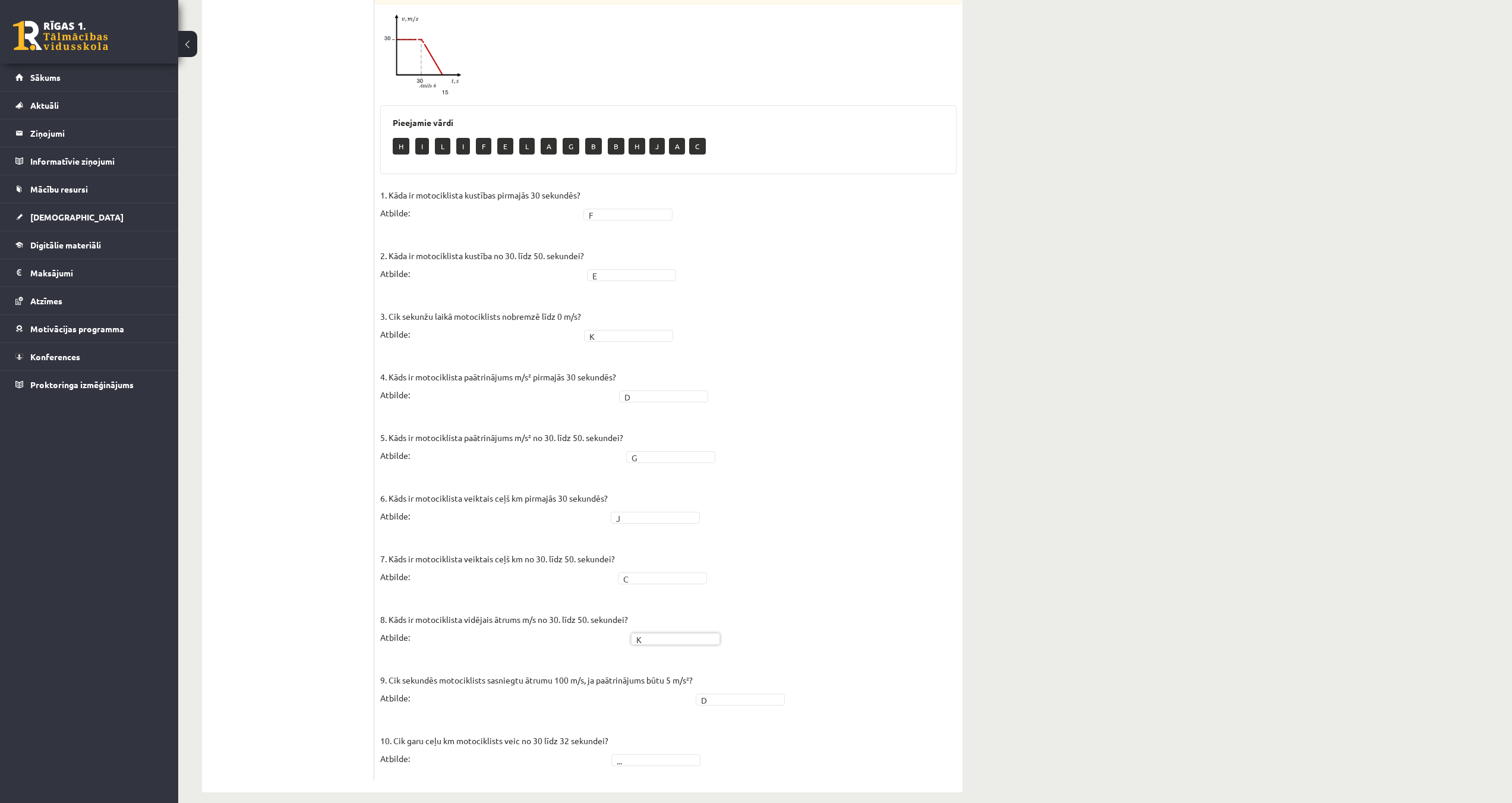
click at [669, 755] on fieldset "1. Kāda ir motociklista kustības pirmajās 30 sekundēs? Atbilde: F * 2. Kāda ir …" at bounding box center [668, 480] width 576 height 588
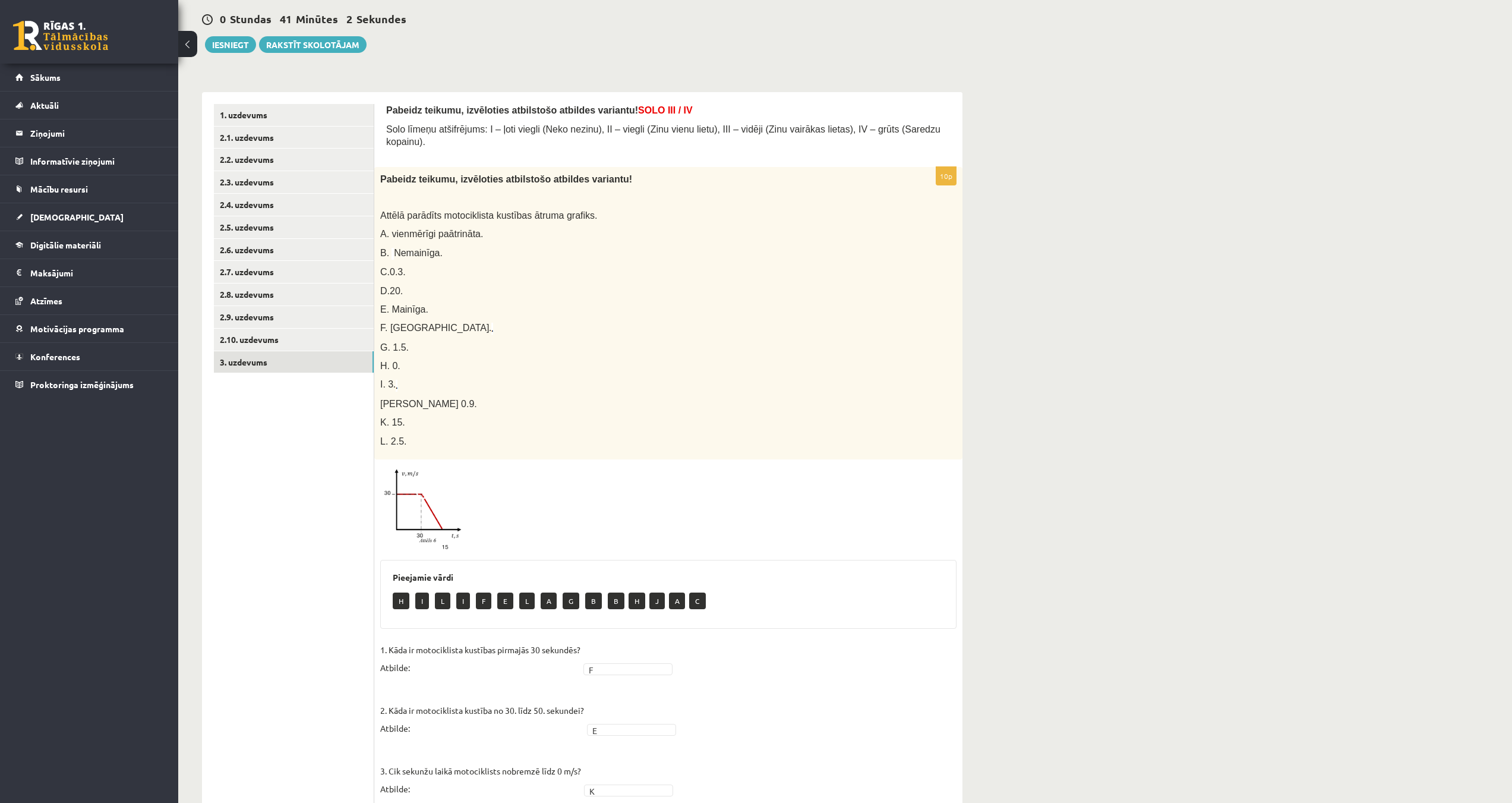
scroll to position [0, 0]
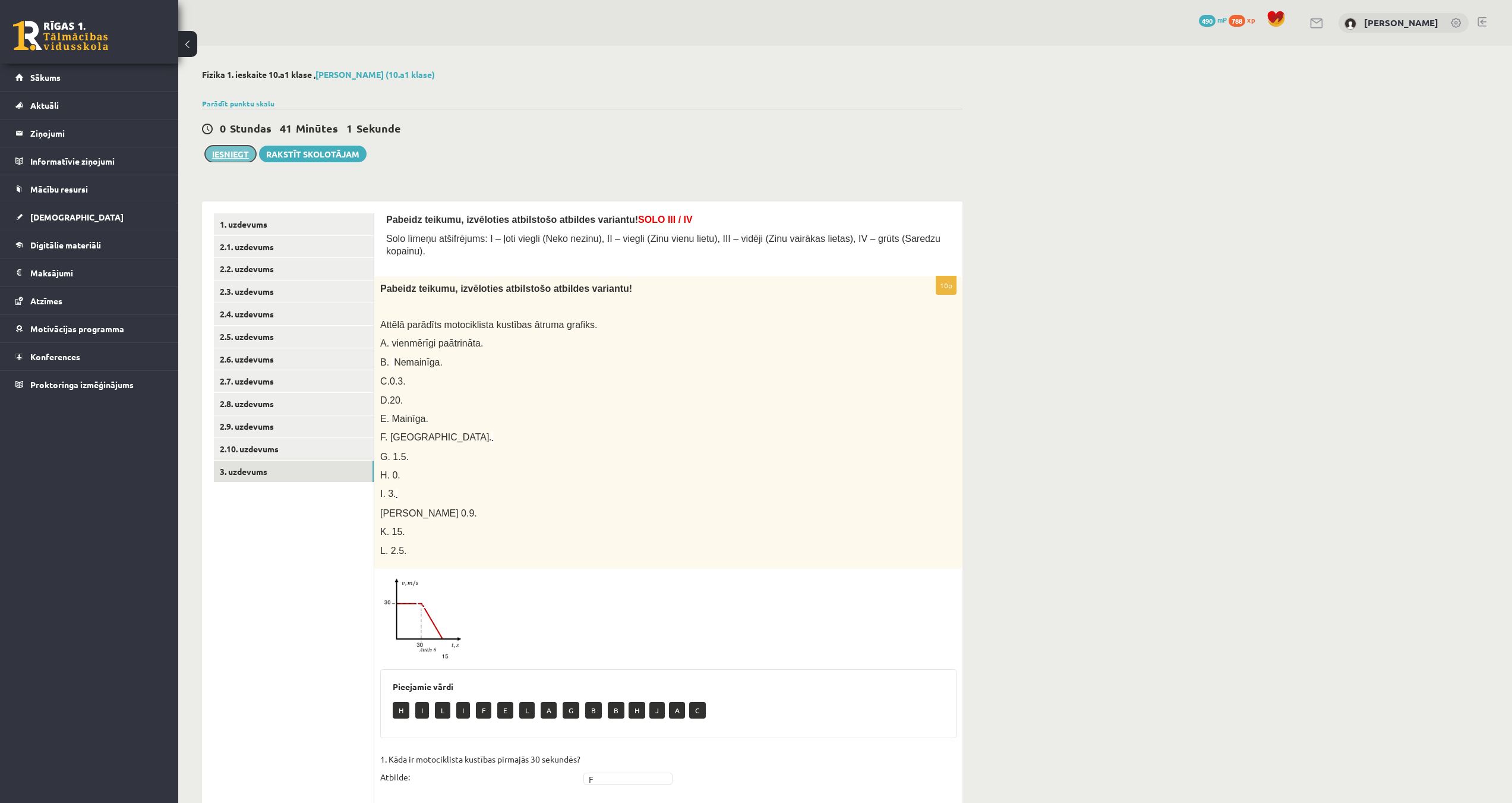
click at [235, 157] on button "Iesniegt" at bounding box center [230, 153] width 51 height 16
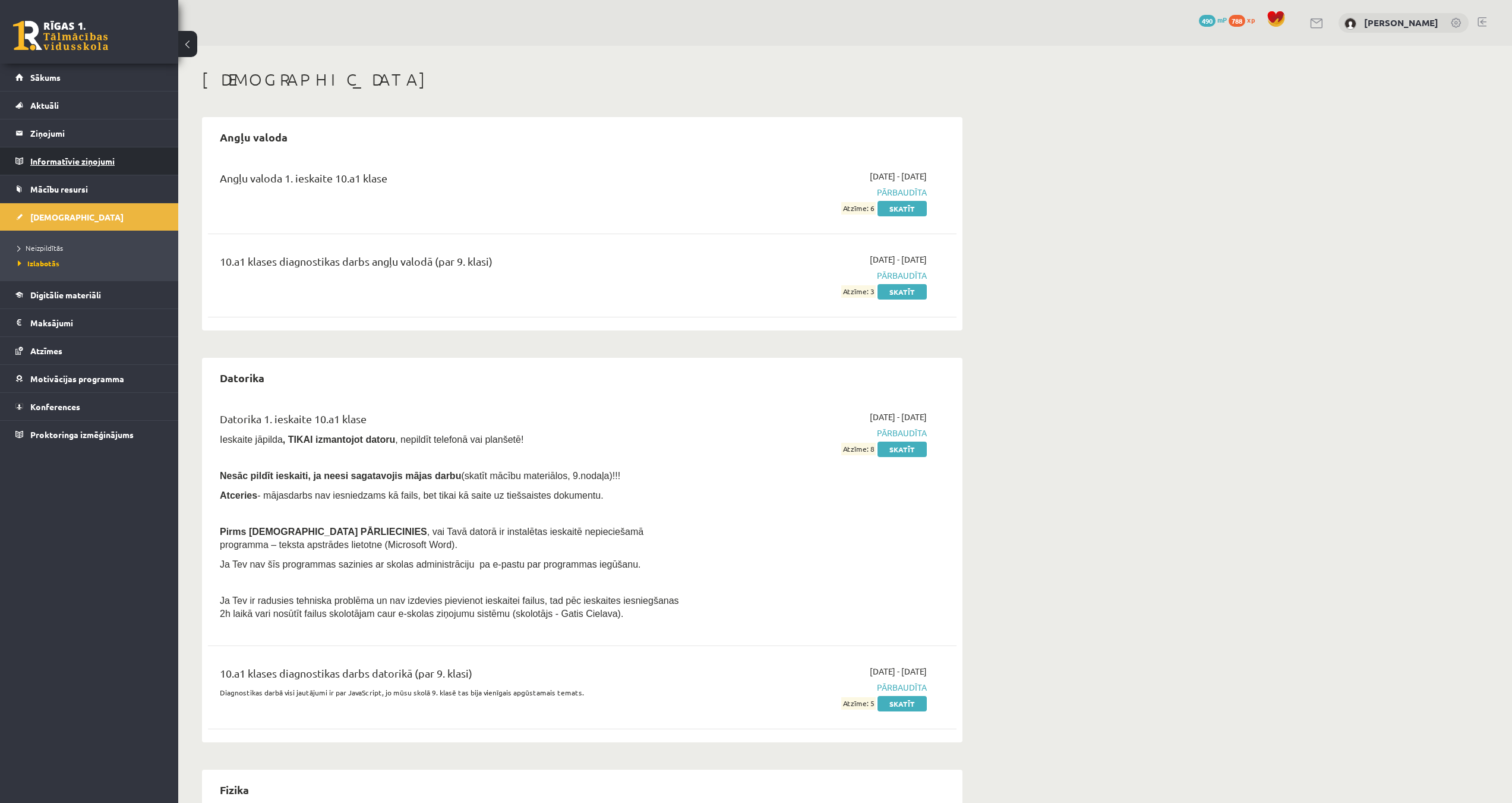
click at [81, 161] on legend "Informatīvie ziņojumi 0" at bounding box center [97, 161] width 133 height 28
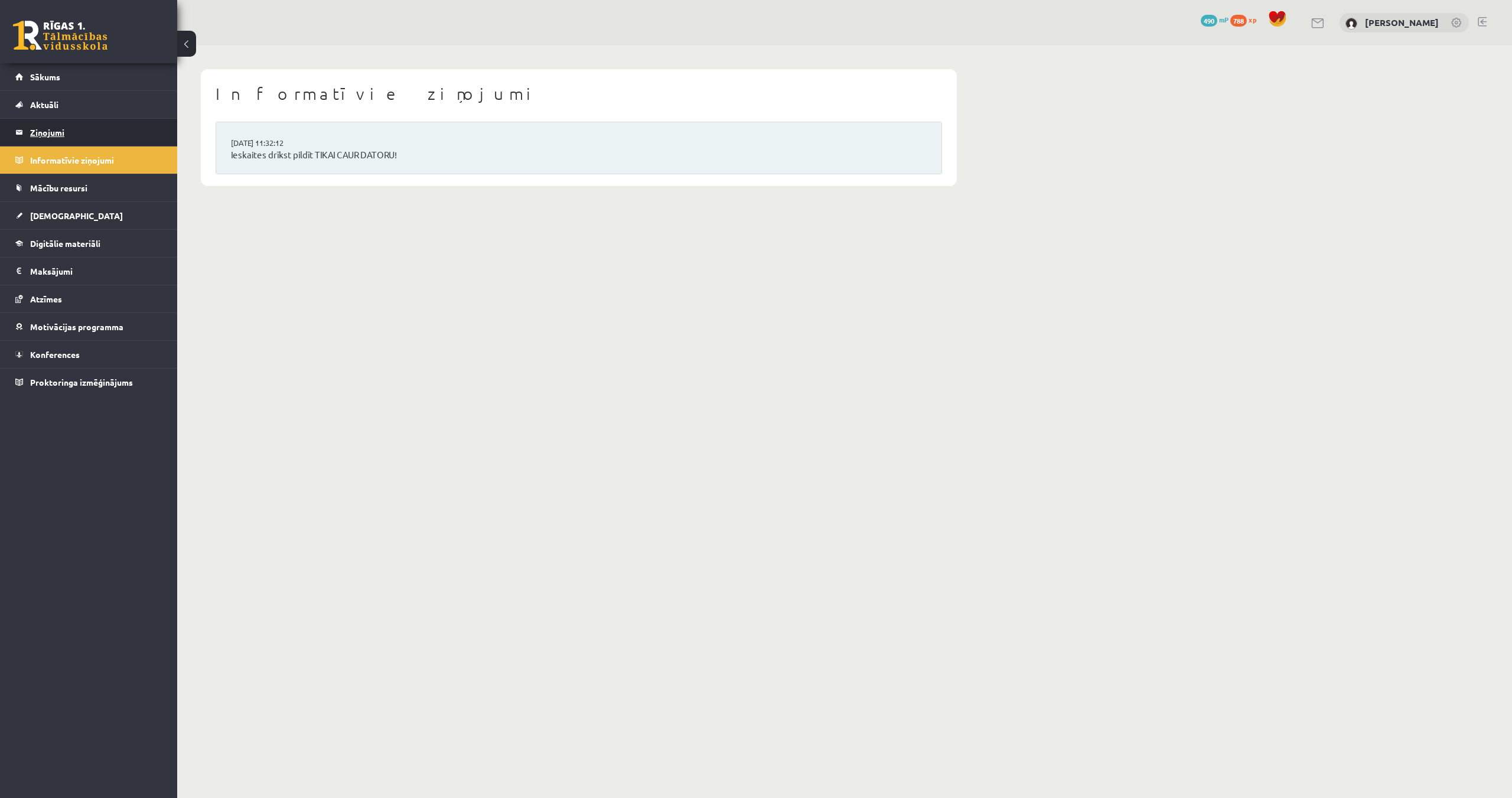
click at [43, 123] on legend "Ziņojumi 0" at bounding box center [96, 133] width 133 height 28
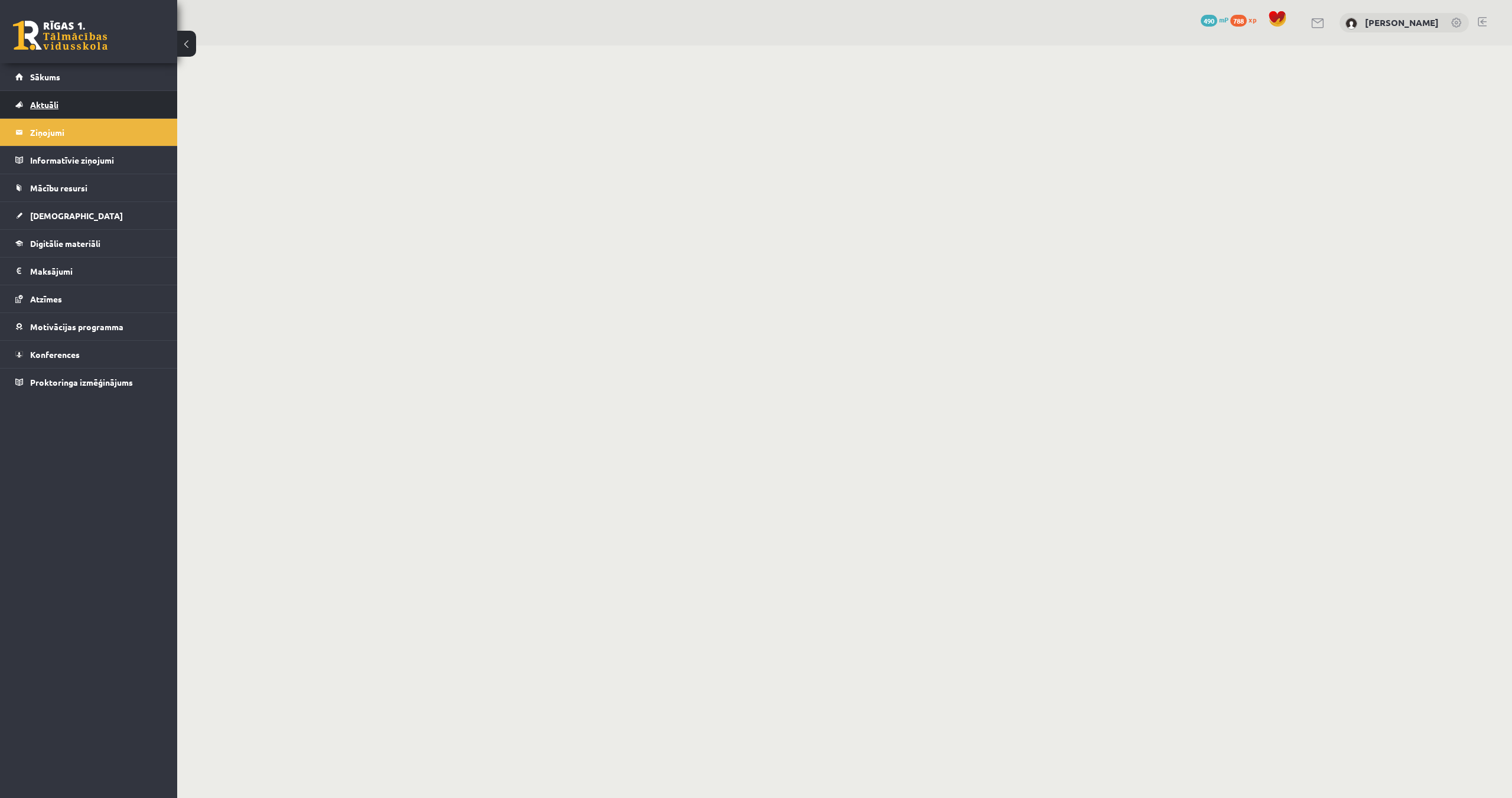
click at [58, 107] on span "Aktuāli" at bounding box center [44, 104] width 28 height 10
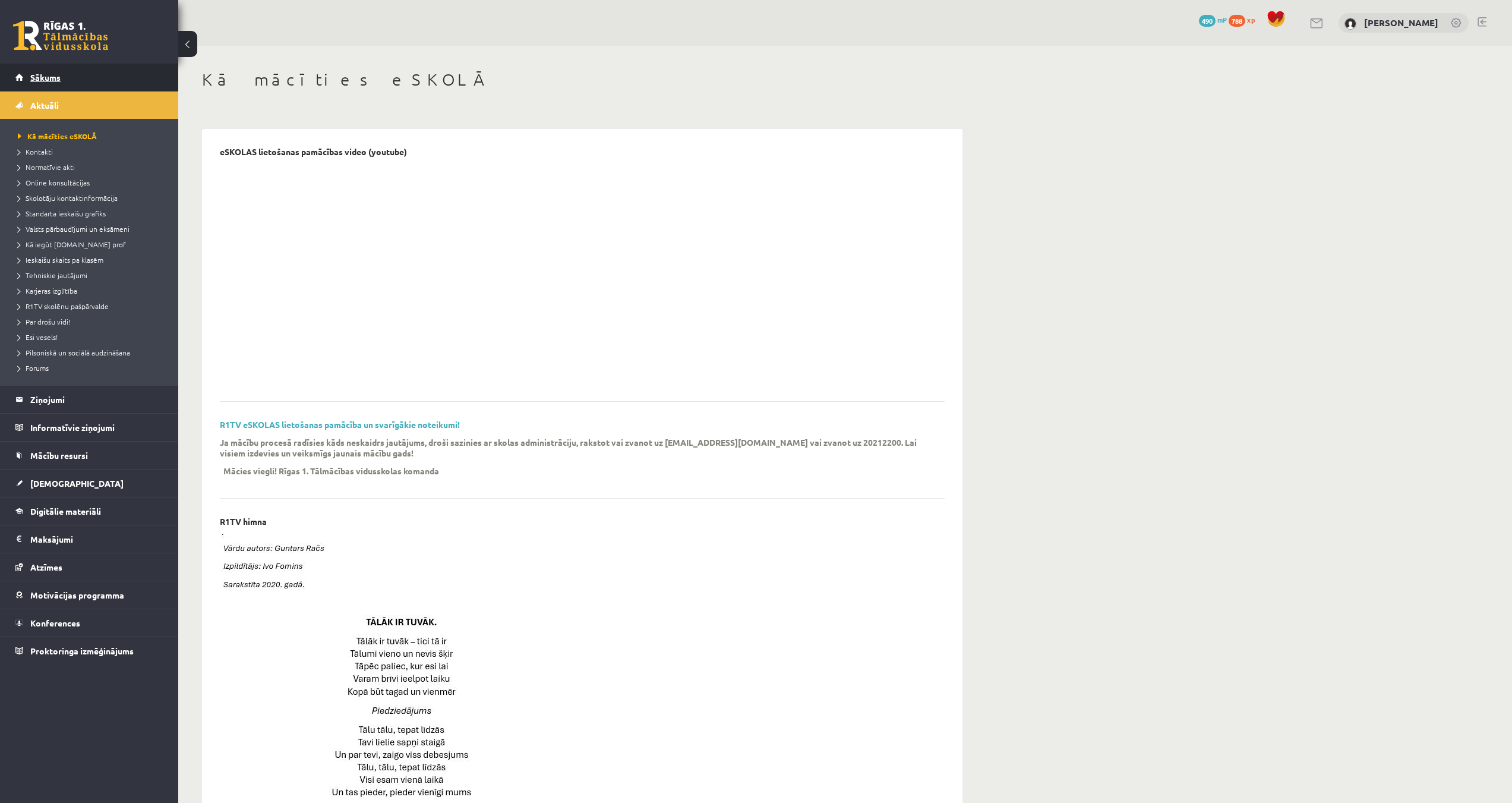
click at [52, 81] on span "Sākums" at bounding box center [45, 77] width 30 height 10
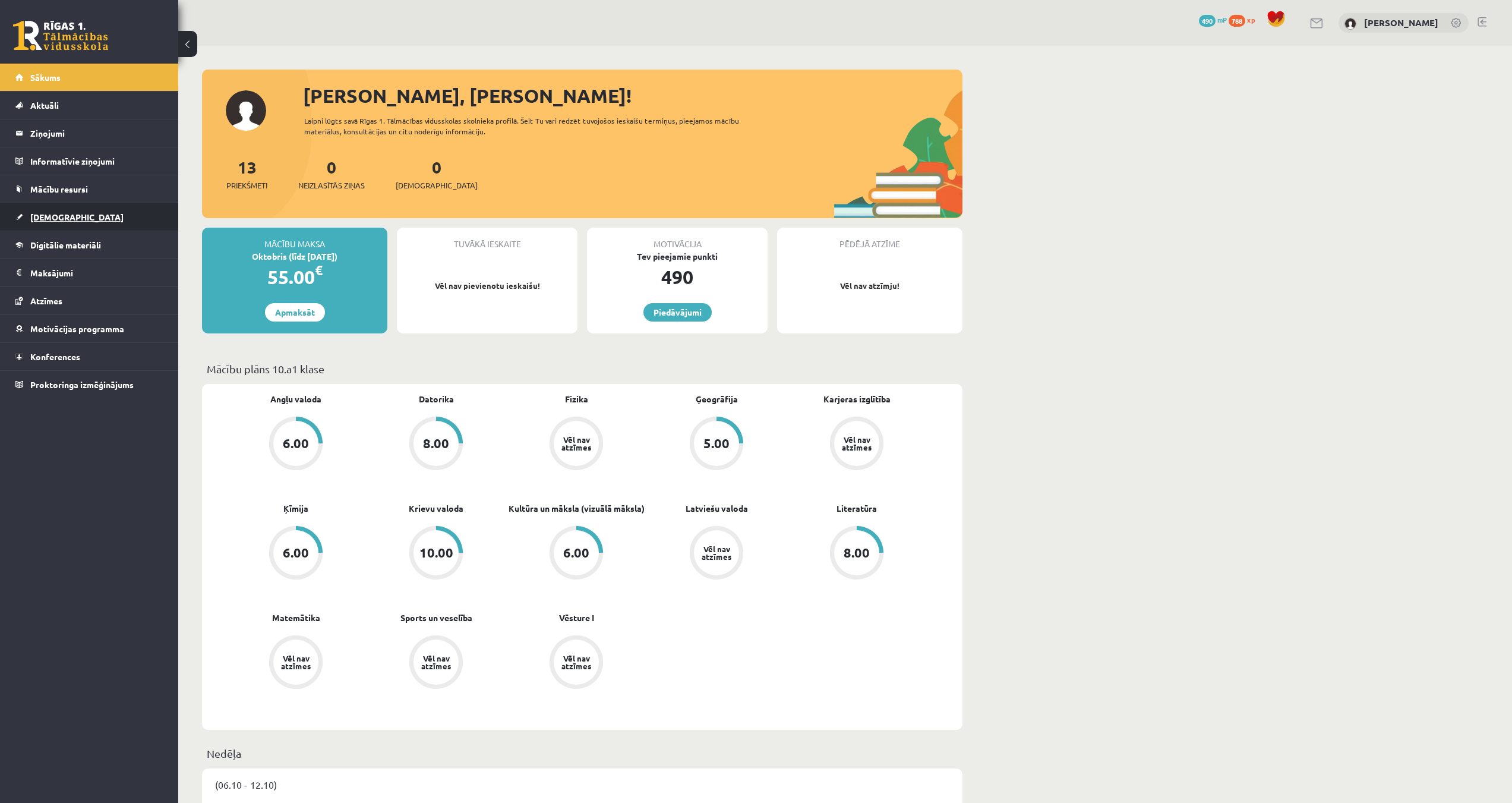
click at [62, 215] on span "[DEMOGRAPHIC_DATA]" at bounding box center [77, 217] width 94 height 10
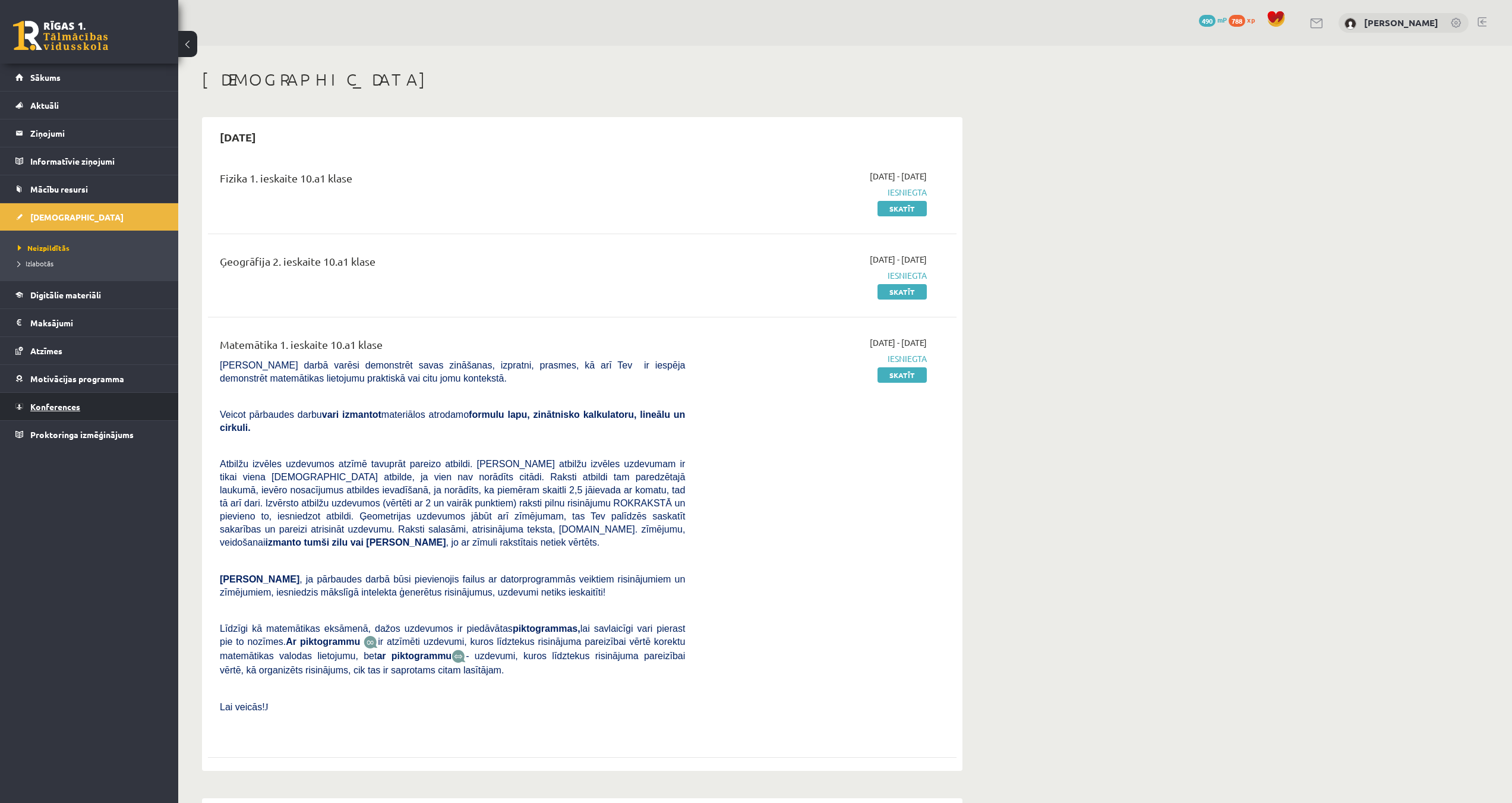
click at [62, 402] on span "Konferences" at bounding box center [55, 406] width 50 height 10
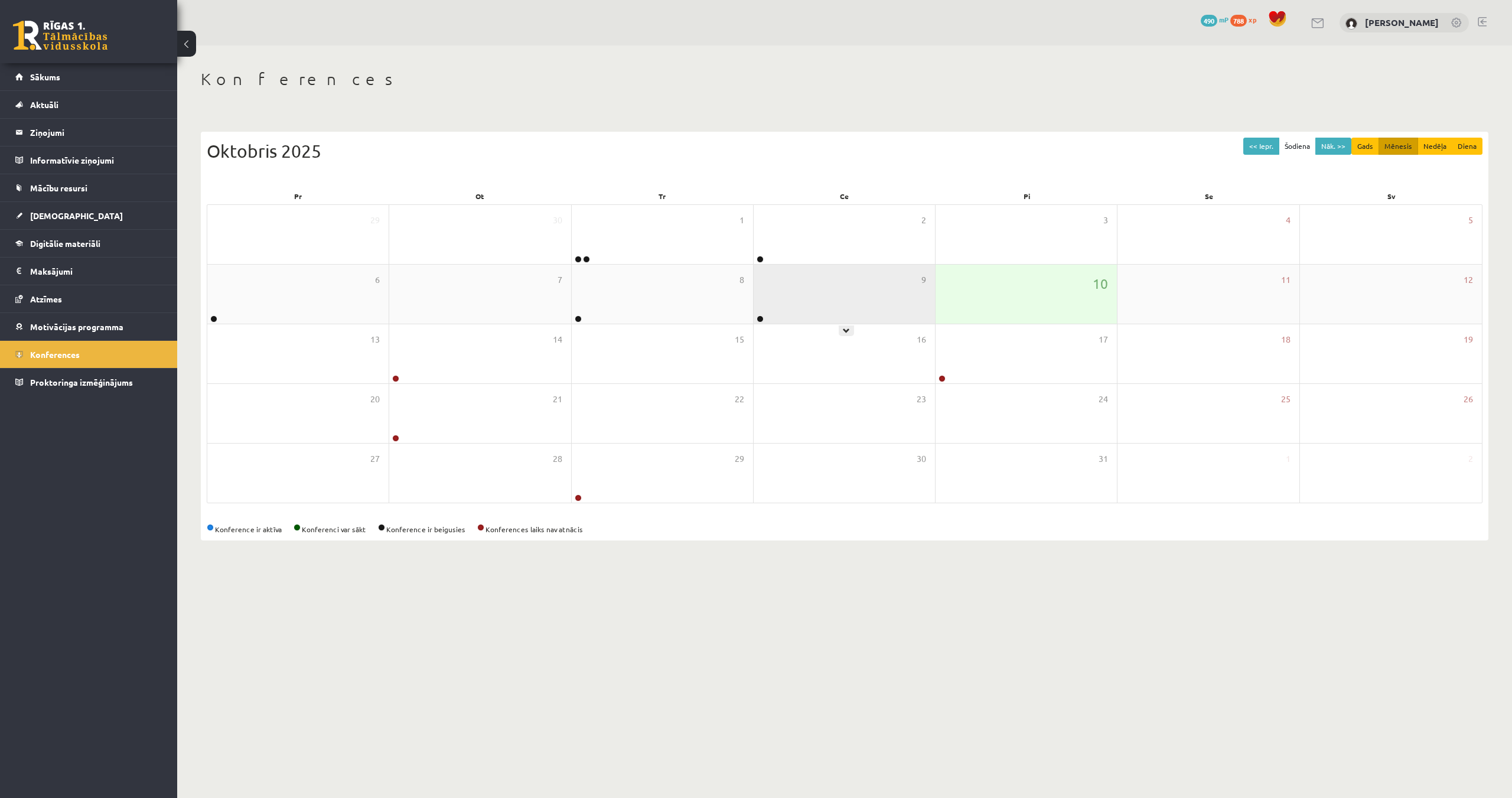
click at [758, 319] on div at bounding box center [759, 319] width 11 height 9
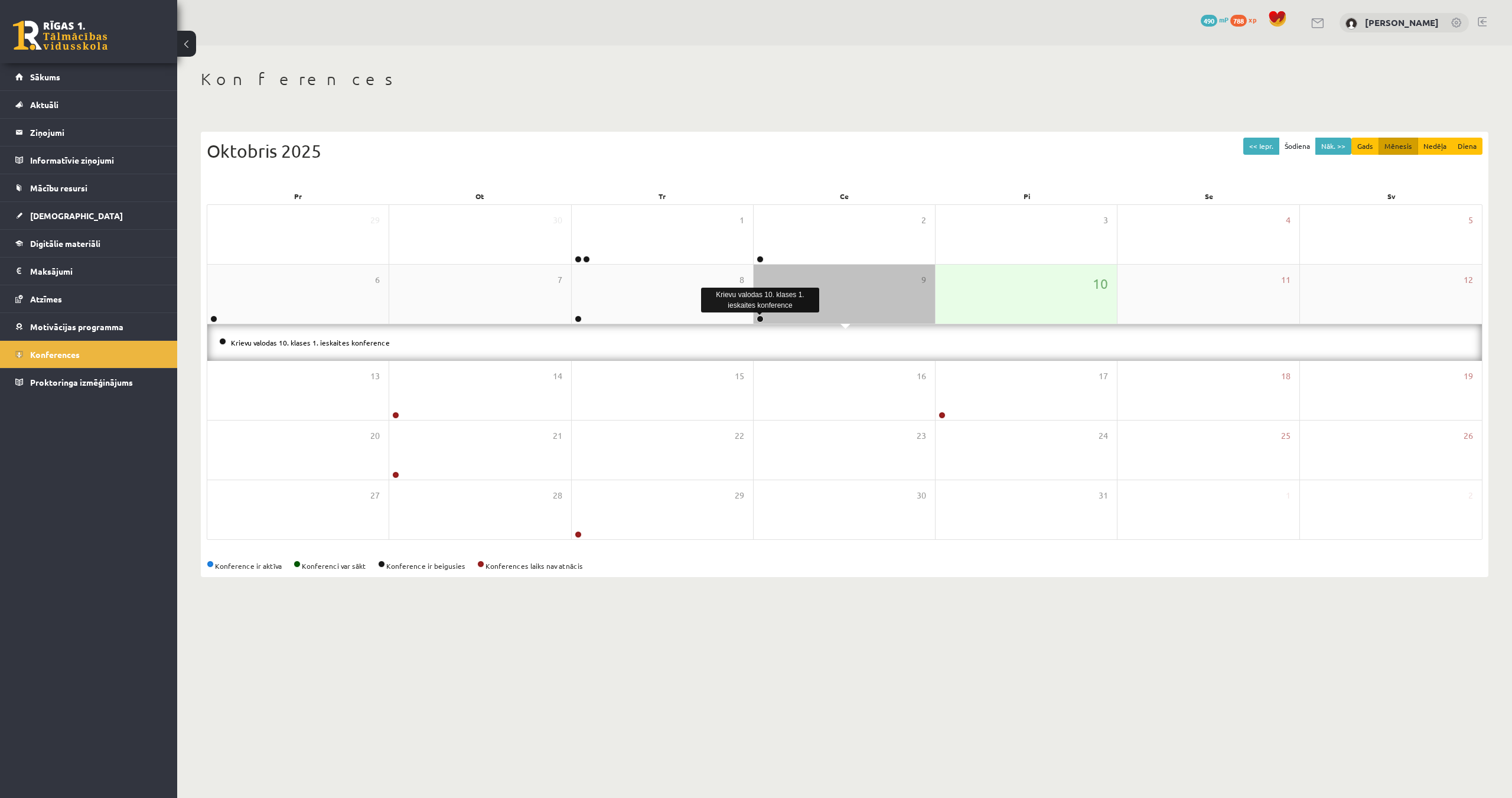
click at [761, 320] on link at bounding box center [760, 319] width 7 height 7
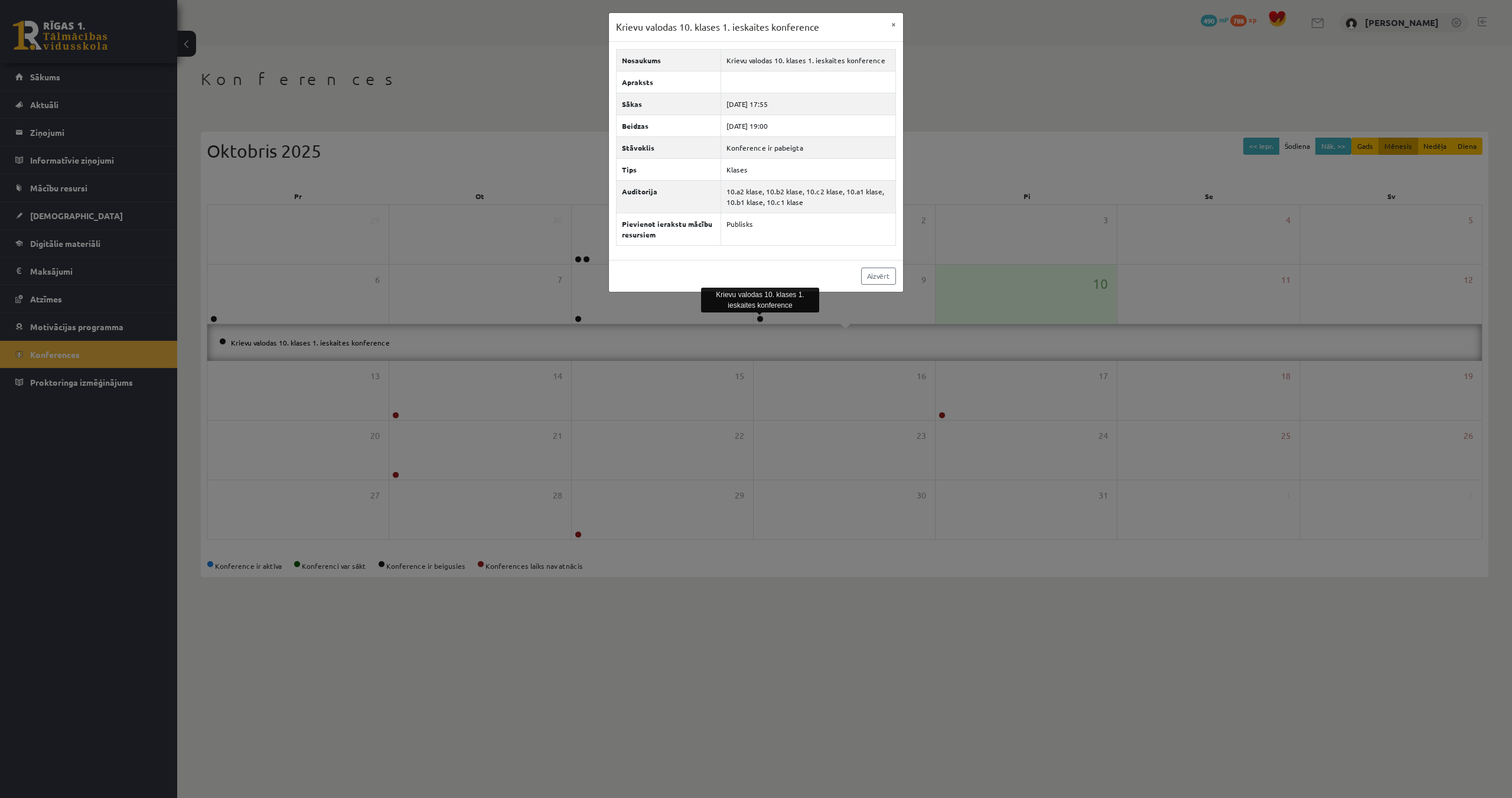
drag, startPoint x: 871, startPoint y: 288, endPoint x: 865, endPoint y: 293, distance: 7.8
click at [872, 288] on div "Aizvērt" at bounding box center [756, 275] width 294 height 32
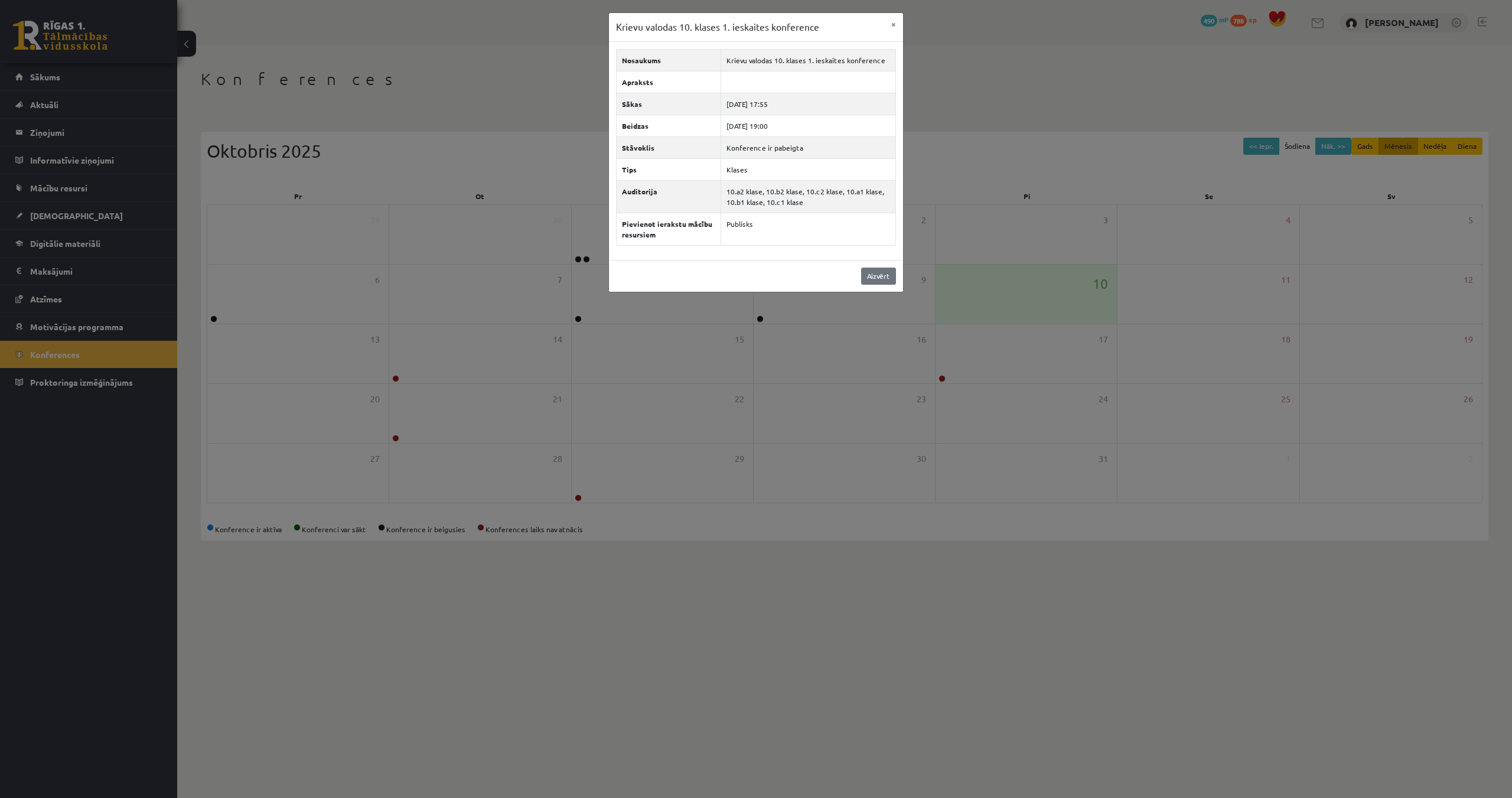
drag, startPoint x: 877, startPoint y: 284, endPoint x: 870, endPoint y: 283, distance: 7.1
click at [876, 283] on div "Aizvērt" at bounding box center [756, 275] width 294 height 32
click at [874, 275] on link "Aizvērt" at bounding box center [878, 276] width 34 height 17
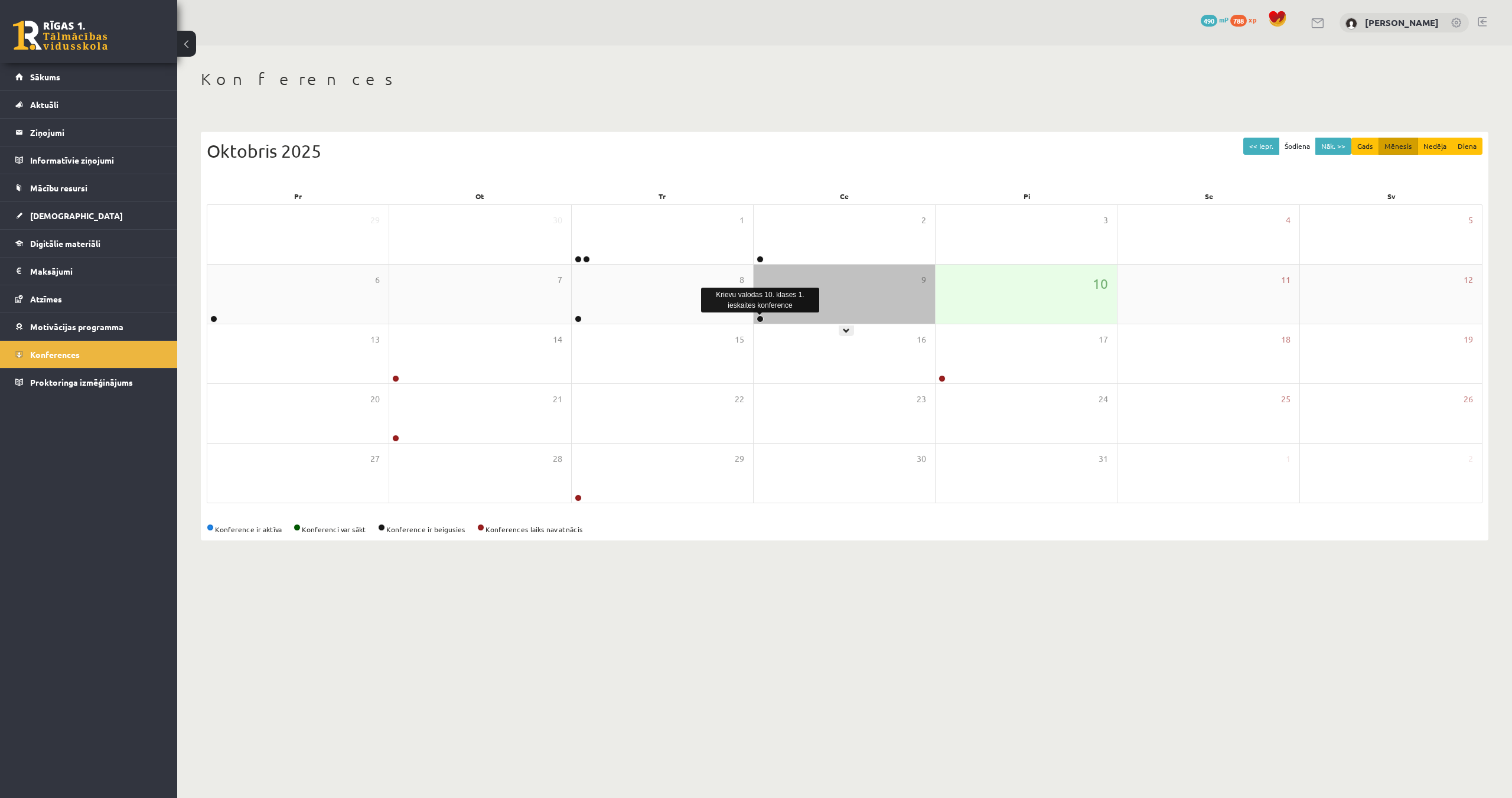
click at [759, 317] on link at bounding box center [760, 319] width 7 height 7
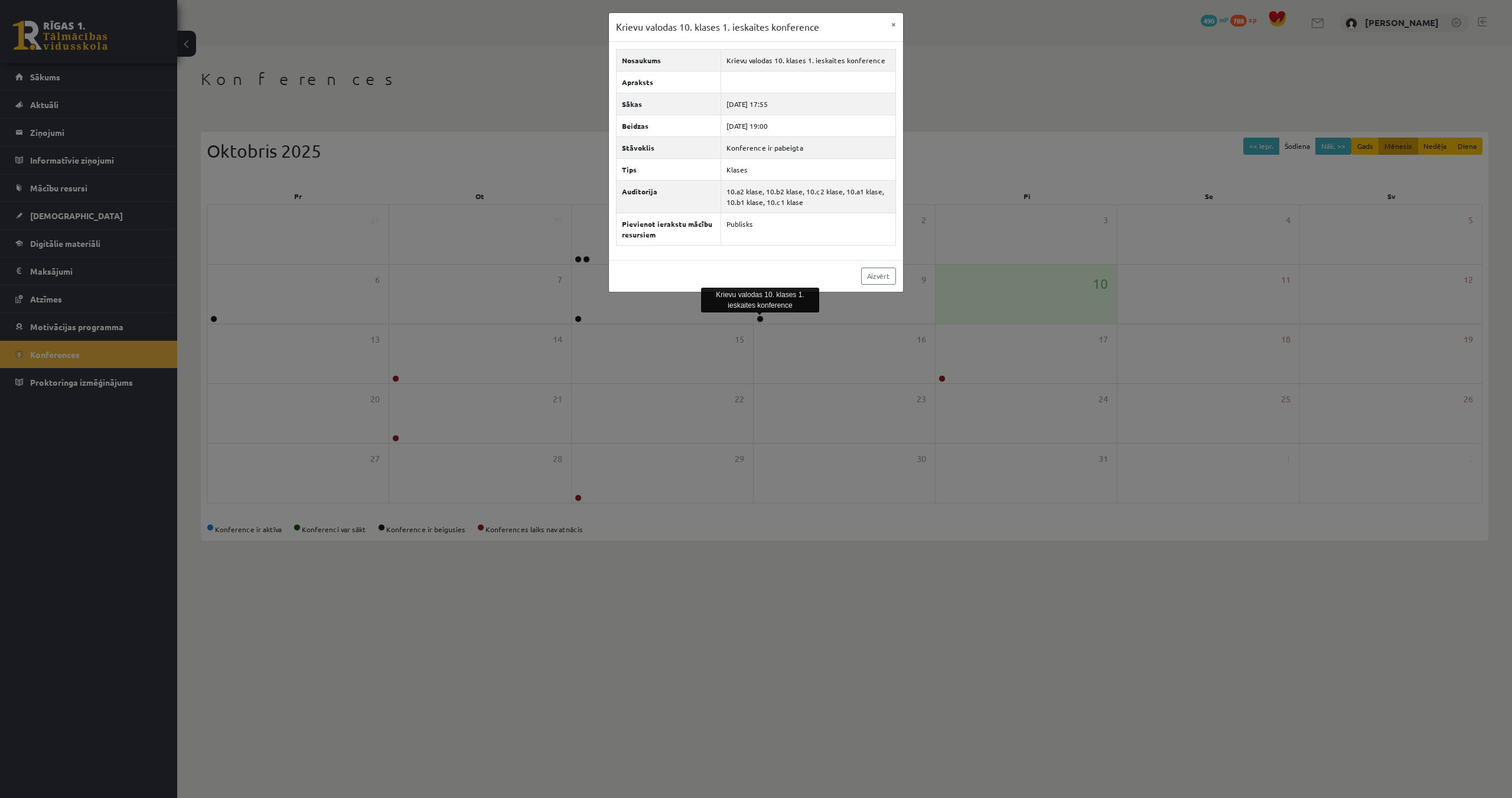
click at [858, 273] on div "Aizvērt" at bounding box center [756, 275] width 294 height 32
click at [878, 284] on div "Aizvērt" at bounding box center [756, 275] width 294 height 32
click at [864, 281] on link "Aizvērt" at bounding box center [878, 276] width 34 height 17
